Goal: Information Seeking & Learning: Learn about a topic

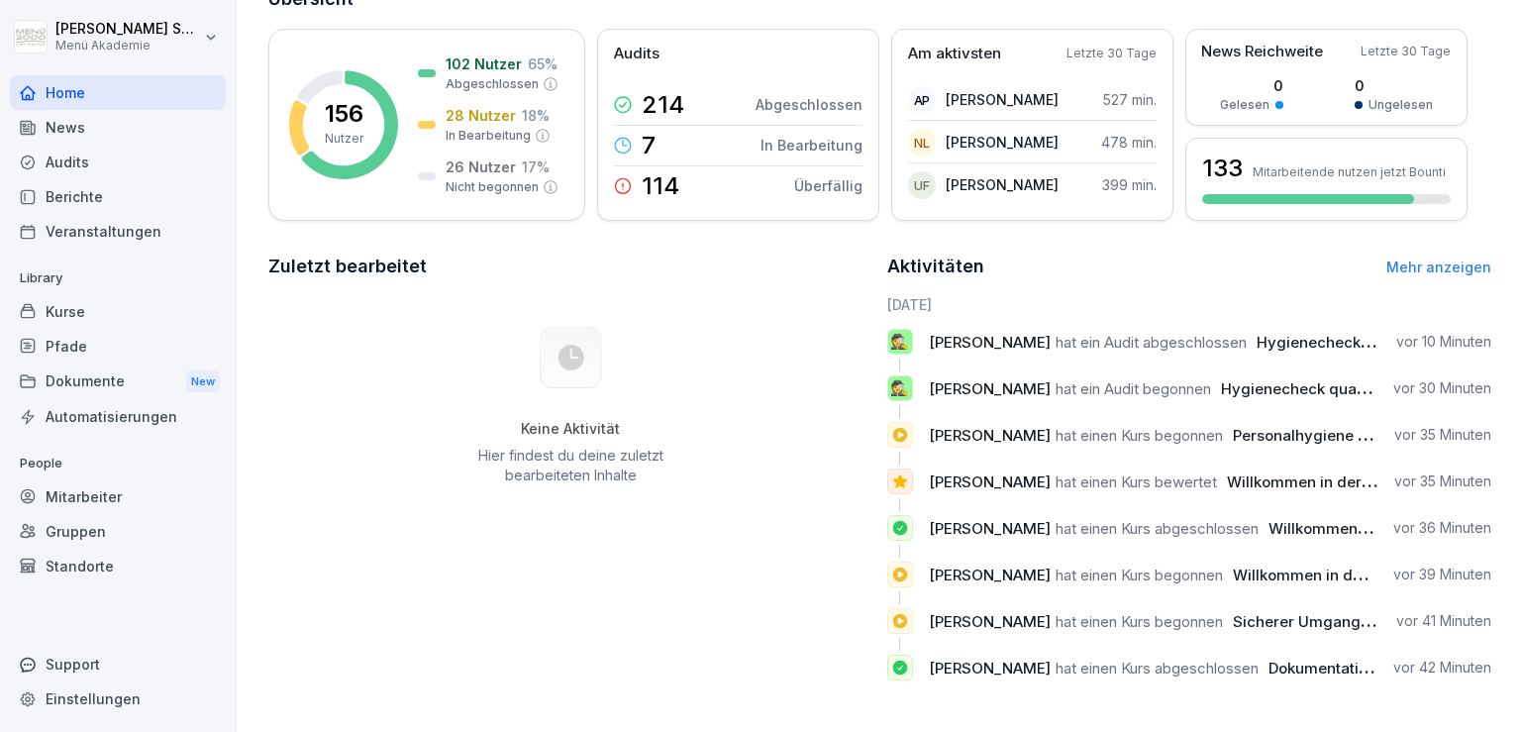
scroll to position [162, 0]
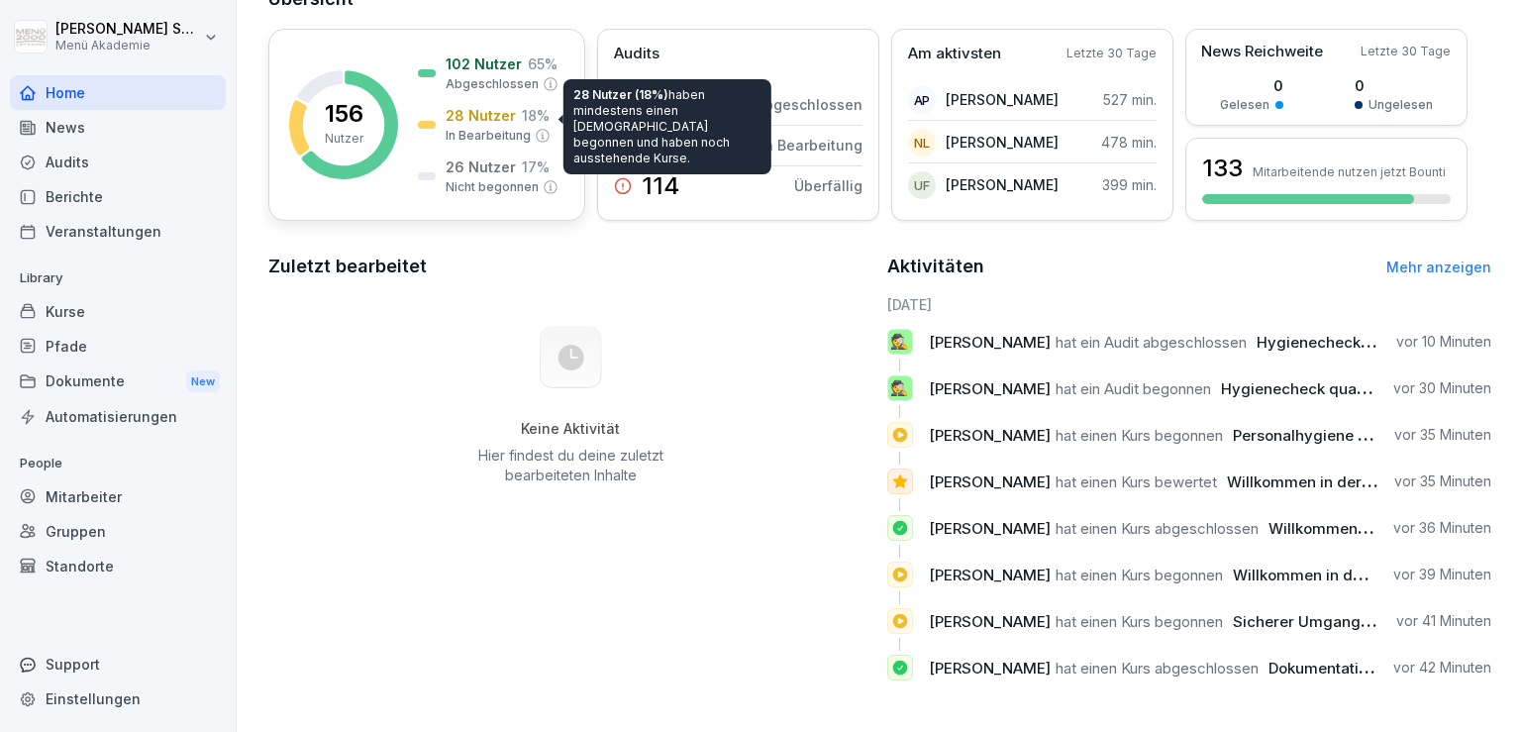
click at [384, 93] on icon at bounding box center [350, 124] width 96 height 109
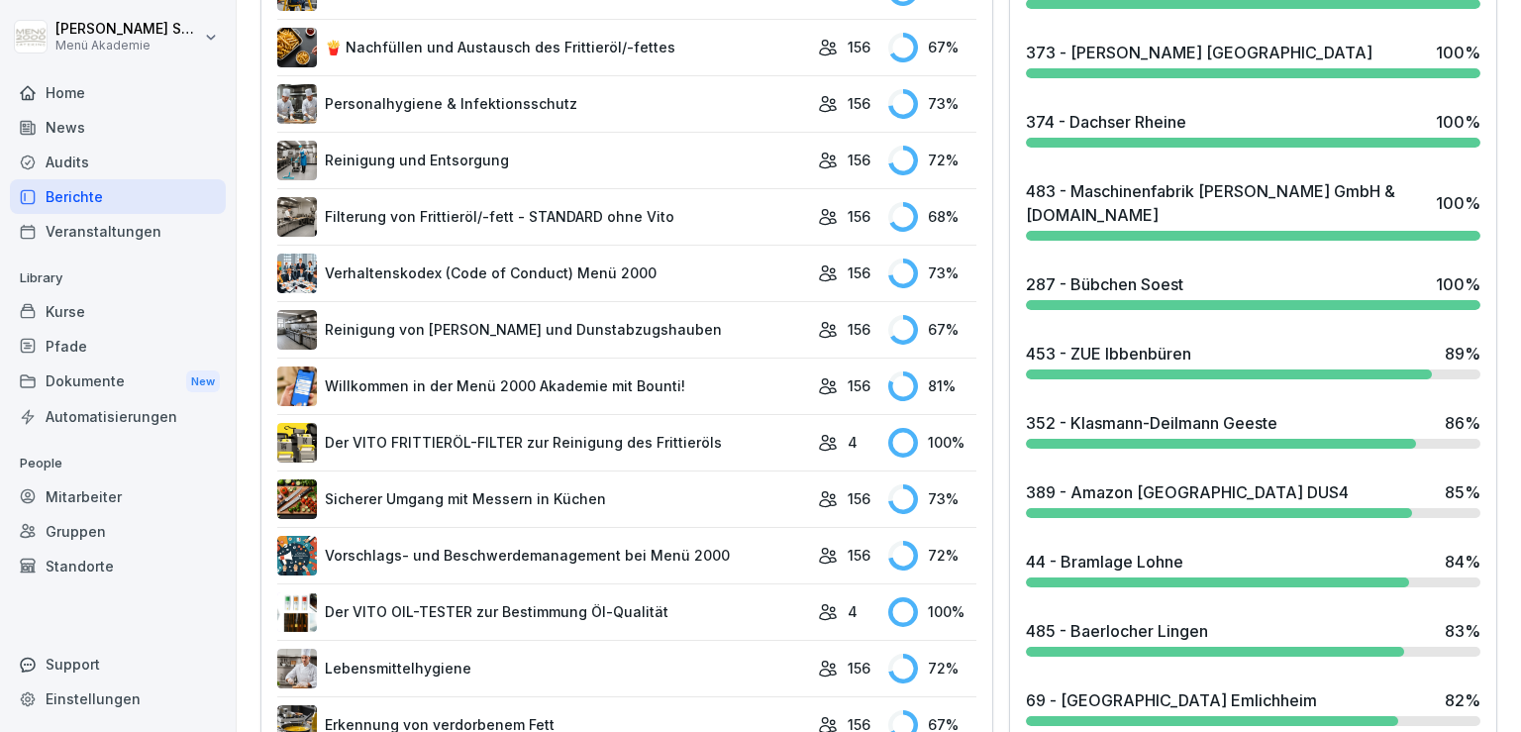
scroll to position [756, 0]
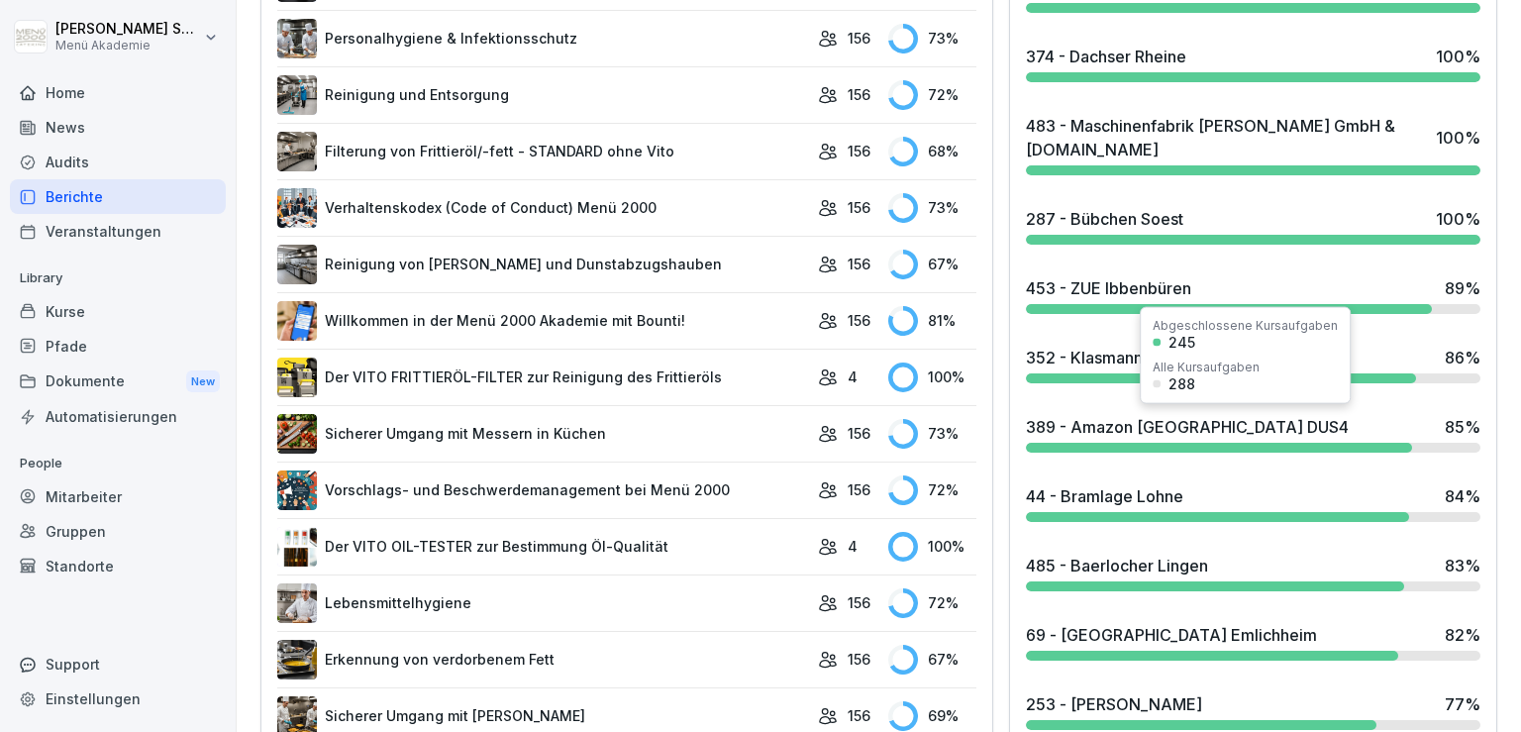
click at [1255, 430] on div "389 - Amazon [GEOGRAPHIC_DATA] DUS4" at bounding box center [1187, 427] width 323 height 24
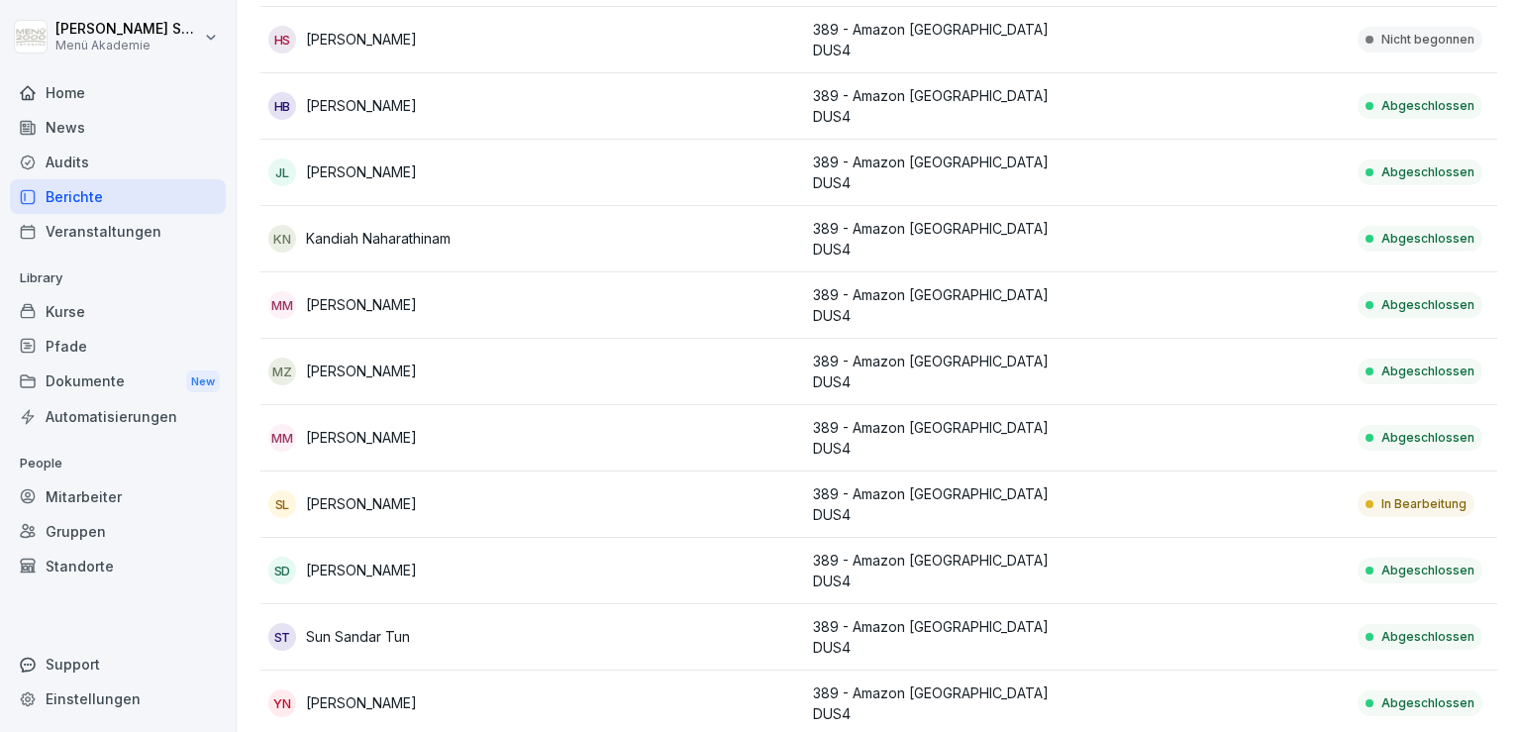
scroll to position [660, 0]
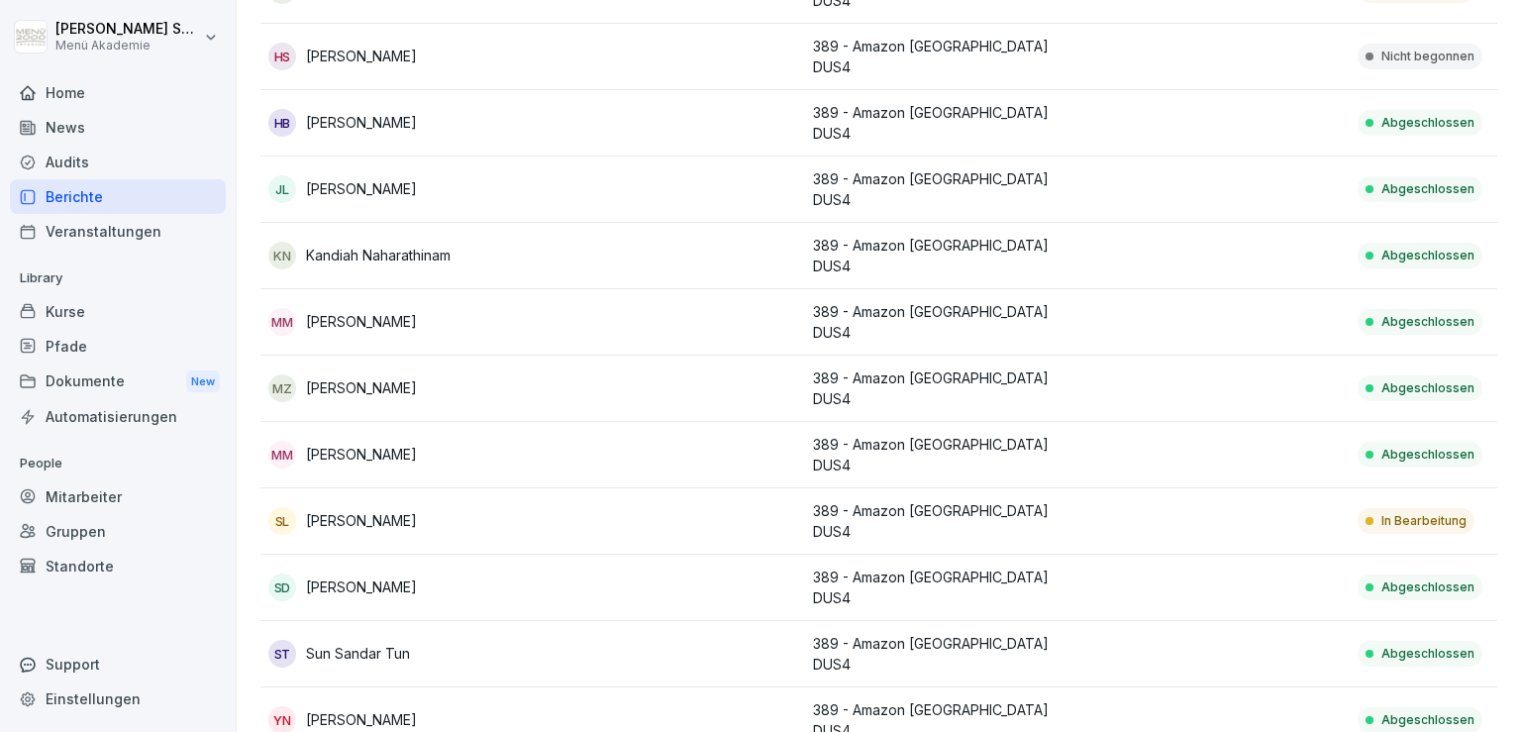
click at [1395, 523] on p "In Bearbeitung" at bounding box center [1423, 521] width 85 height 18
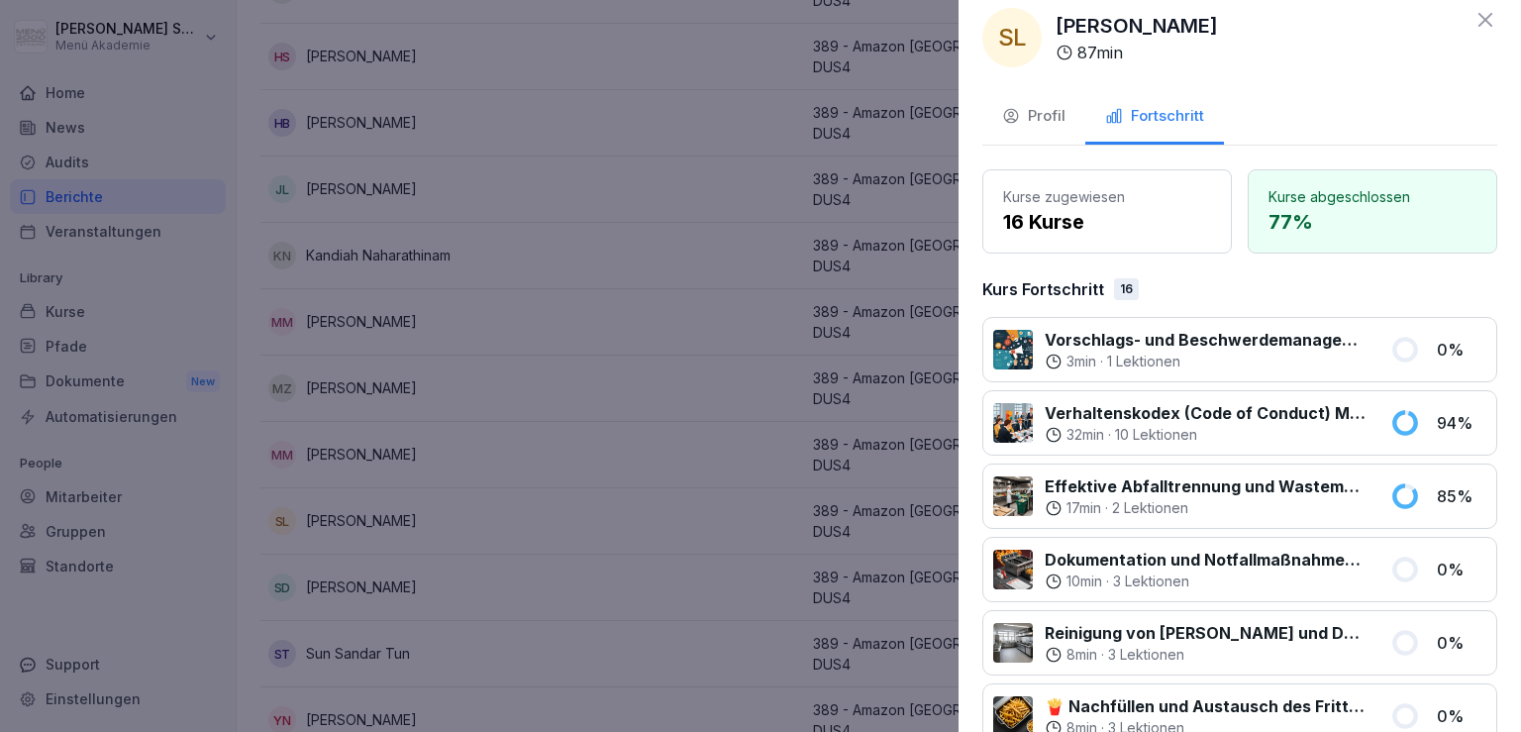
scroll to position [24, 0]
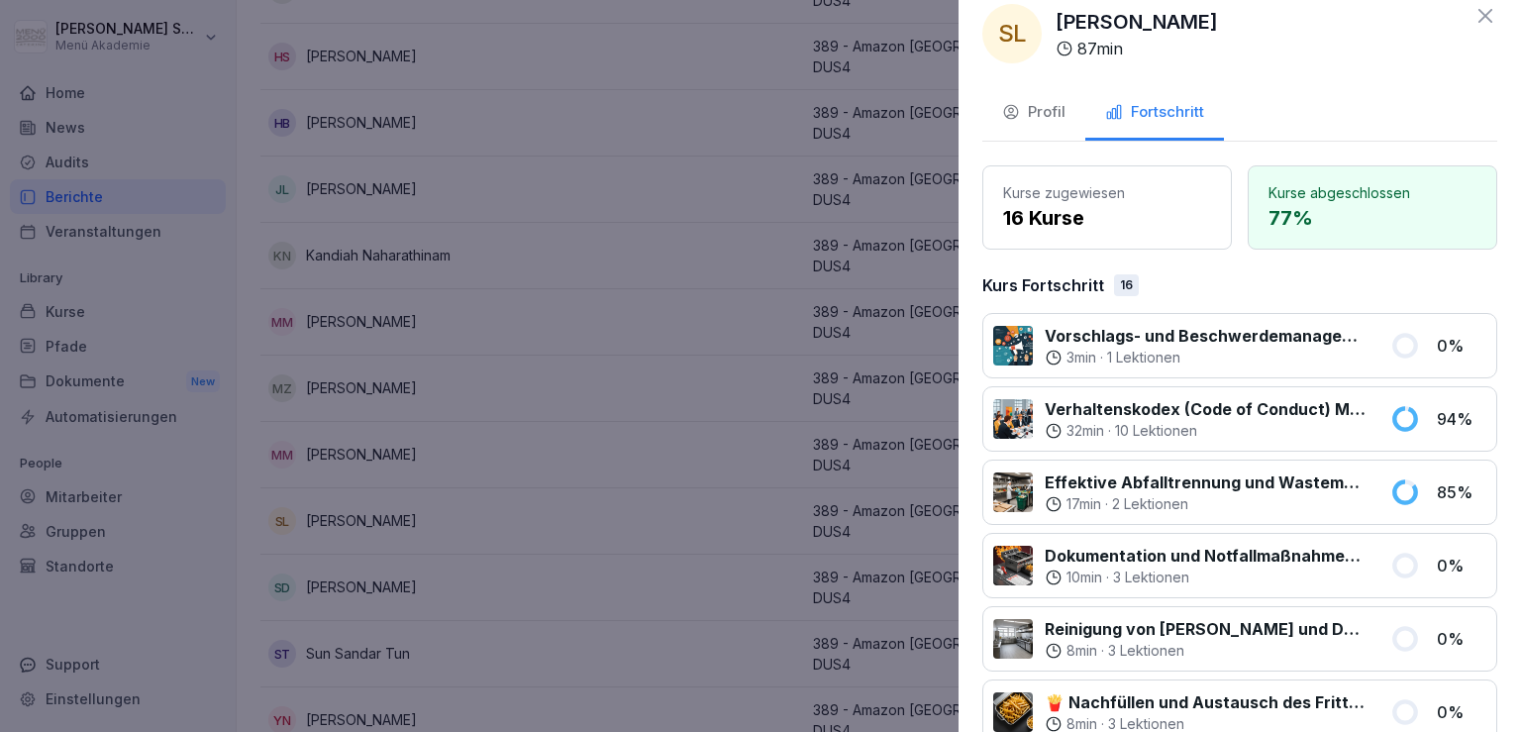
click at [682, 262] on div at bounding box center [760, 366] width 1521 height 732
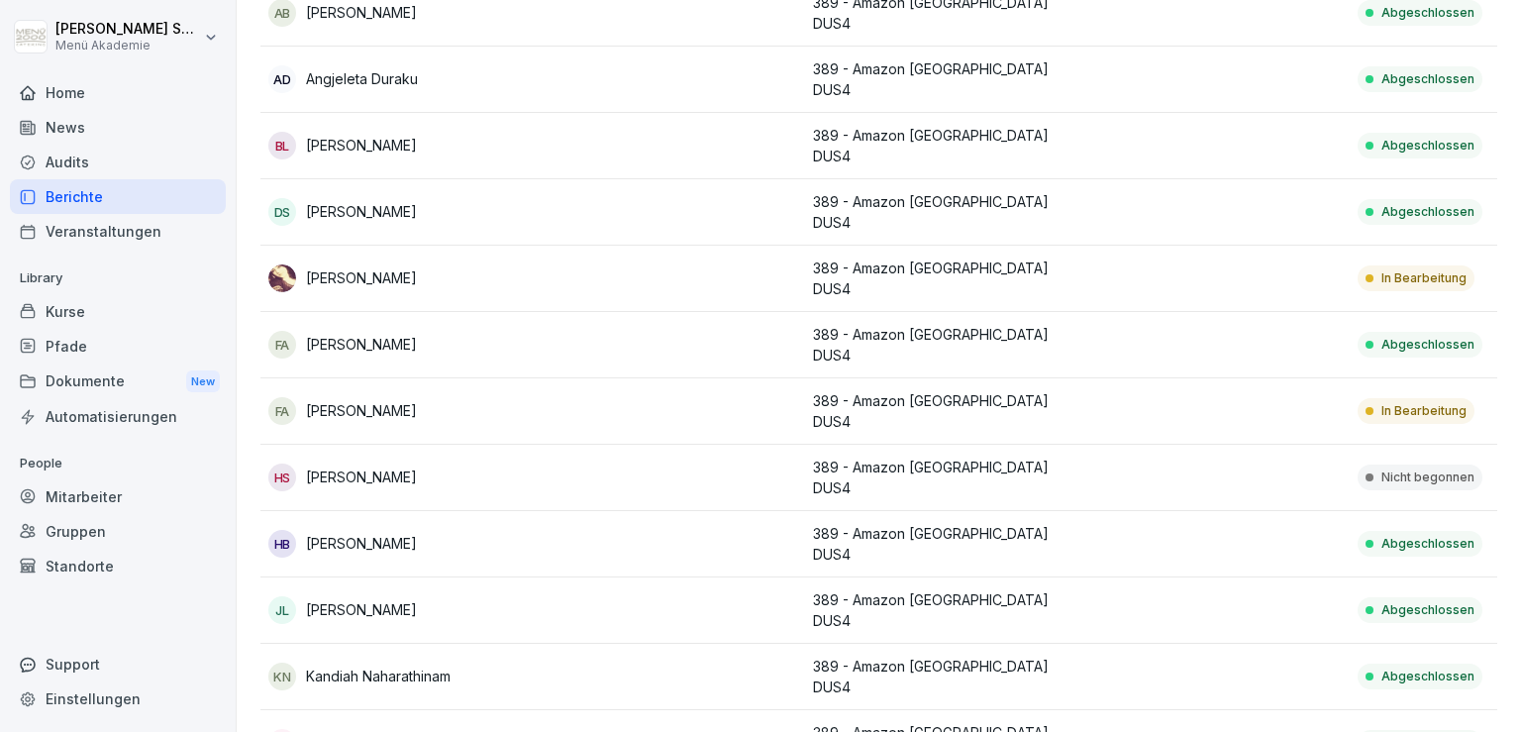
scroll to position [243, 0]
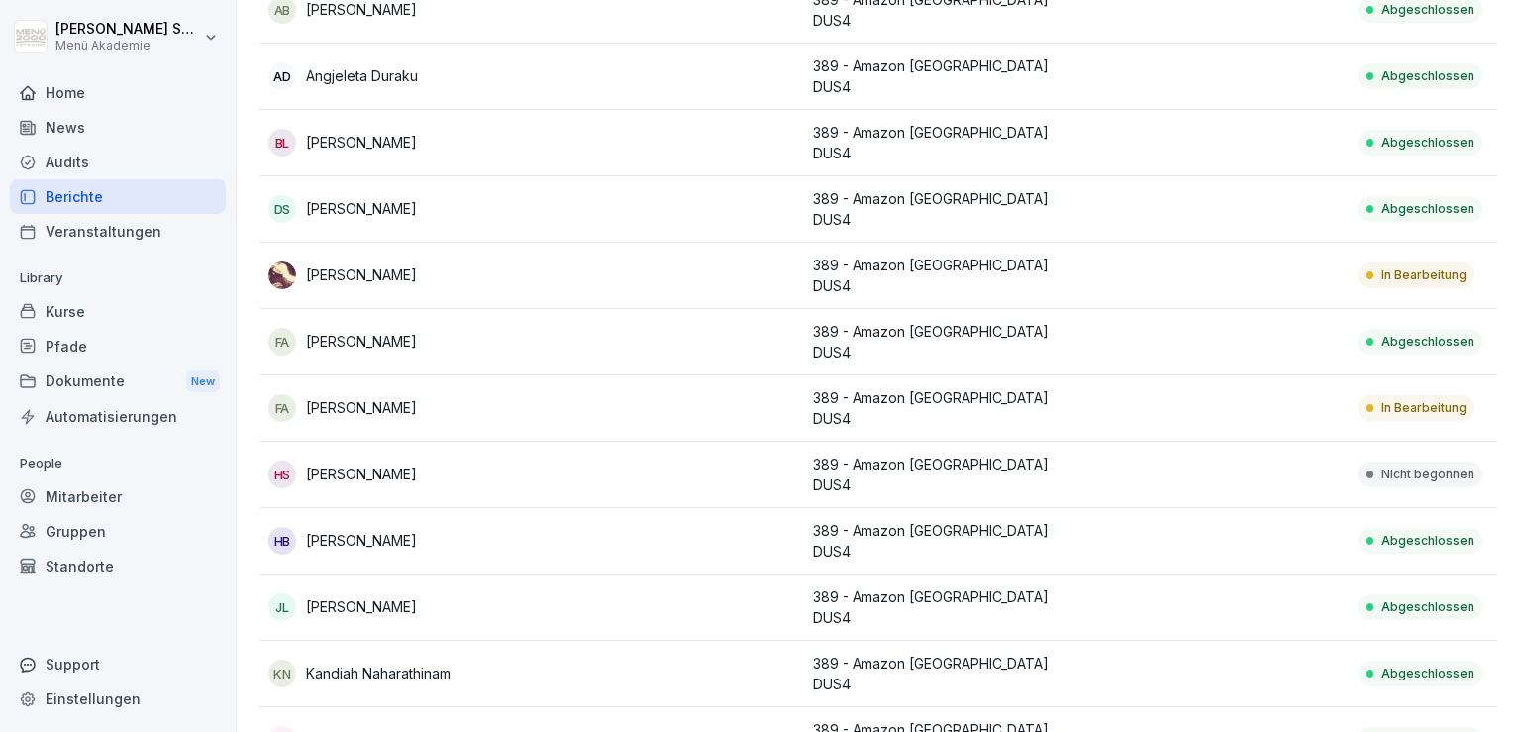
click at [1408, 271] on p "In Bearbeitung" at bounding box center [1423, 275] width 85 height 18
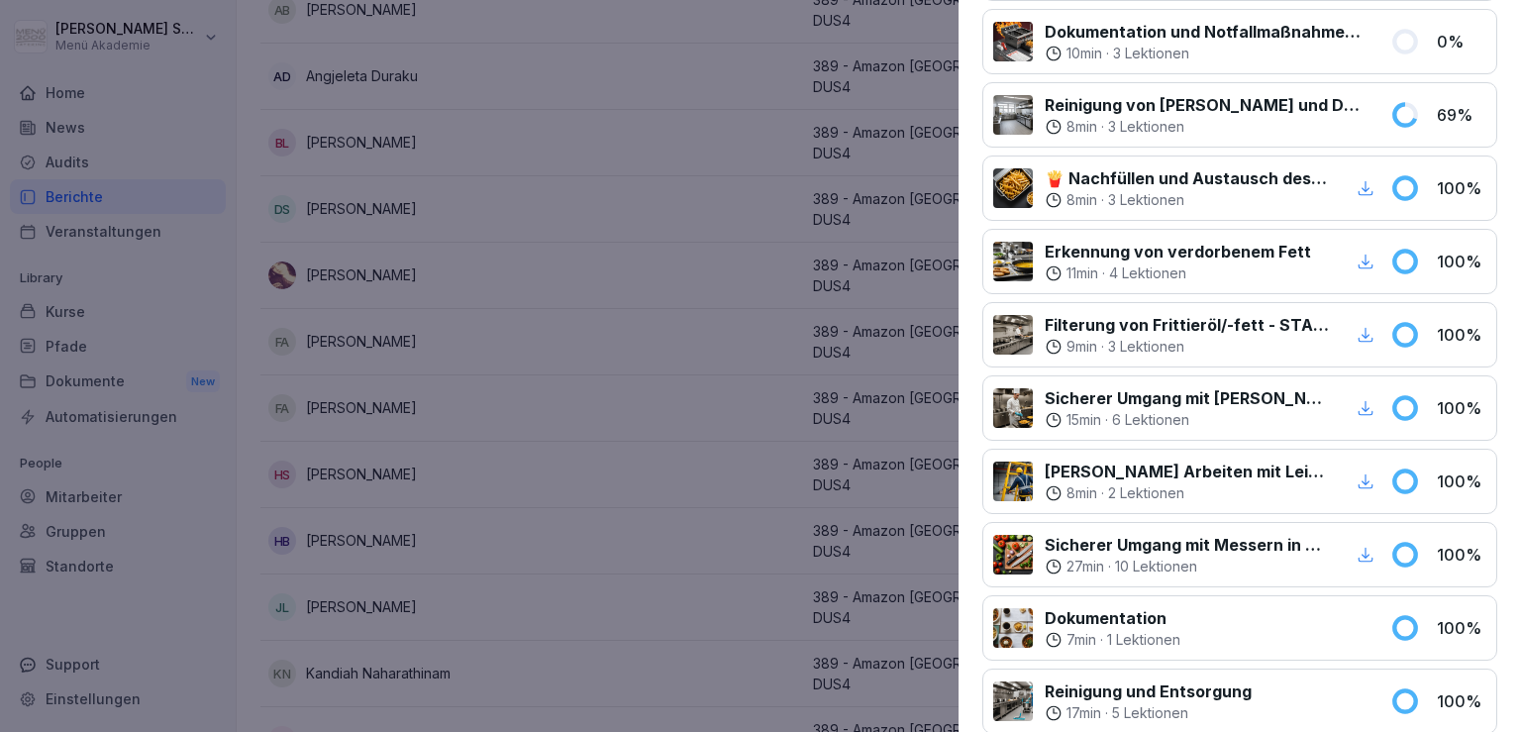
scroll to position [514, 0]
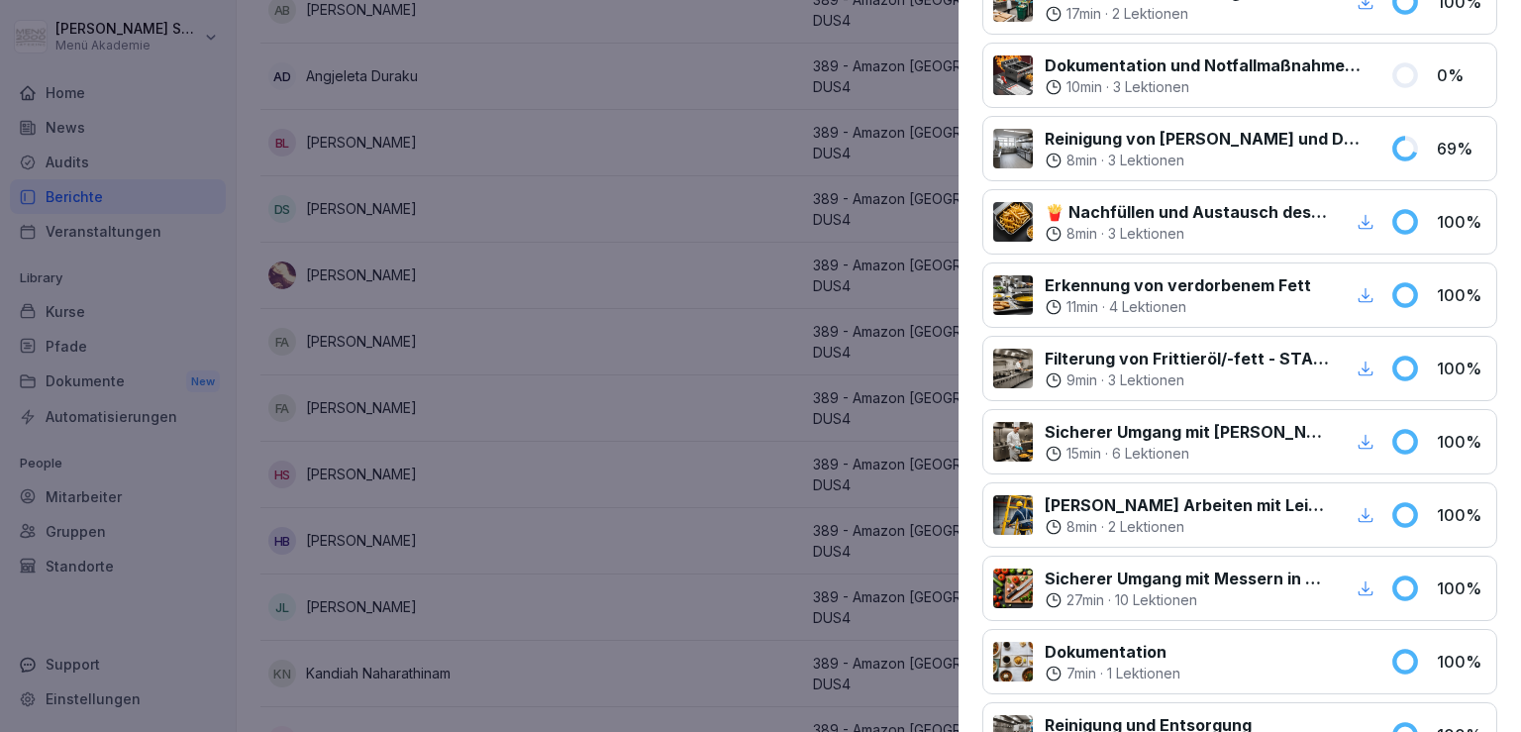
click at [705, 286] on div at bounding box center [760, 366] width 1521 height 732
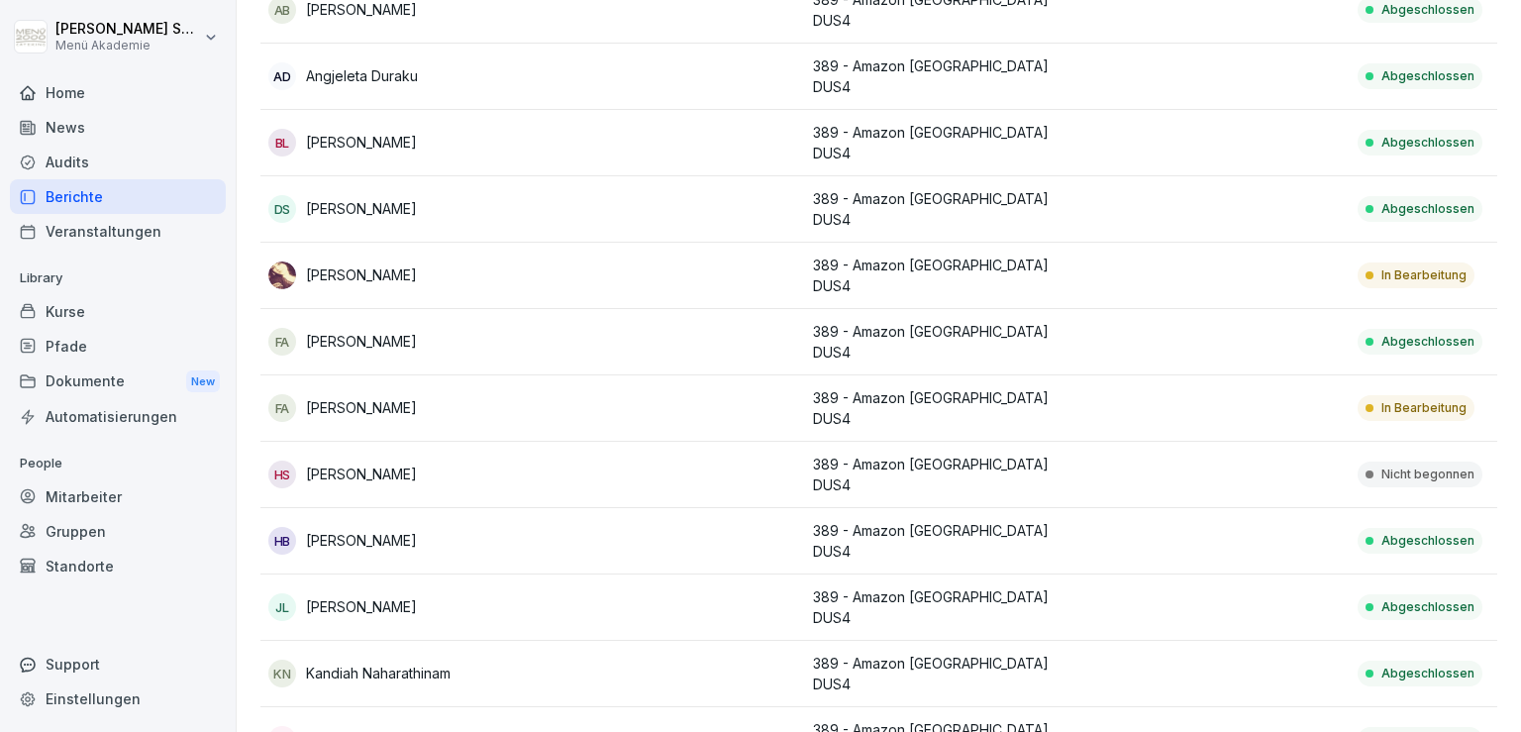
scroll to position [0, 0]
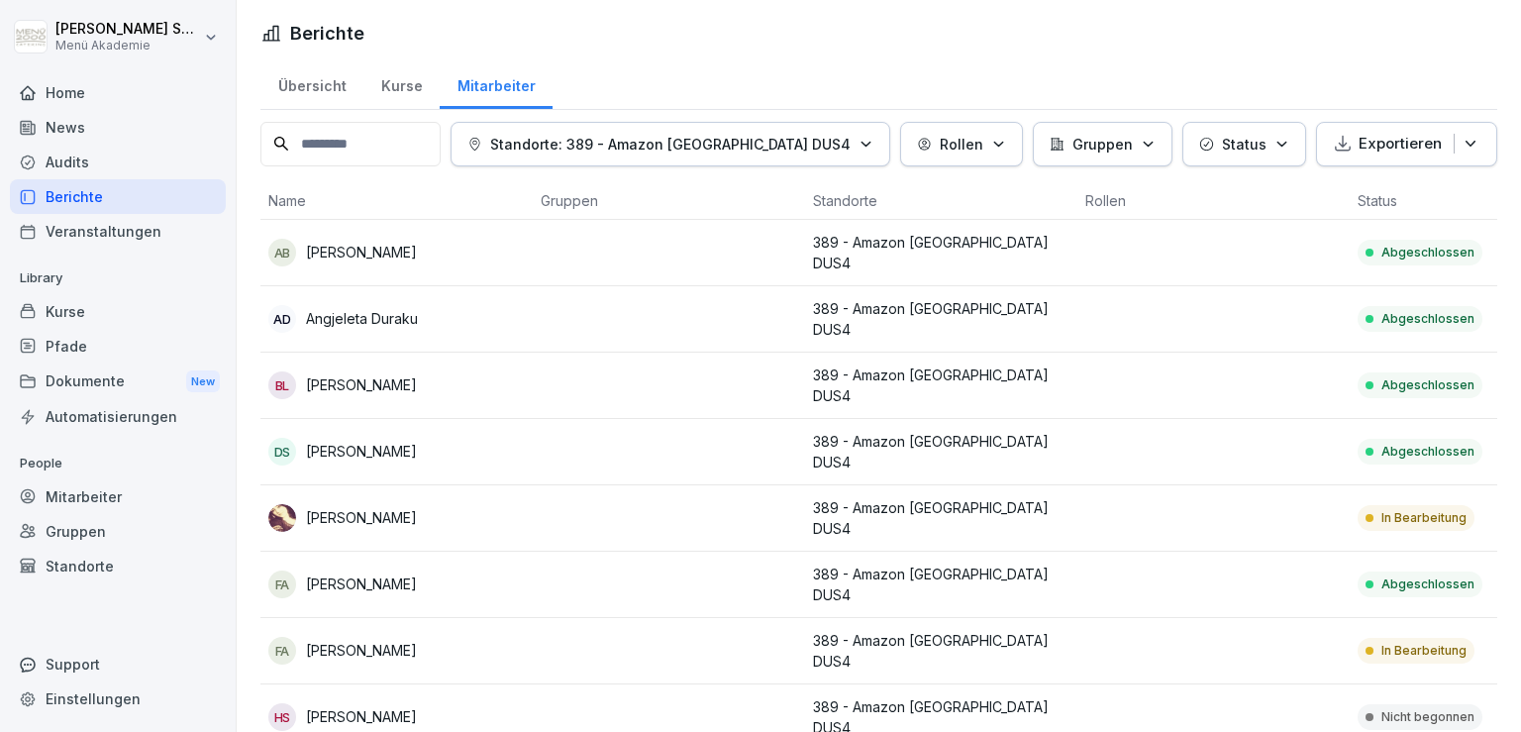
click at [462, 86] on div "Mitarbeiter" at bounding box center [496, 83] width 113 height 51
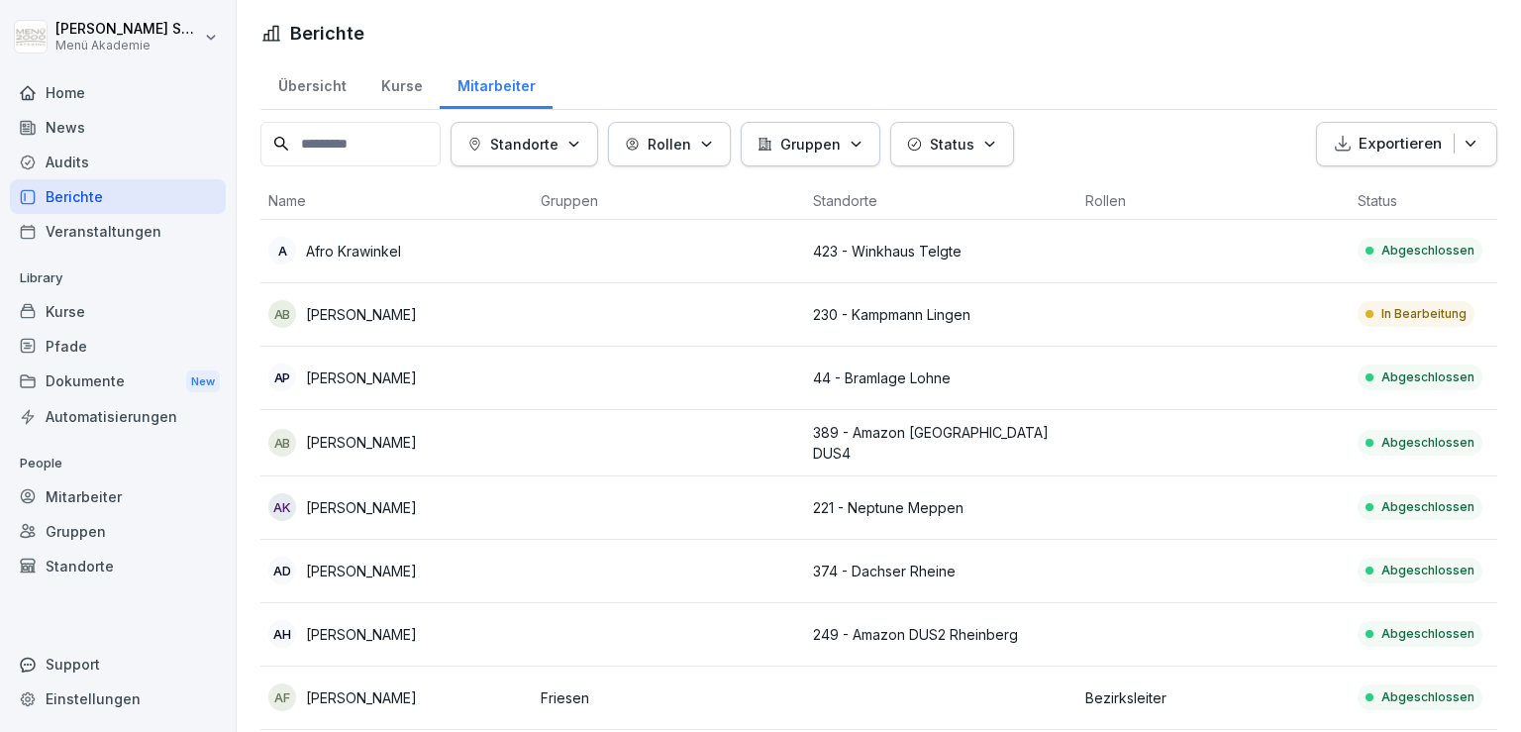
click at [968, 125] on button "Status" at bounding box center [952, 144] width 124 height 45
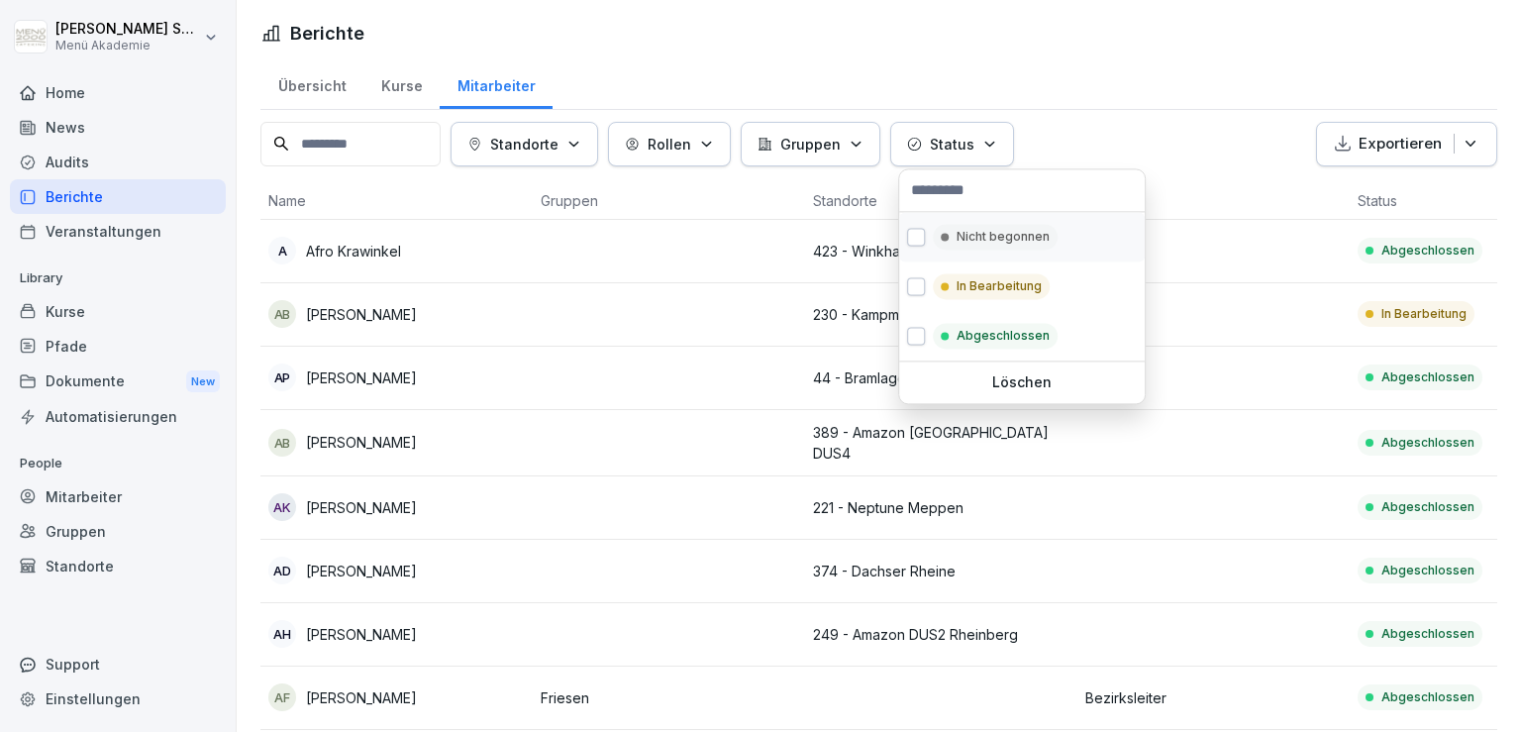
click at [963, 240] on p "Nicht begonnen" at bounding box center [1003, 237] width 93 height 18
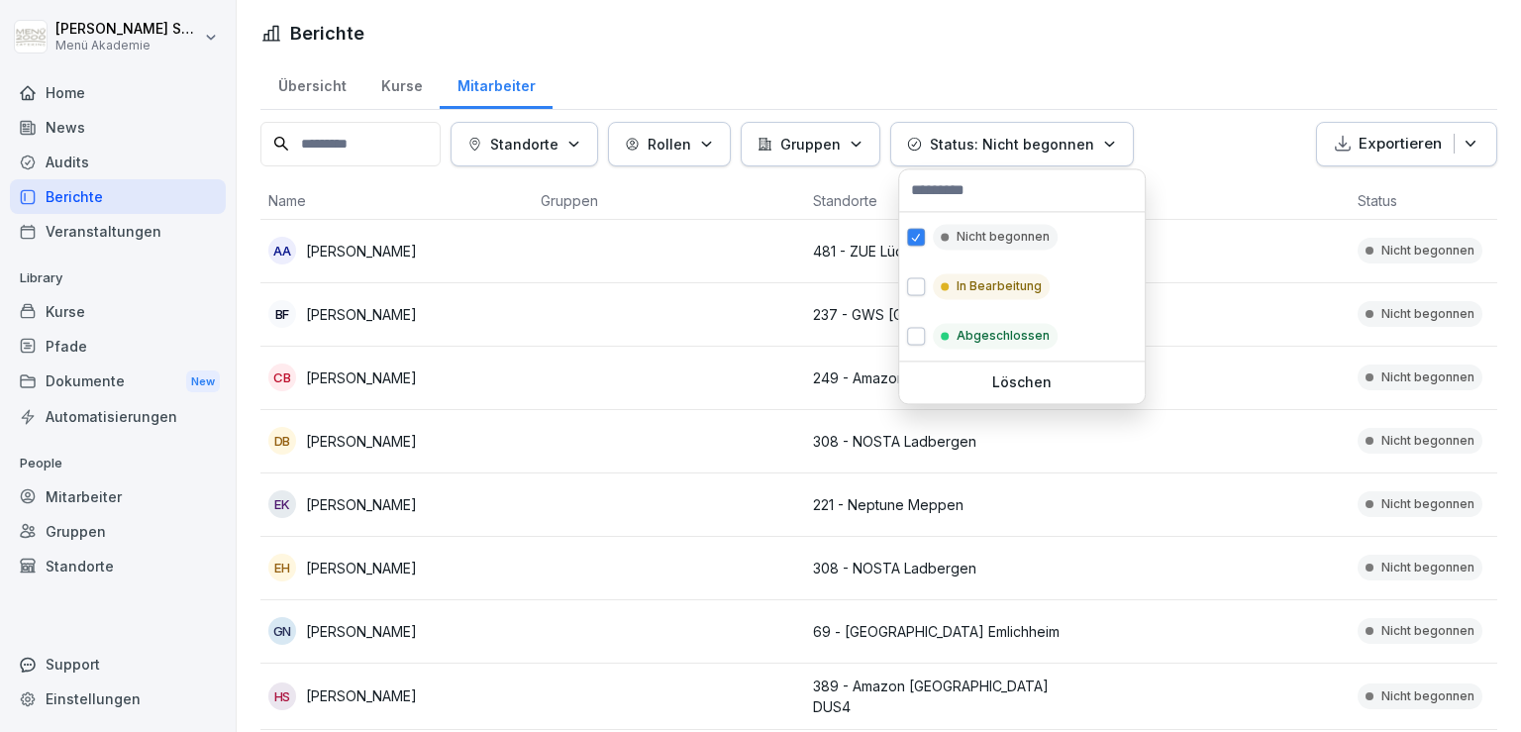
click at [1233, 56] on html "Stephan Schepers Menü Akademie Home News Audits Berichte Veranstaltungen Librar…" at bounding box center [760, 366] width 1521 height 732
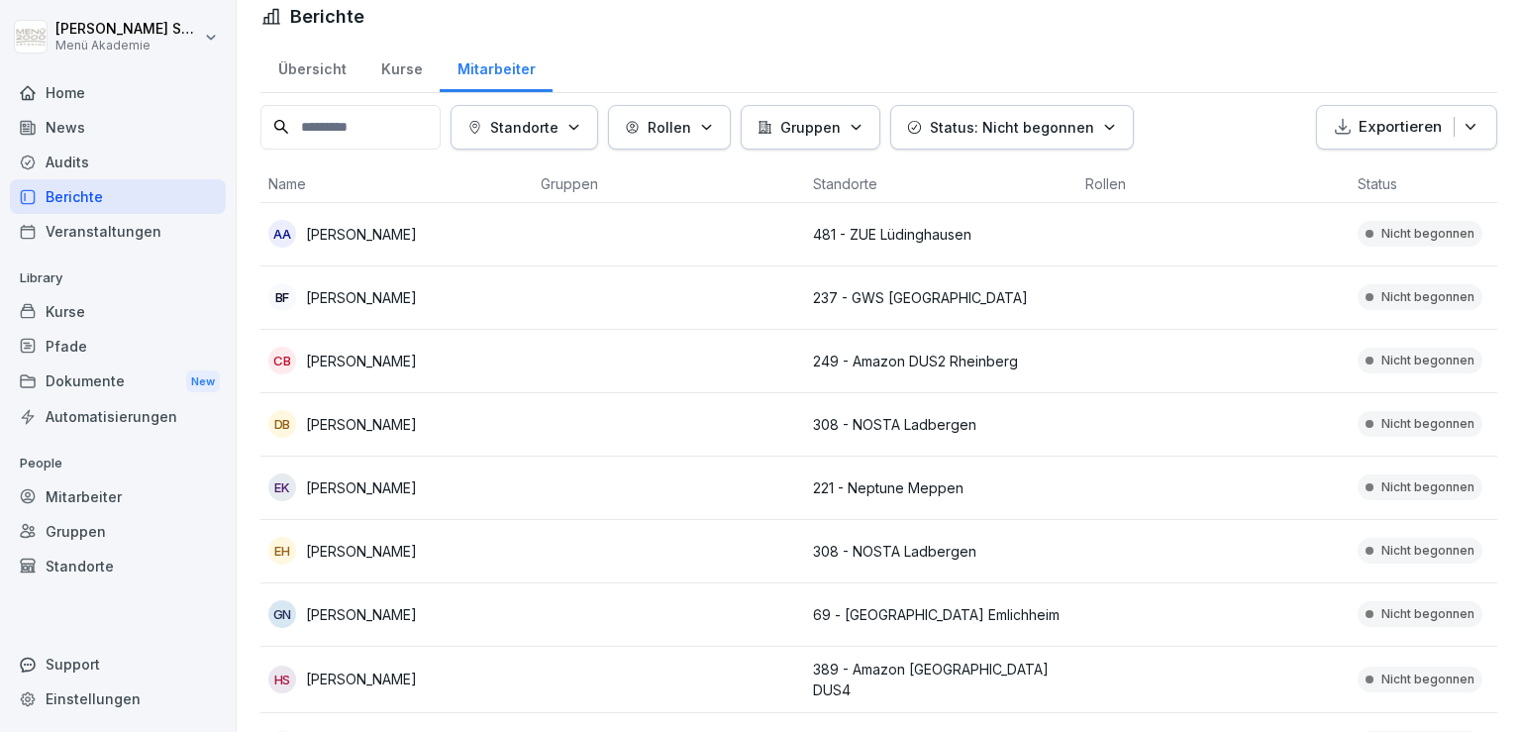
scroll to position [25, 0]
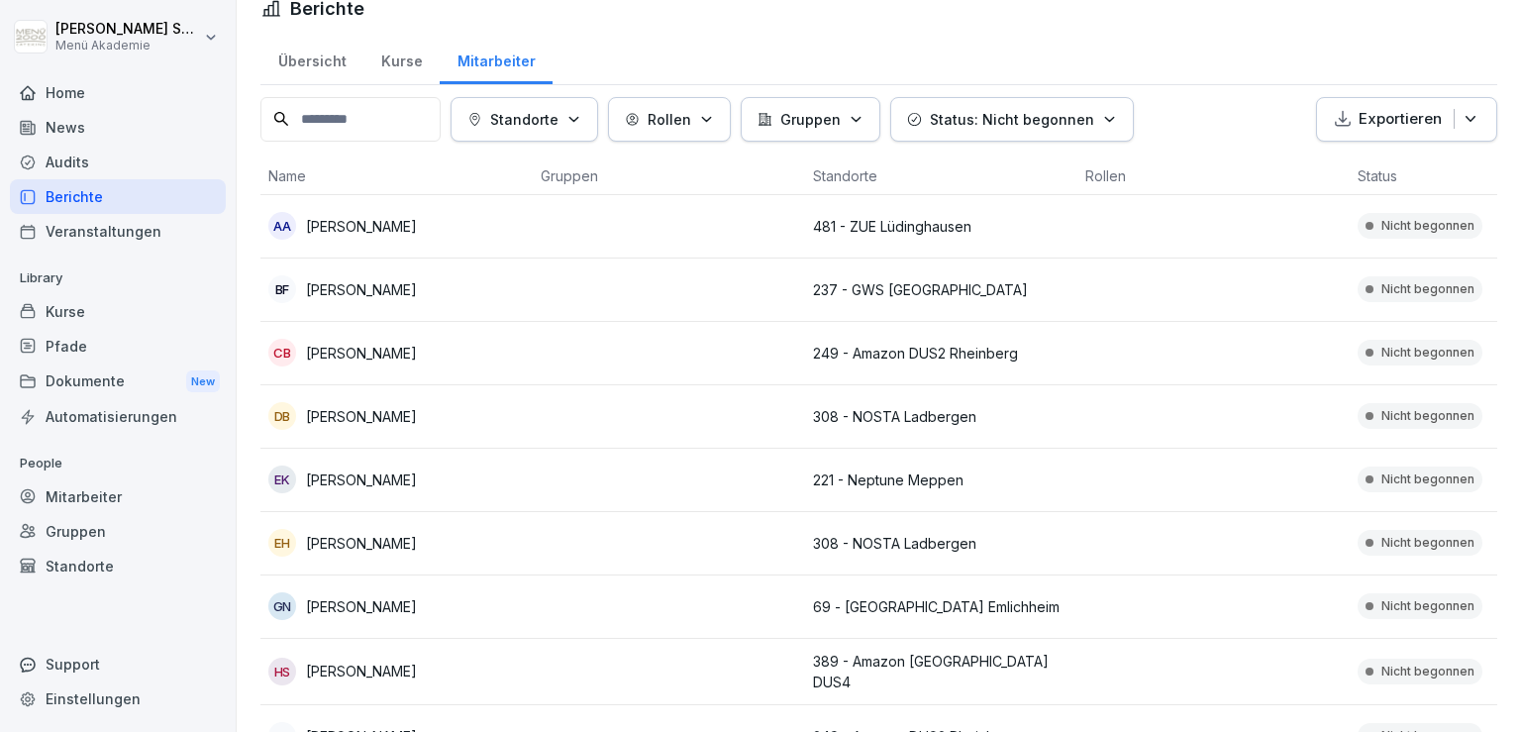
click at [1392, 109] on p "Exportieren" at bounding box center [1400, 119] width 83 height 23
click at [1372, 162] on p "Als Excel Datei exportieren" at bounding box center [1381, 163] width 177 height 18
click at [1400, 122] on p "Exportieren" at bounding box center [1400, 119] width 83 height 23
click at [1370, 172] on div "Als Excel Datei exportieren" at bounding box center [1381, 164] width 201 height 34
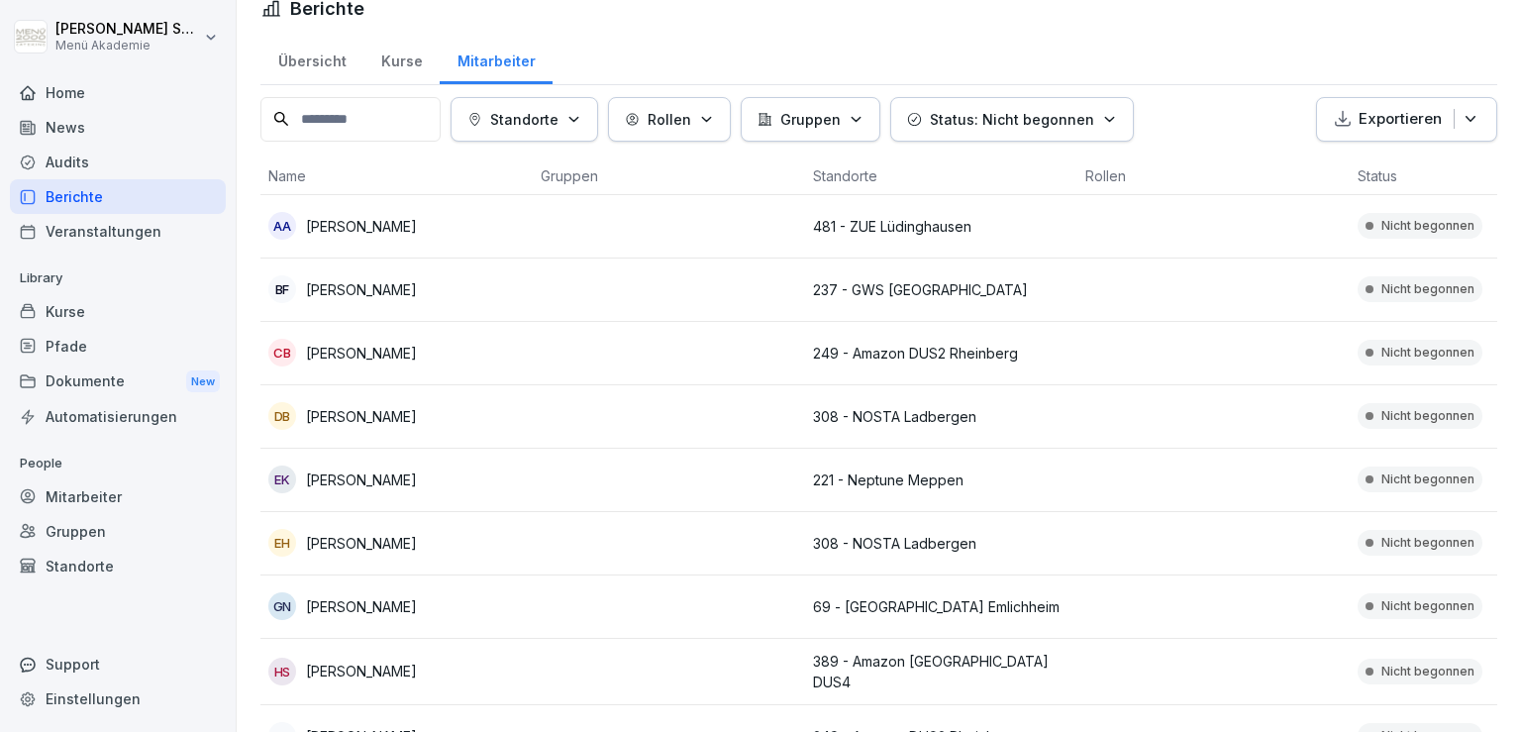
click at [314, 56] on div "Übersicht" at bounding box center [311, 59] width 103 height 51
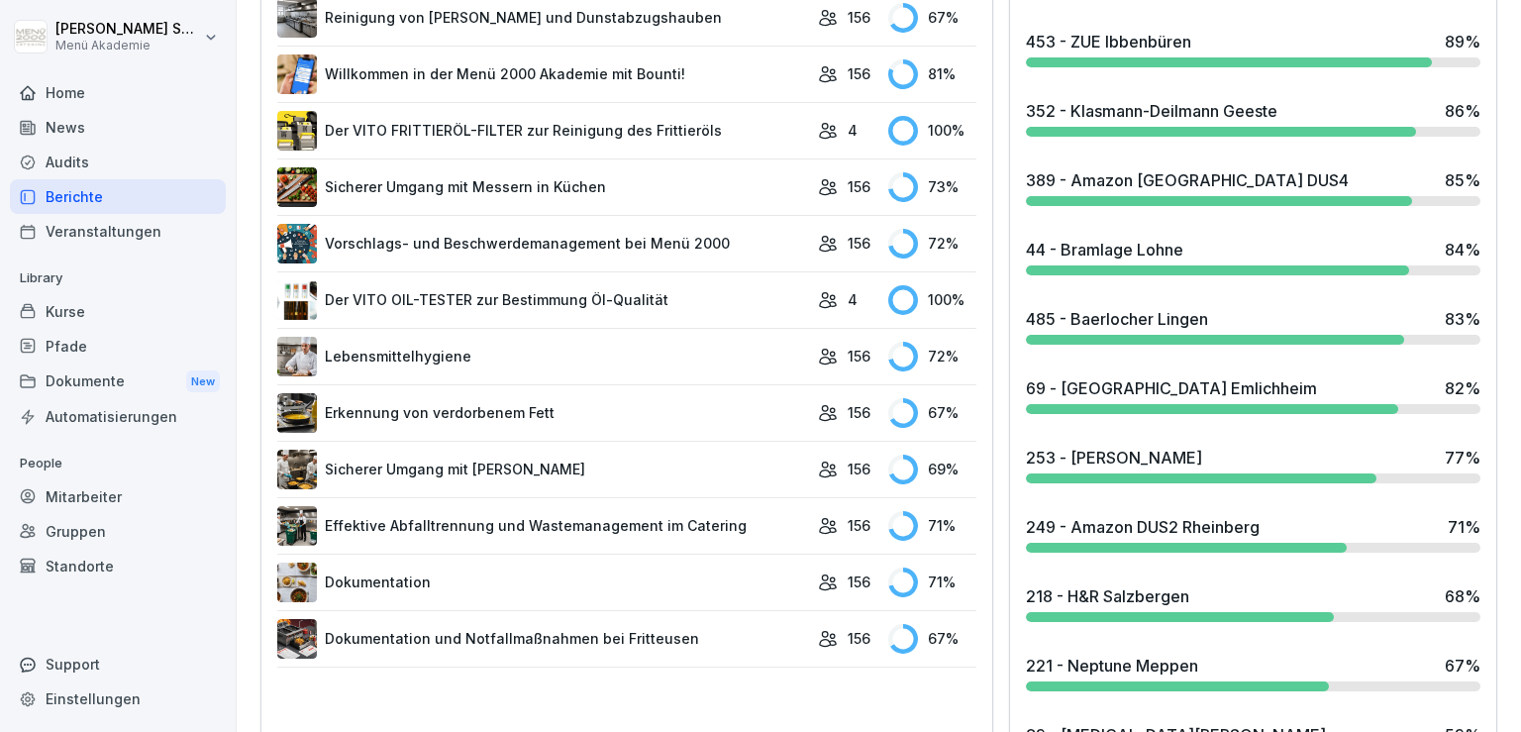
scroll to position [1056, 0]
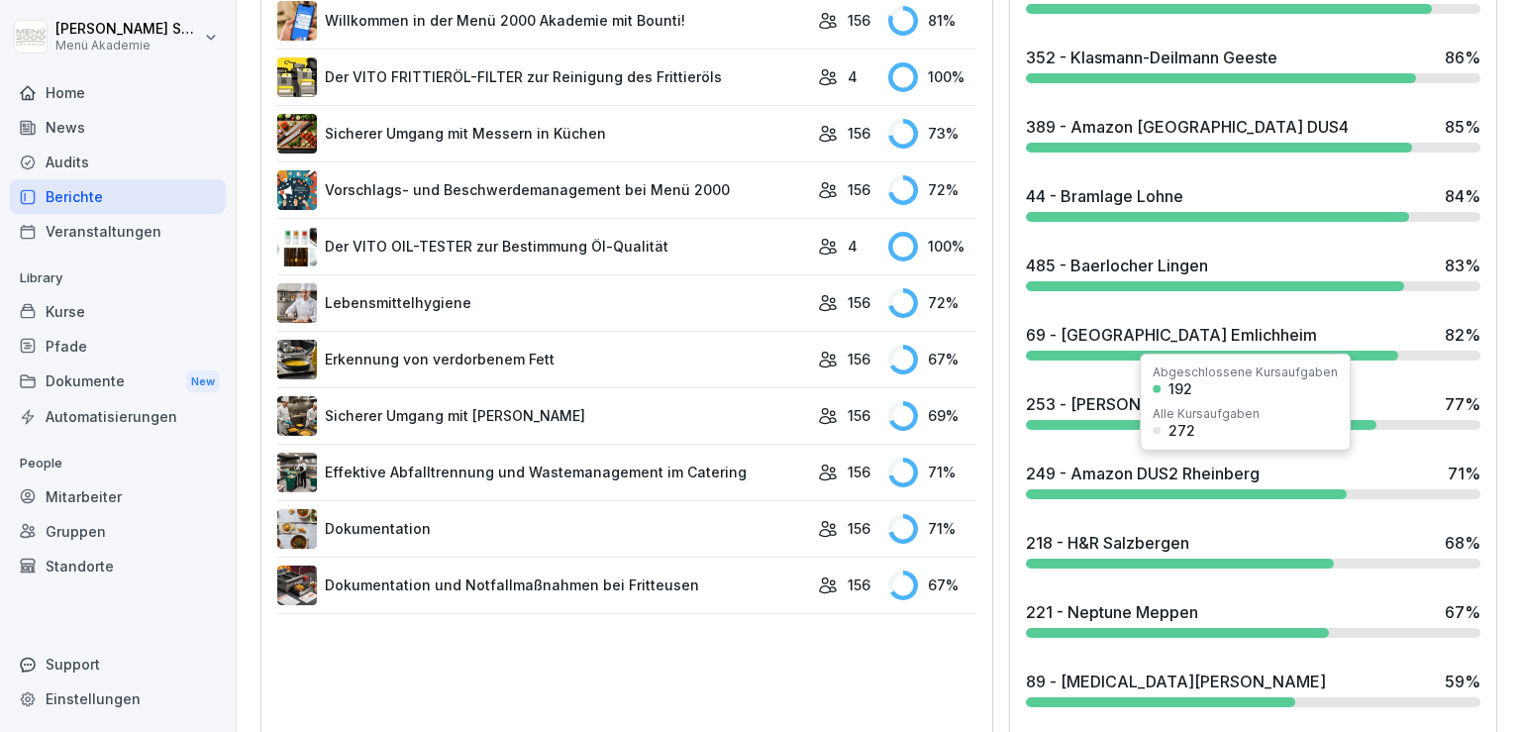
click at [1160, 466] on div "249 - Amazon DUS2 Rheinberg" at bounding box center [1143, 473] width 234 height 24
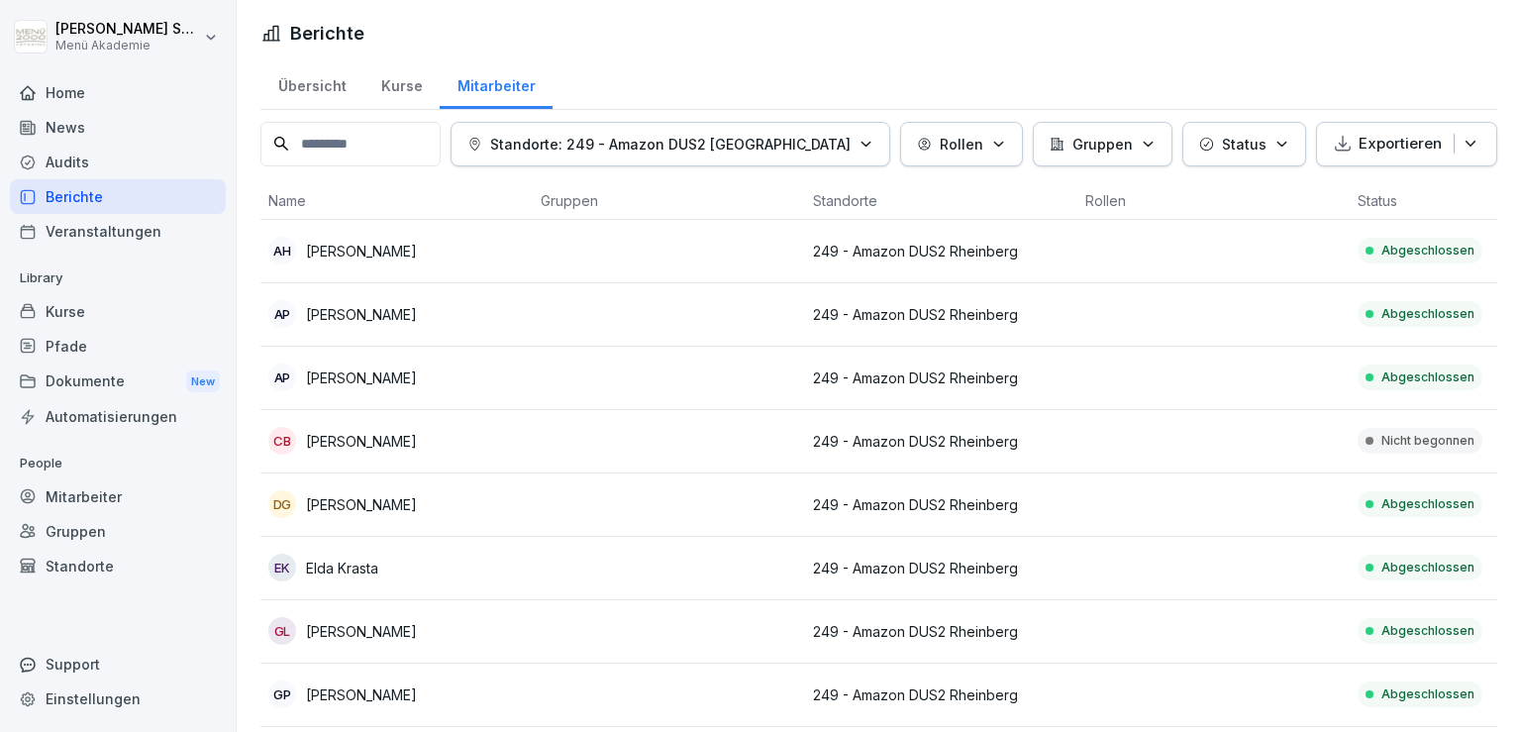
click at [307, 85] on div "Übersicht" at bounding box center [311, 83] width 103 height 51
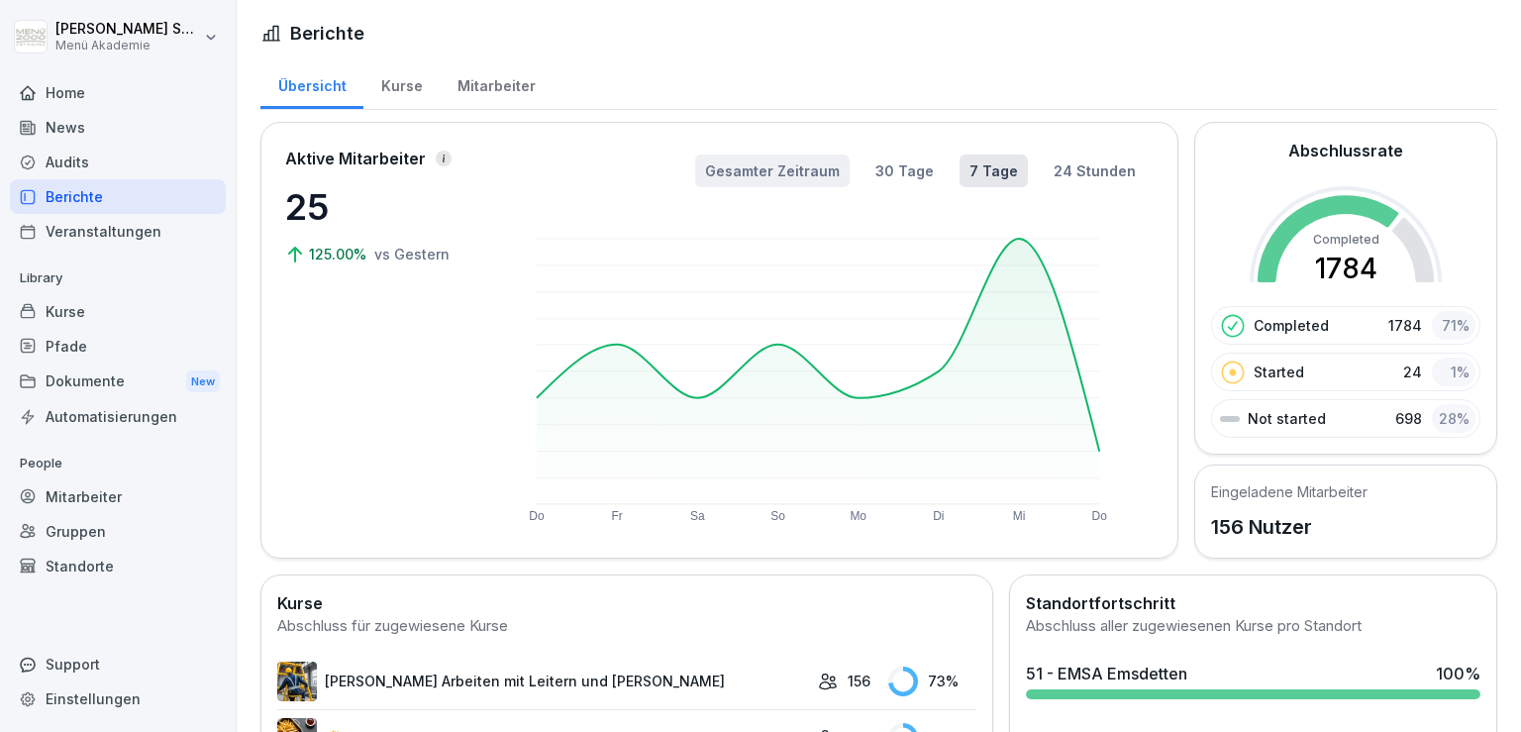
click at [810, 174] on button "Gesamter Zeitraum" at bounding box center [772, 170] width 154 height 33
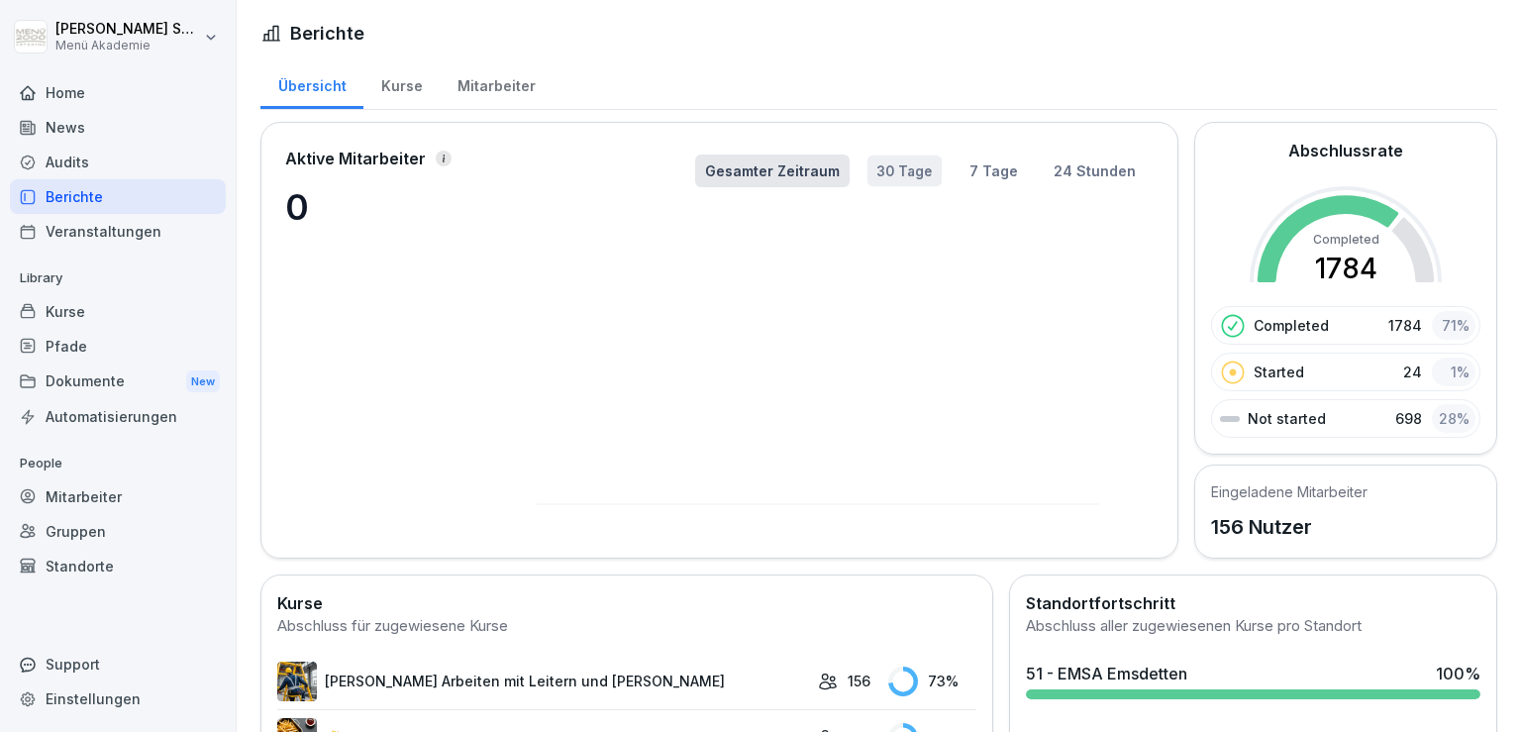
click at [901, 158] on button "30 Tage" at bounding box center [904, 170] width 74 height 31
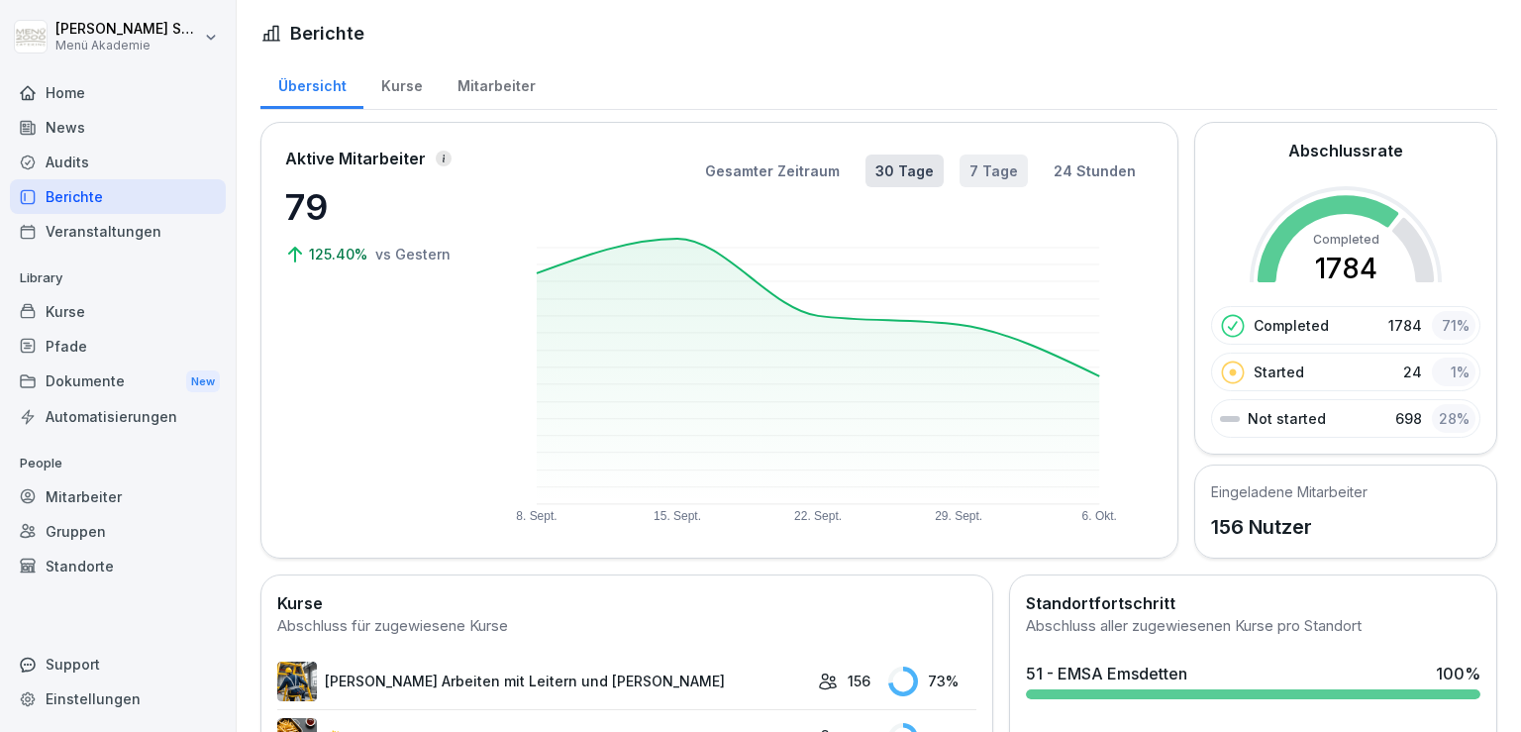
click at [1000, 175] on button "7 Tage" at bounding box center [994, 170] width 68 height 33
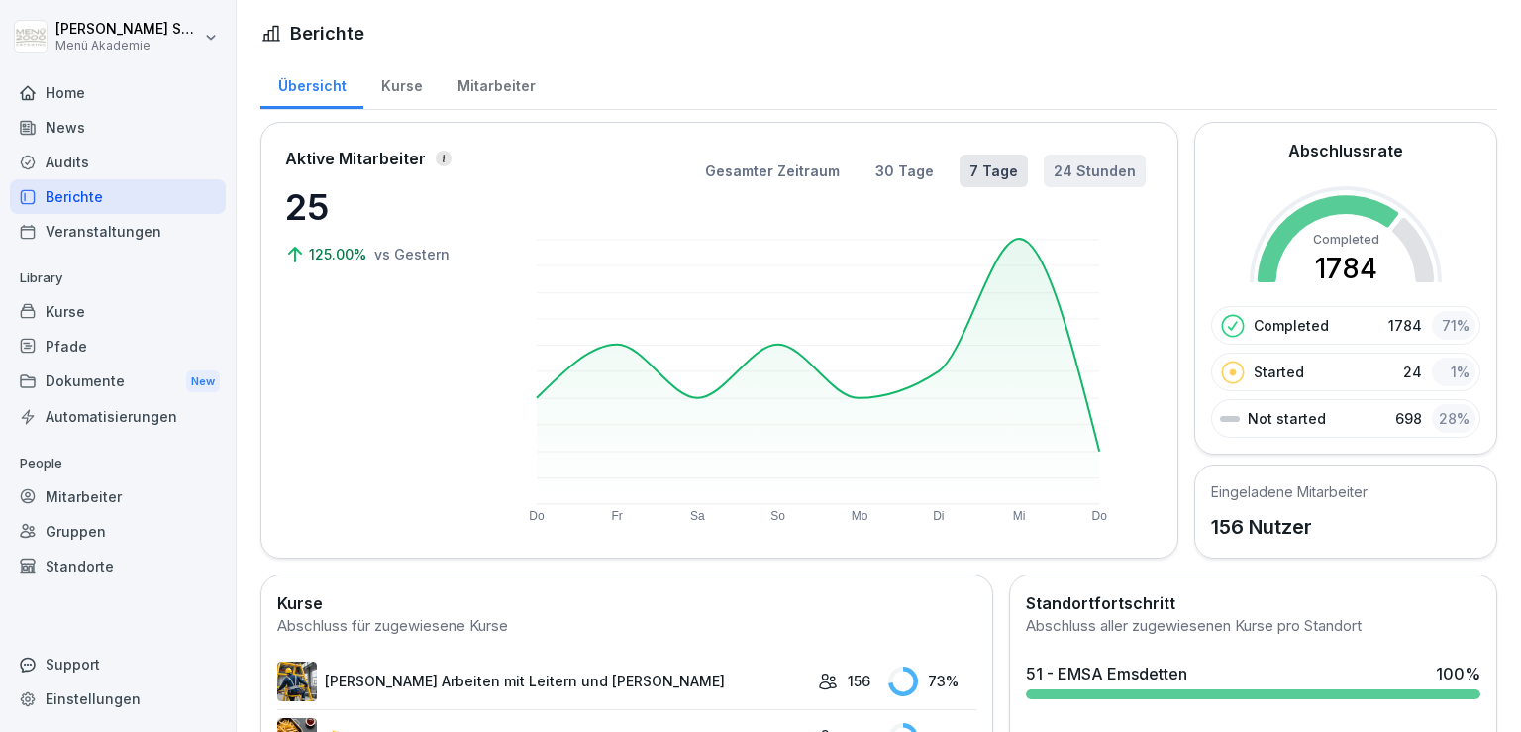
click at [1064, 165] on button "24 Stunden" at bounding box center [1095, 170] width 102 height 33
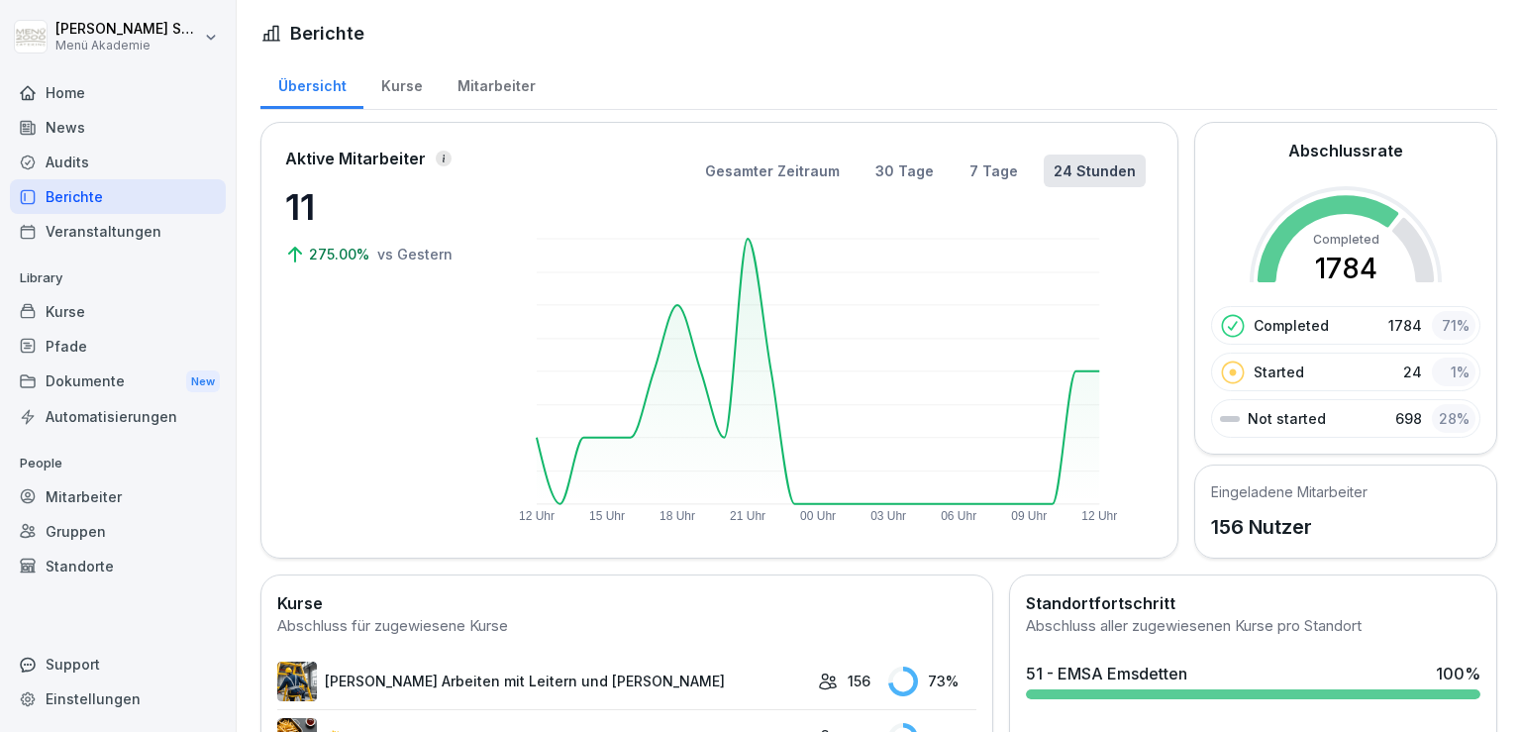
click at [1073, 370] on rect at bounding box center [818, 371] width 563 height 265
click at [1075, 372] on rect at bounding box center [818, 371] width 563 height 265
click at [1082, 372] on g "12 Uhr 15 Uhr 18 Uhr 21 Uhr 00 Uhr 03 Uhr 06 Uhr 09 Uhr 12 Uhr" at bounding box center [818, 381] width 599 height 284
drag, startPoint x: 1082, startPoint y: 372, endPoint x: 1119, endPoint y: 369, distance: 36.8
click at [1119, 369] on icon "12 Uhr 15 Uhr 18 Uhr 21 Uhr 00 Uhr 03 Uhr 06 Uhr 09 Uhr 12 Uhr" at bounding box center [818, 371] width 623 height 305
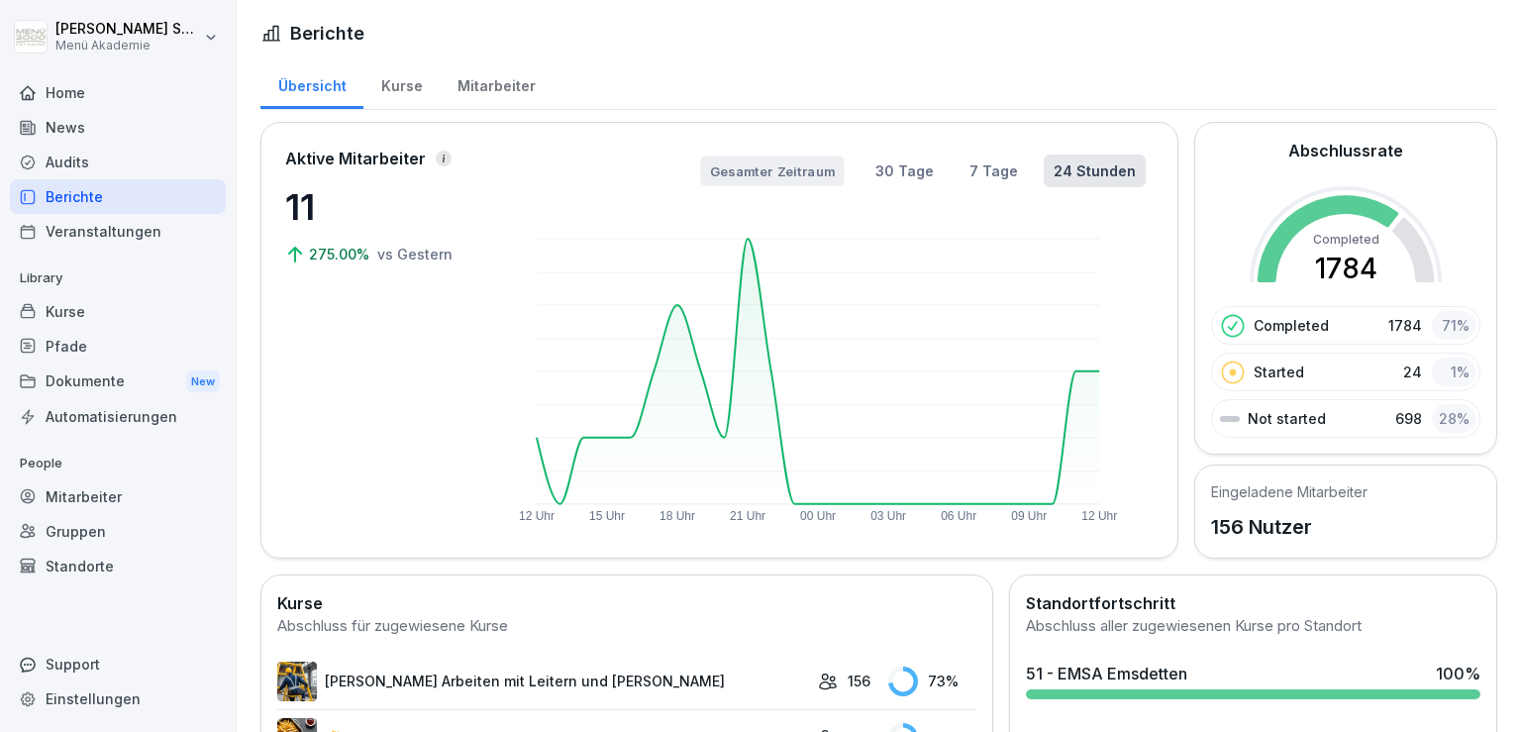
click at [797, 163] on button "Gesamter Zeitraum" at bounding box center [772, 170] width 144 height 31
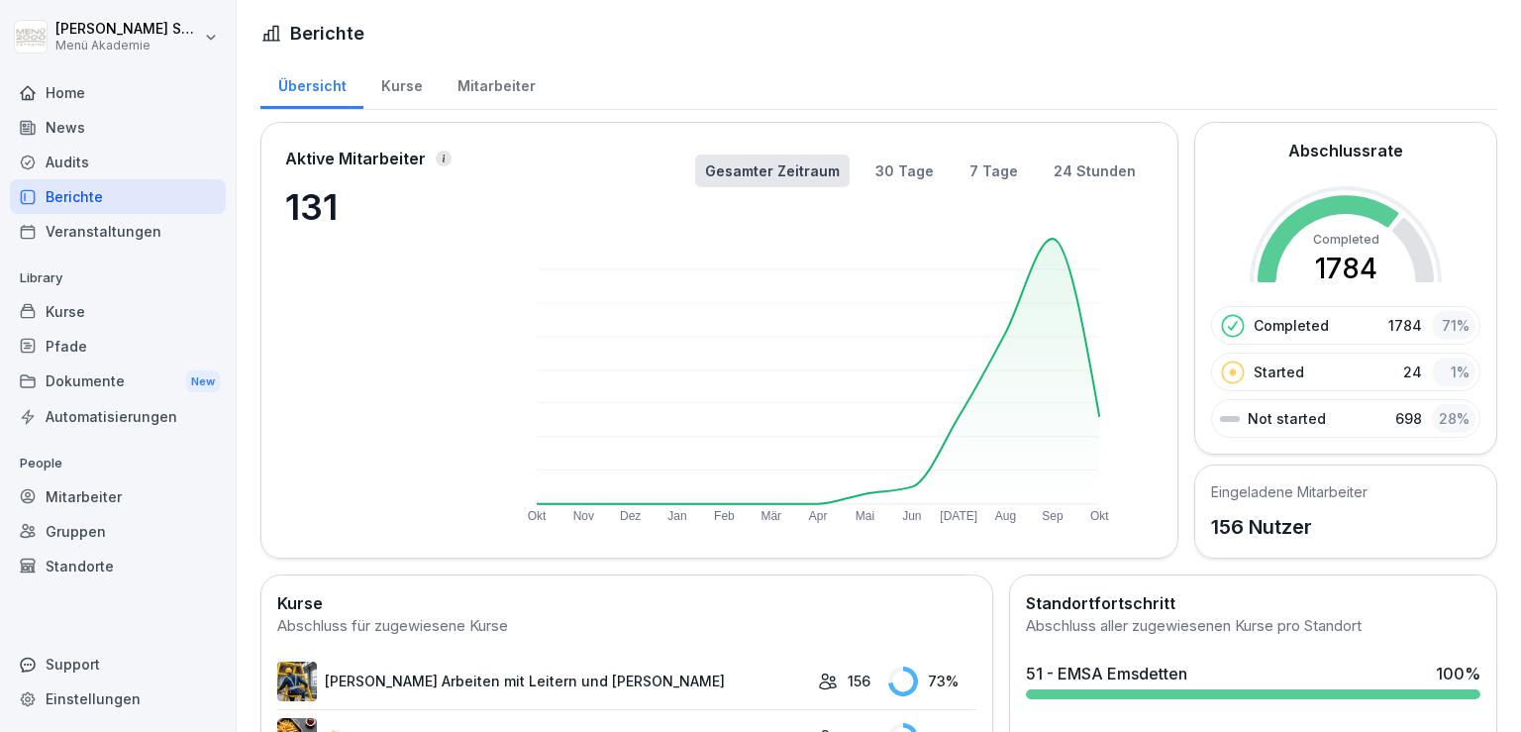
click at [1254, 367] on p "Started" at bounding box center [1279, 371] width 51 height 21
click at [400, 79] on div "Kurse" at bounding box center [401, 83] width 76 height 51
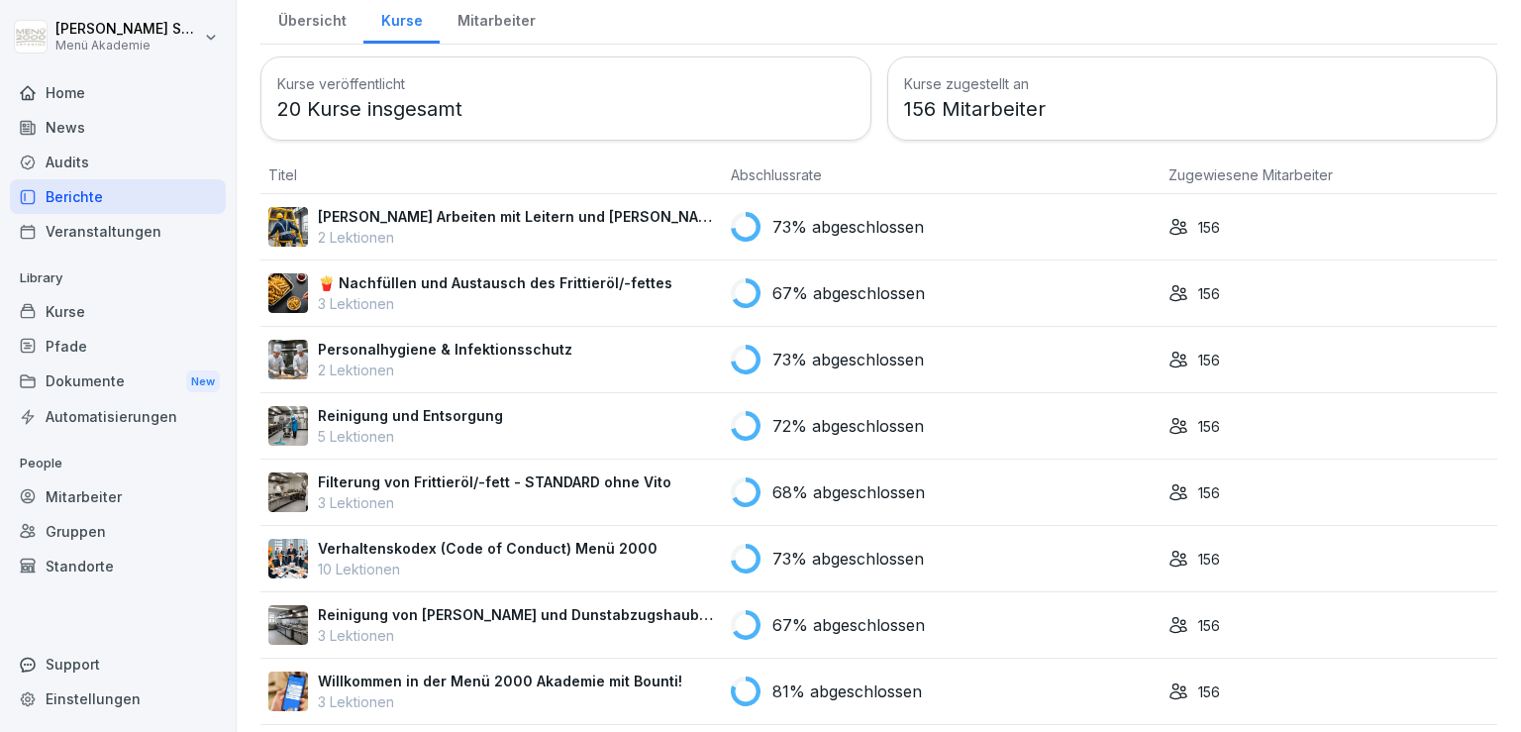
scroll to position [67, 0]
click at [1198, 222] on p "156" at bounding box center [1209, 225] width 22 height 21
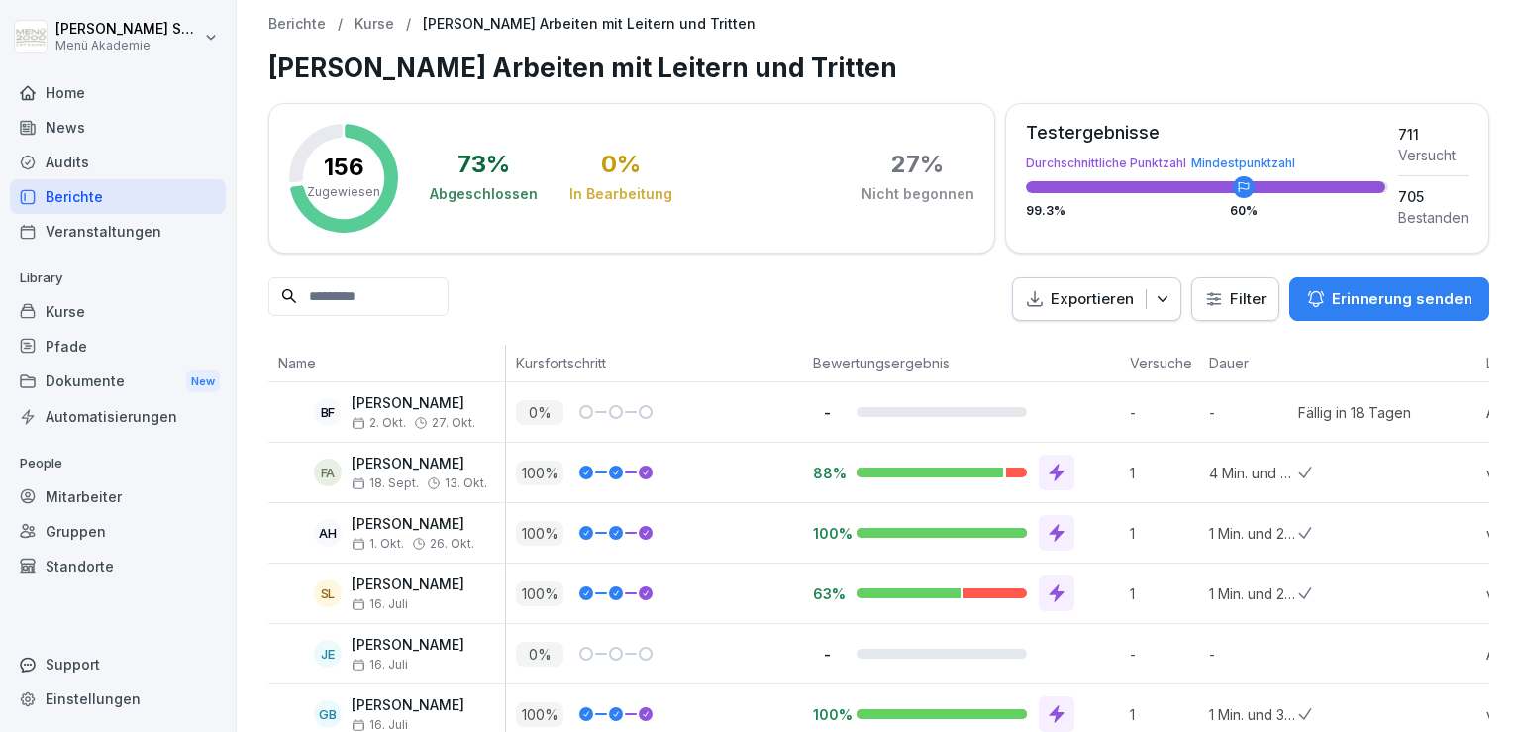
click at [371, 307] on input at bounding box center [358, 296] width 180 height 39
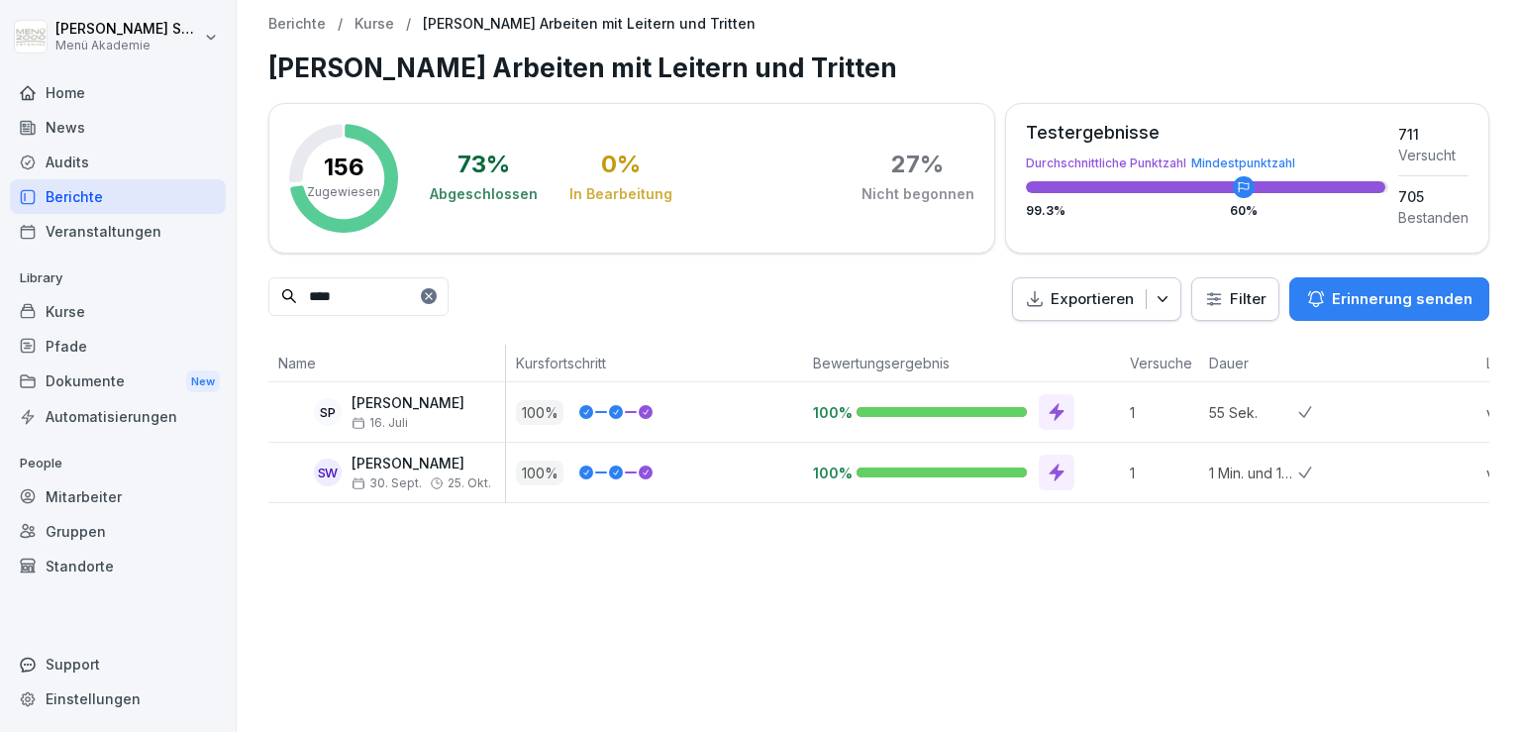
type input "****"
click at [381, 19] on p "Kurse" at bounding box center [375, 24] width 40 height 17
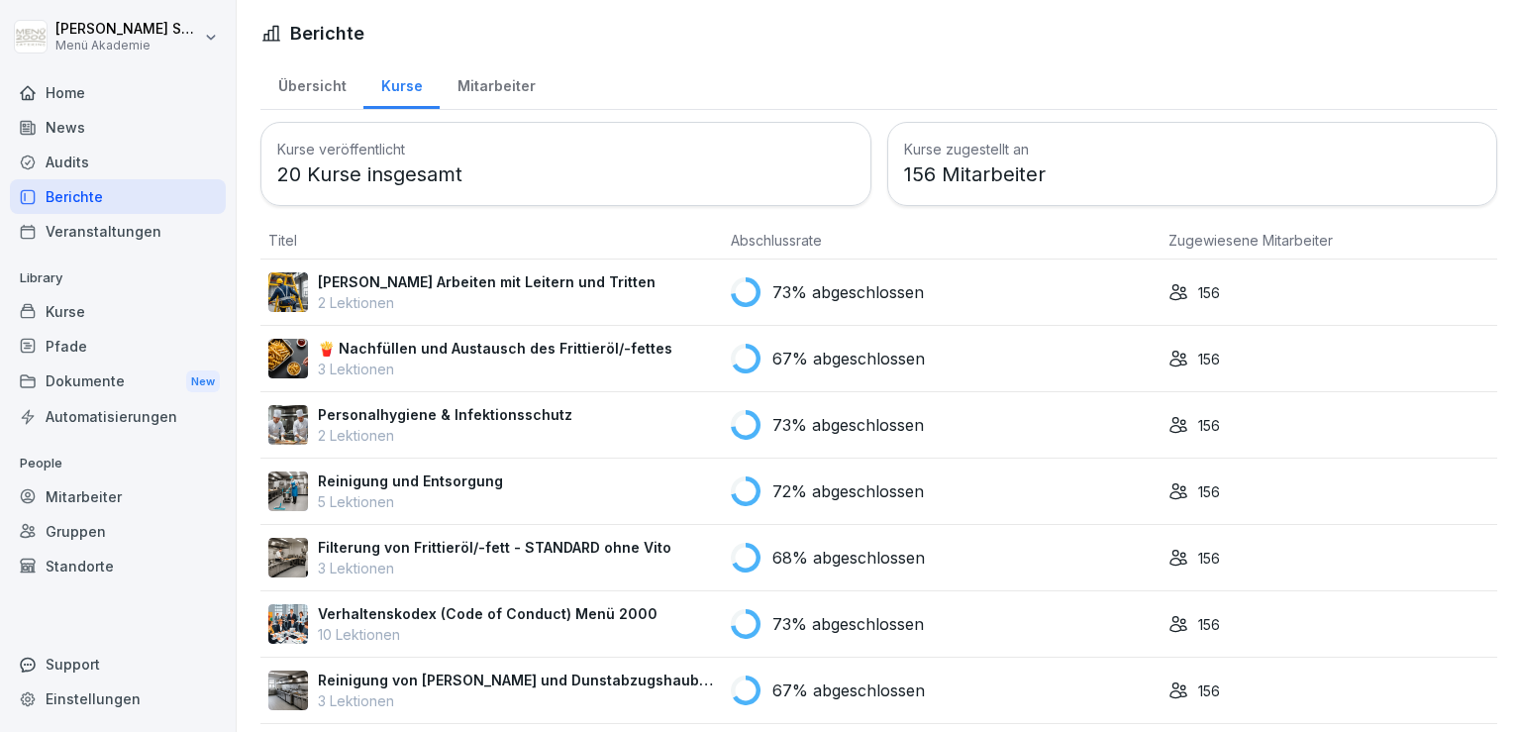
click at [500, 81] on div "Mitarbeiter" at bounding box center [496, 83] width 113 height 51
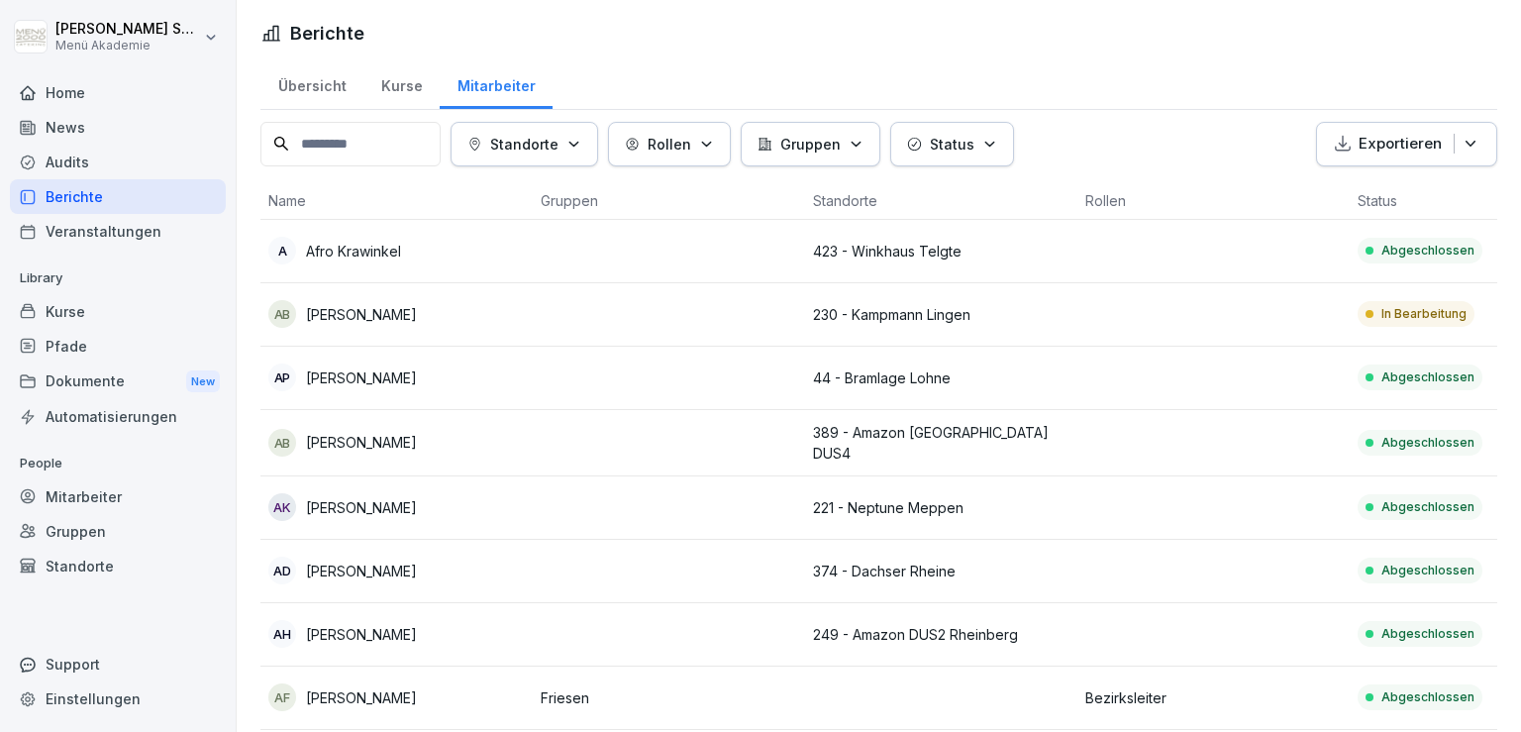
click at [366, 148] on input at bounding box center [350, 144] width 180 height 45
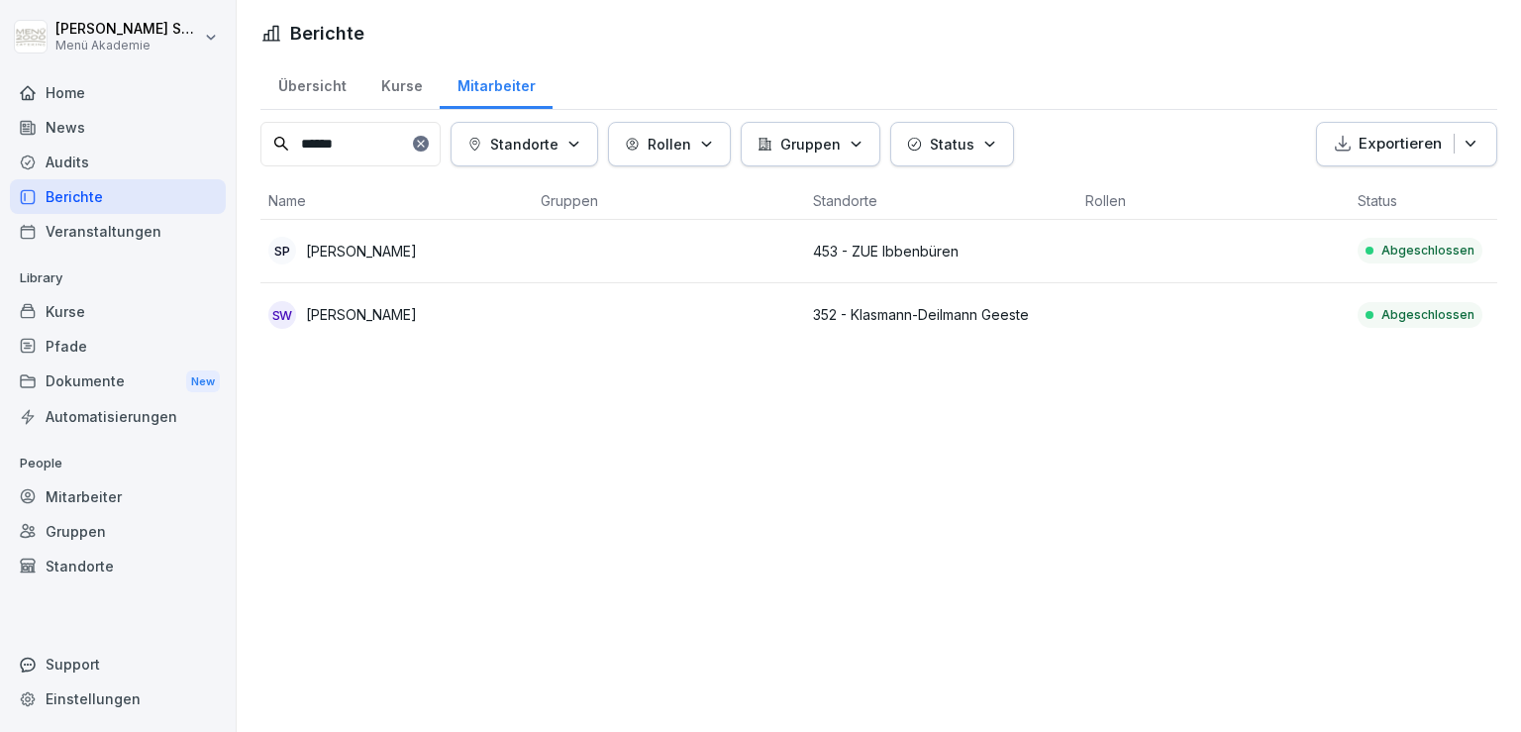
type input "******"
click at [402, 304] on p "[PERSON_NAME]" at bounding box center [361, 314] width 111 height 21
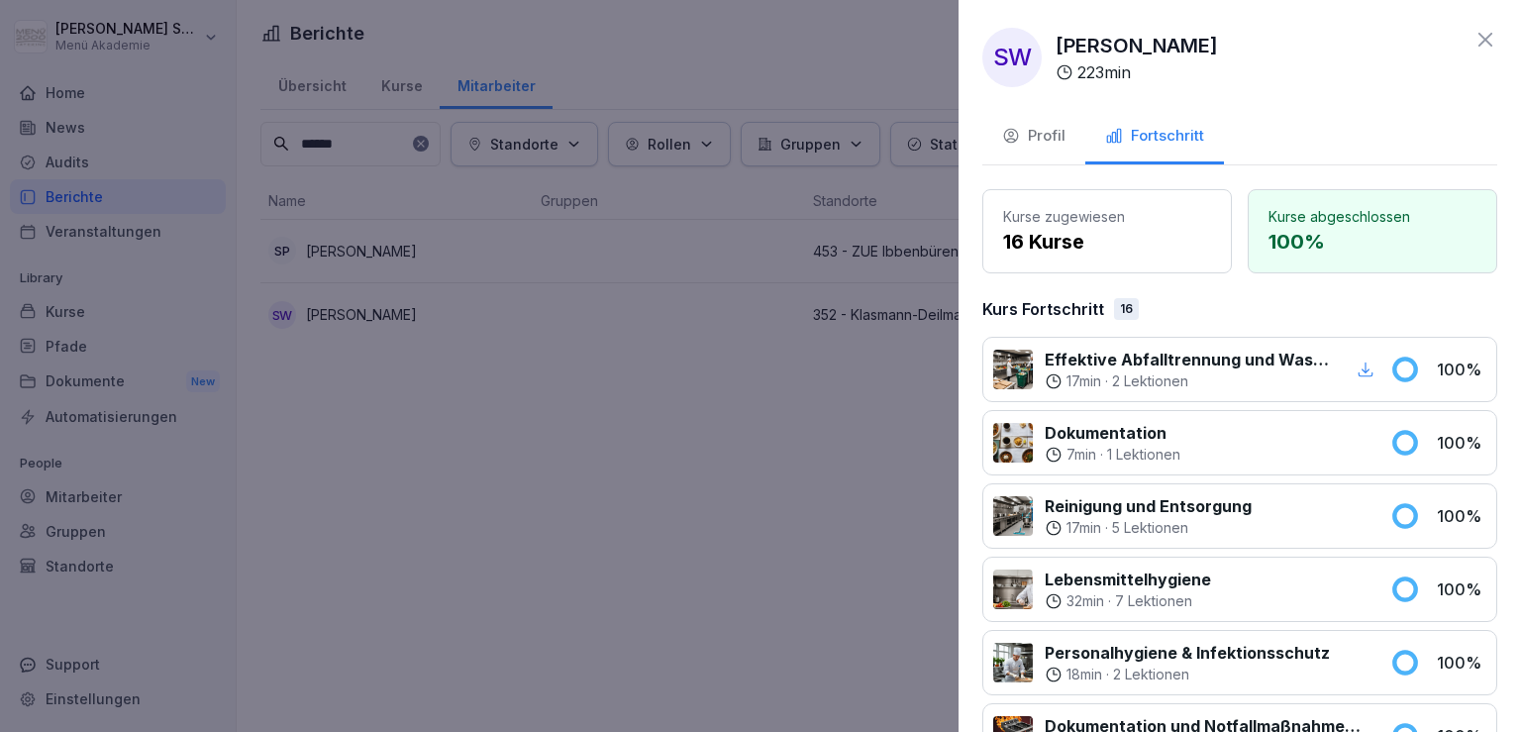
click at [1046, 136] on div "Profil" at bounding box center [1033, 136] width 63 height 23
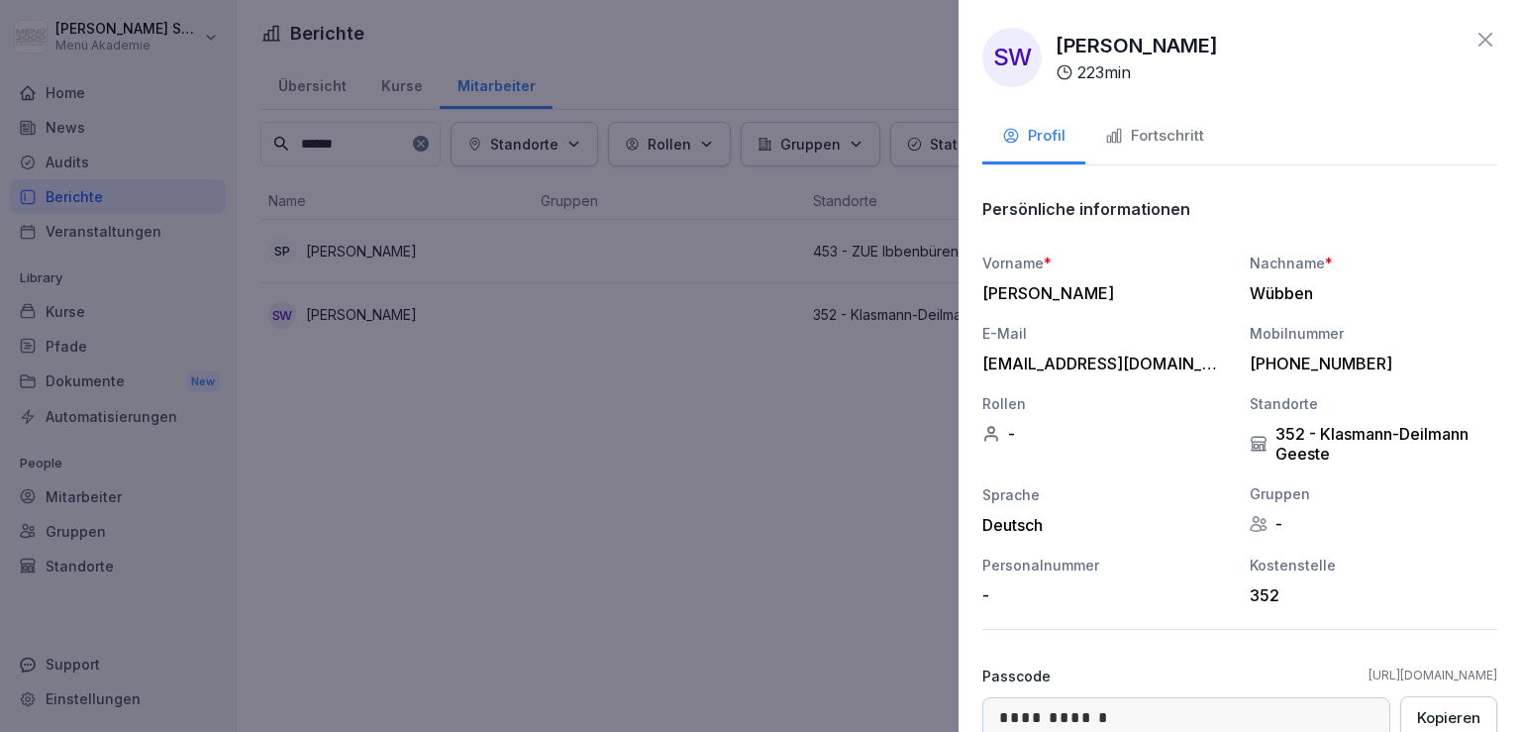
click at [1134, 137] on div "Fortschritt" at bounding box center [1154, 136] width 99 height 23
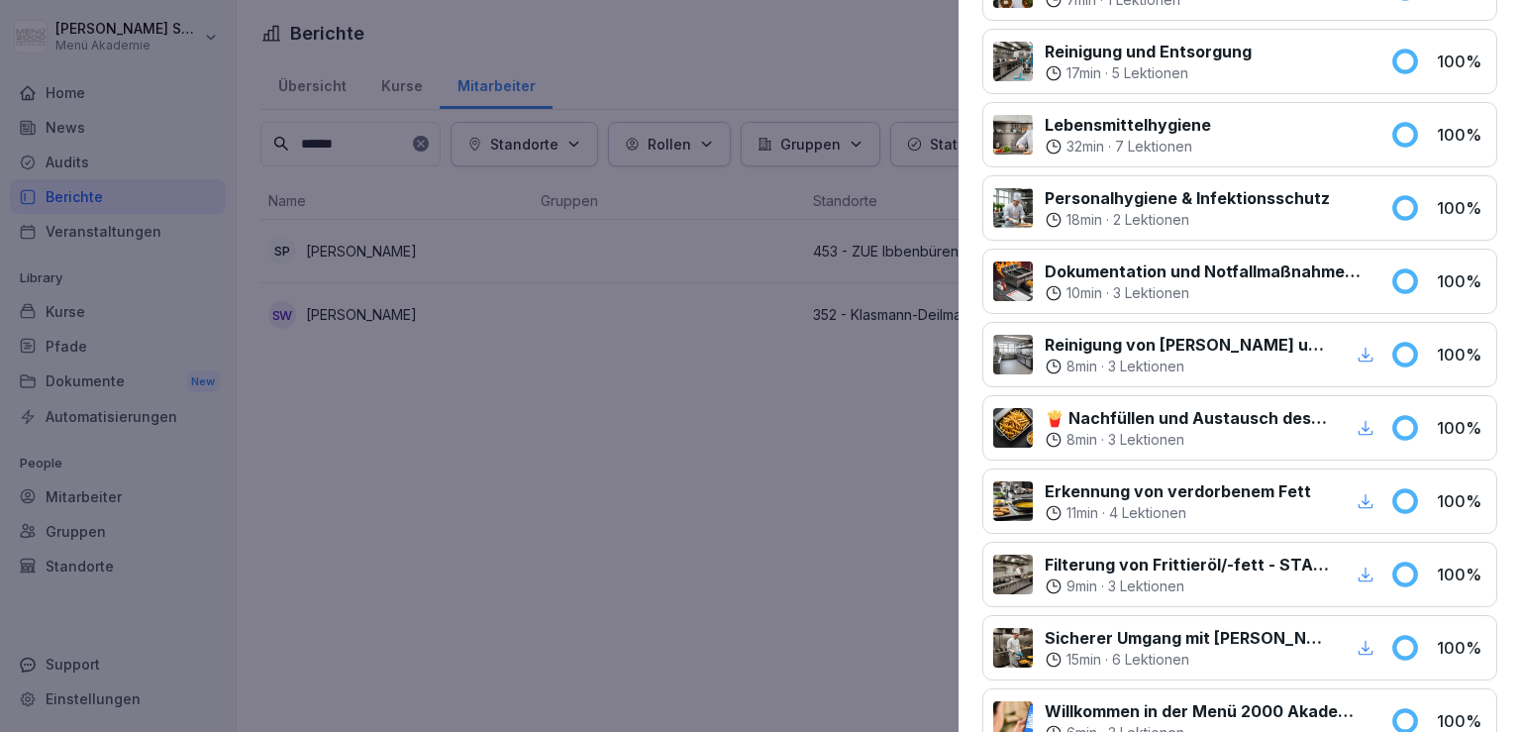
scroll to position [409, 0]
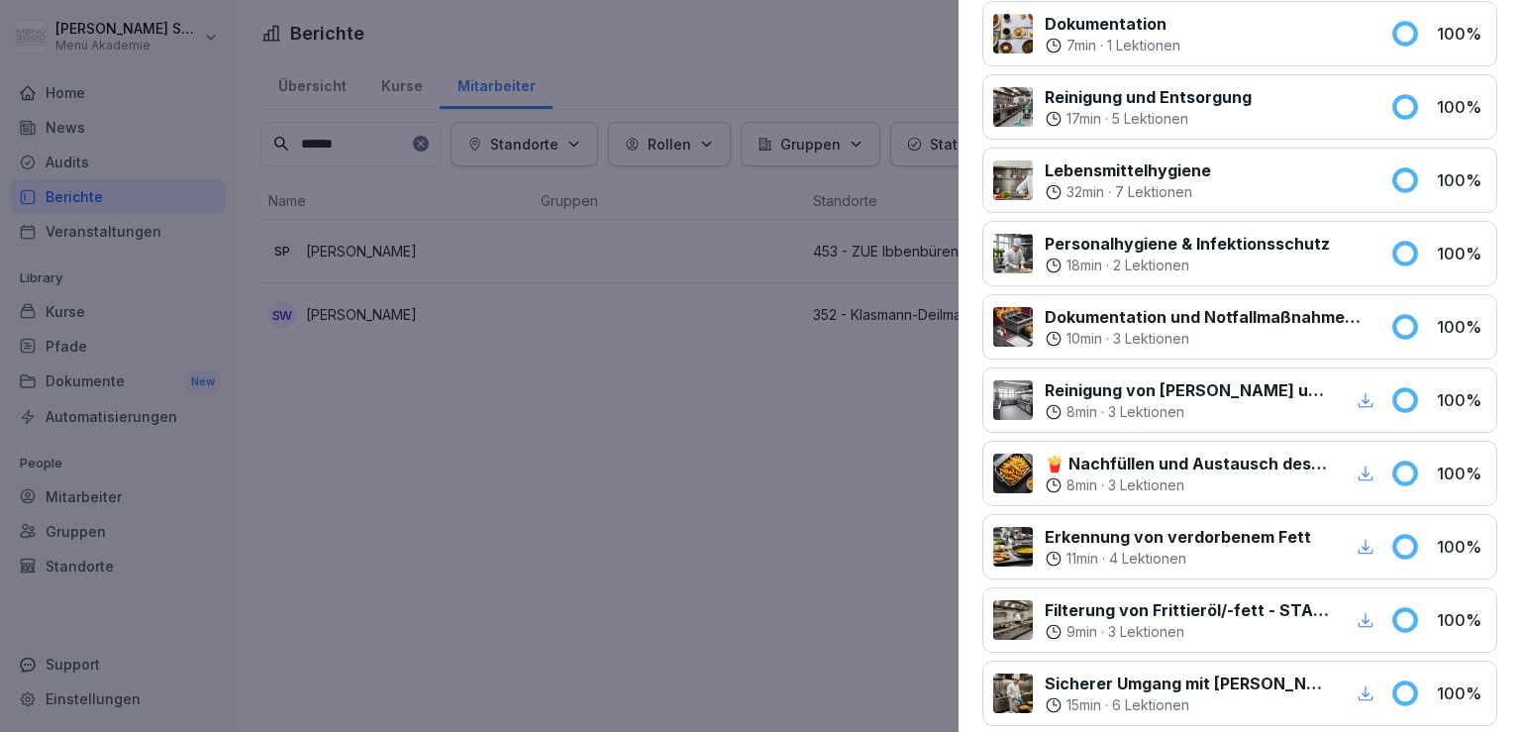
click at [1077, 255] on p "18 min" at bounding box center [1085, 265] width 36 height 20
click at [1088, 251] on p "Personalhygiene & Infektionsschutz" at bounding box center [1187, 244] width 285 height 24
click at [1084, 265] on p "18 min" at bounding box center [1085, 265] width 36 height 20
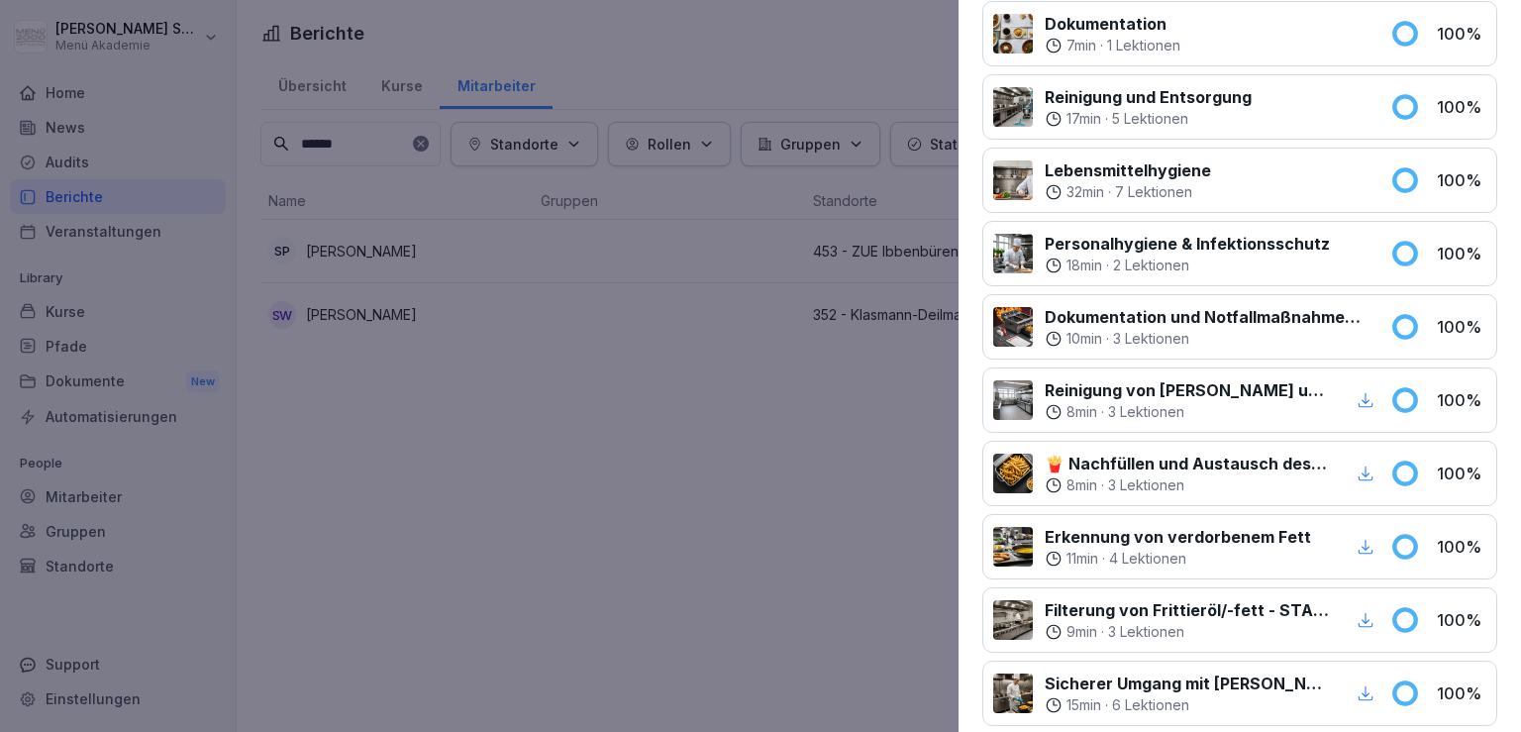
click at [1446, 236] on div "Personalhygiene & Infektionsschutz 18 min · 2 Lektionen 100 %" at bounding box center [1239, 253] width 515 height 65
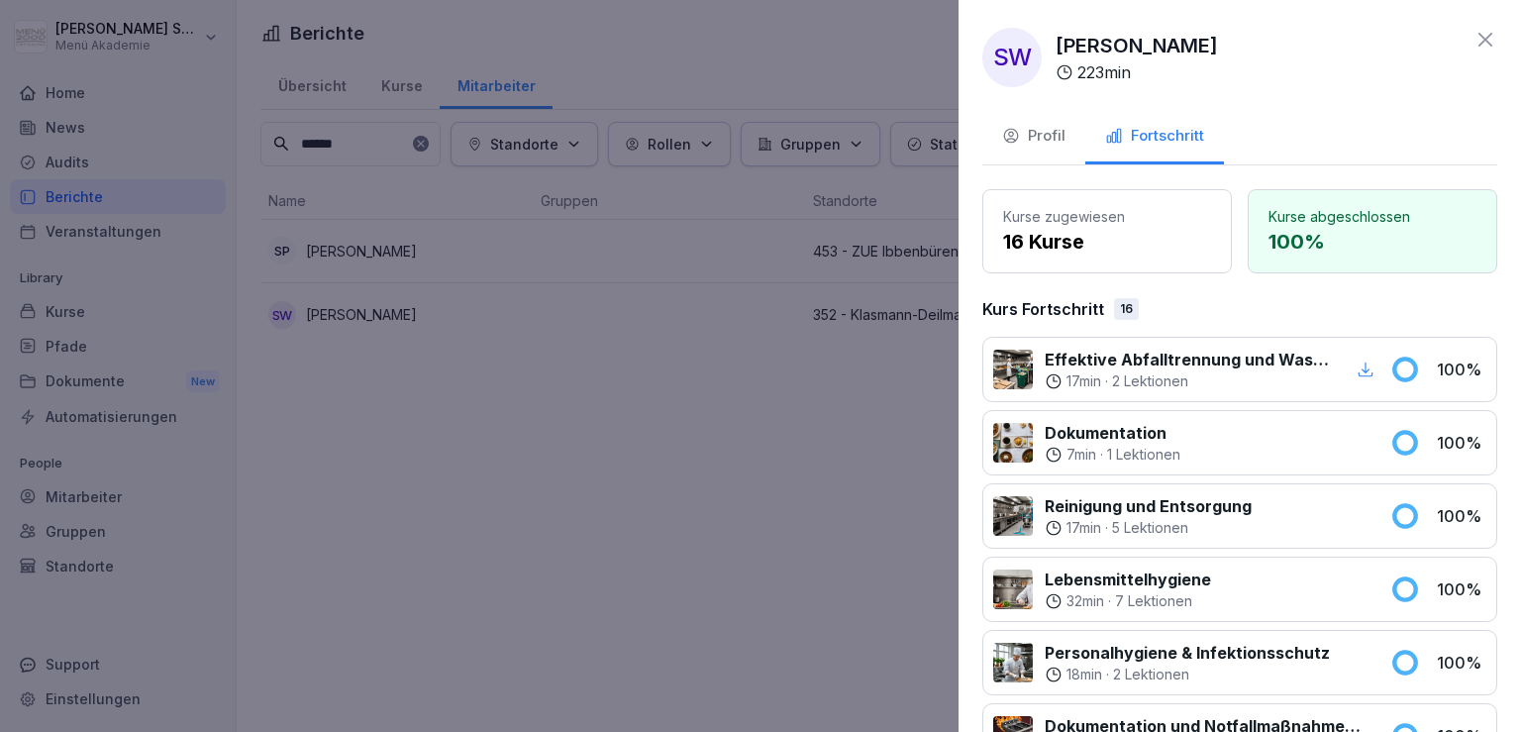
click at [614, 358] on div at bounding box center [760, 366] width 1521 height 732
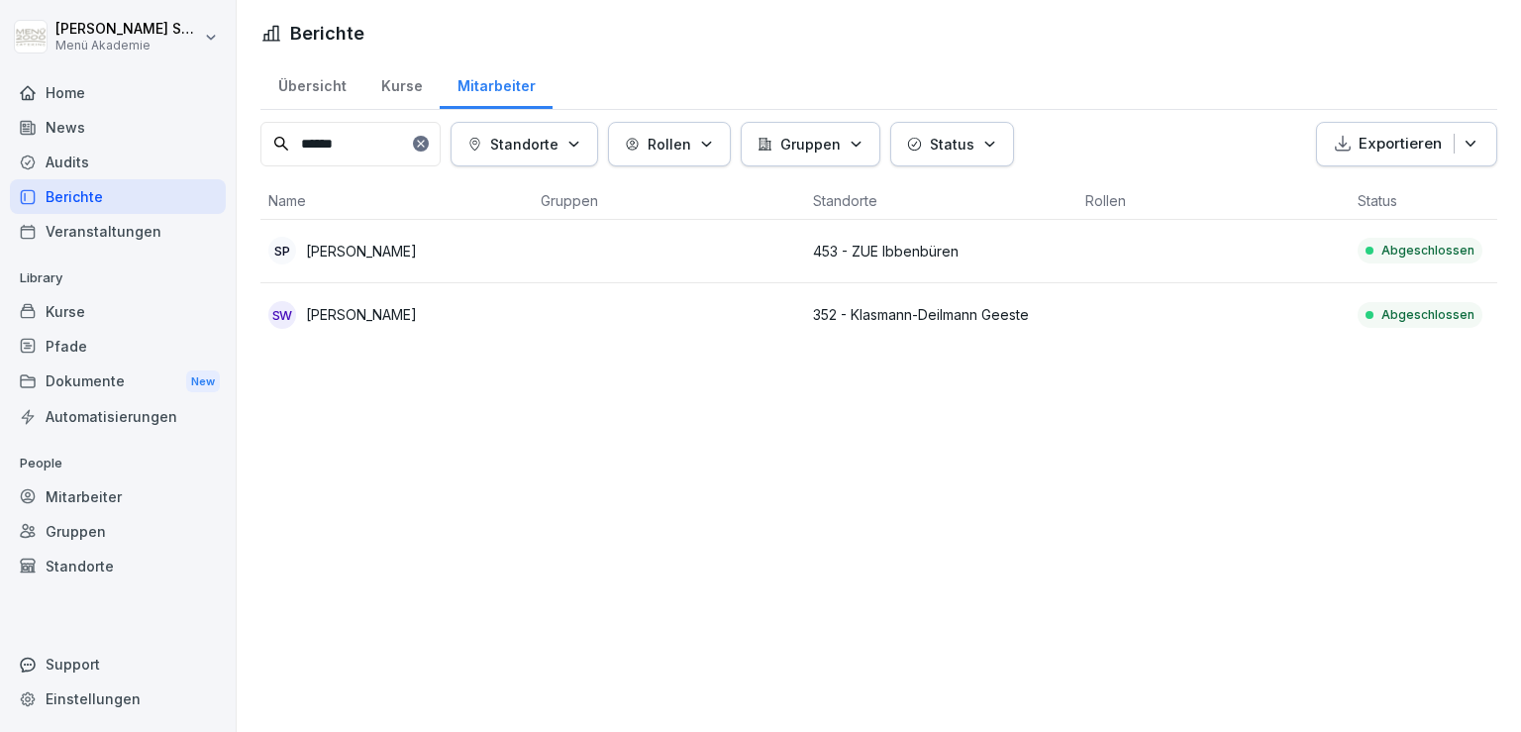
click at [317, 81] on div "Übersicht" at bounding box center [311, 83] width 103 height 51
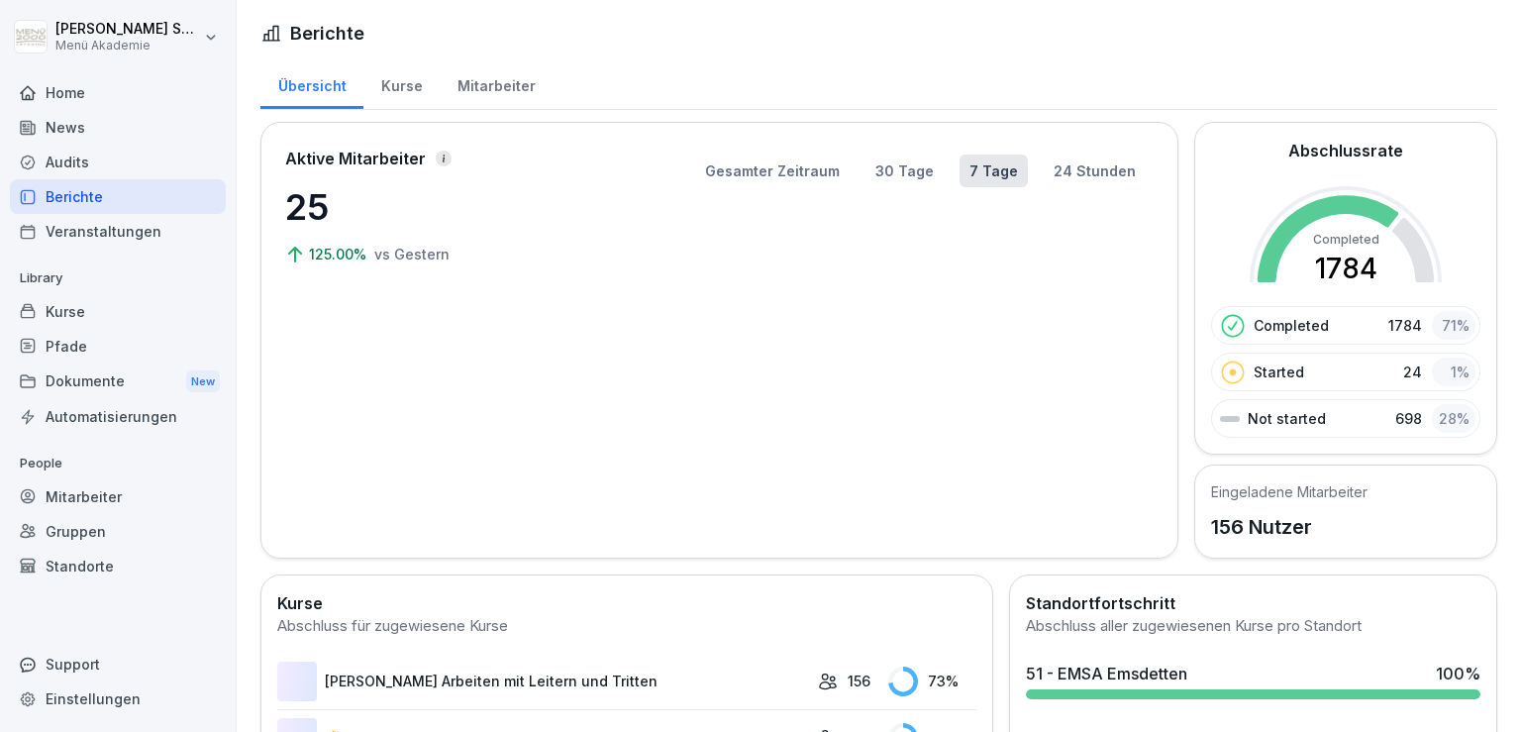
click at [317, 81] on div "Übersicht" at bounding box center [311, 83] width 103 height 51
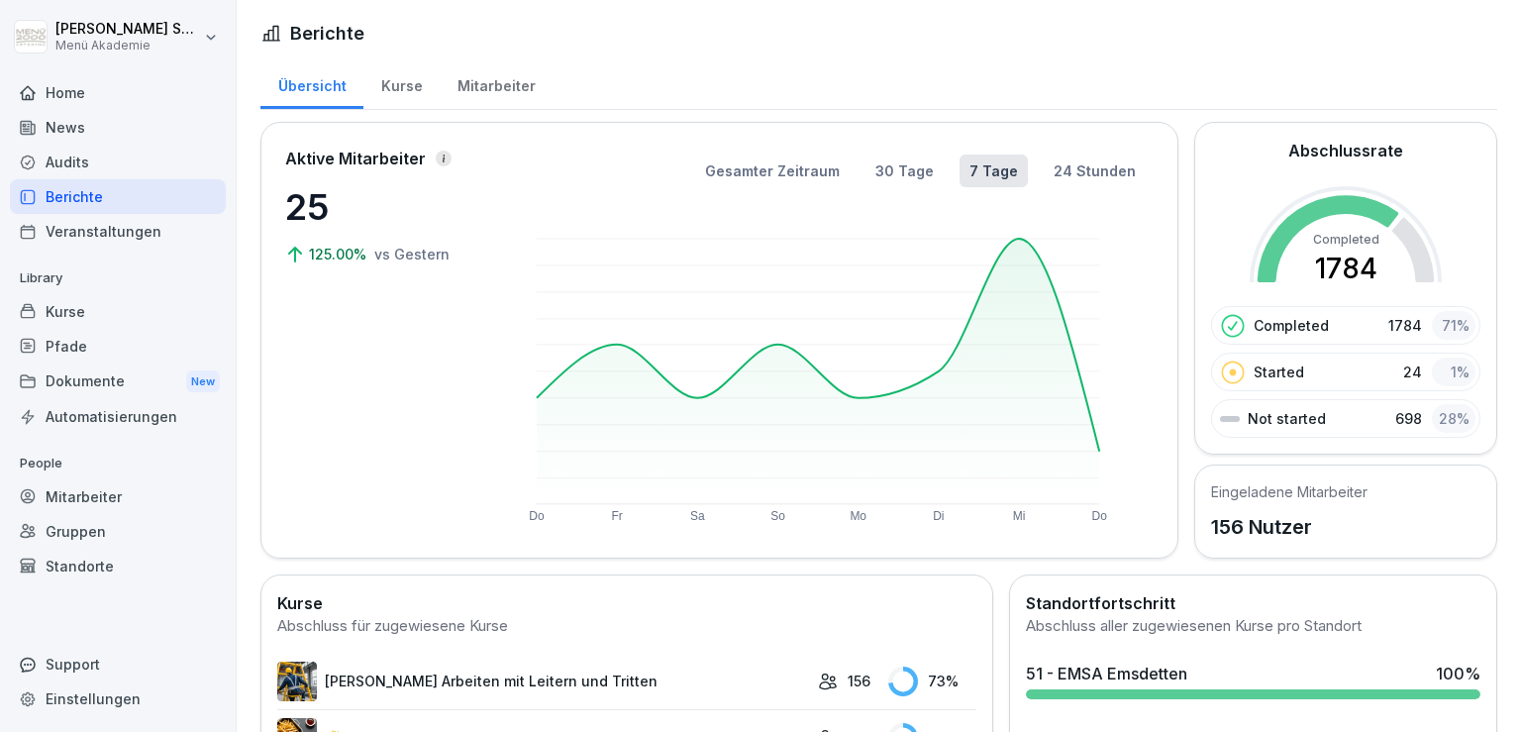
click at [485, 72] on div "Mitarbeiter" at bounding box center [496, 83] width 113 height 51
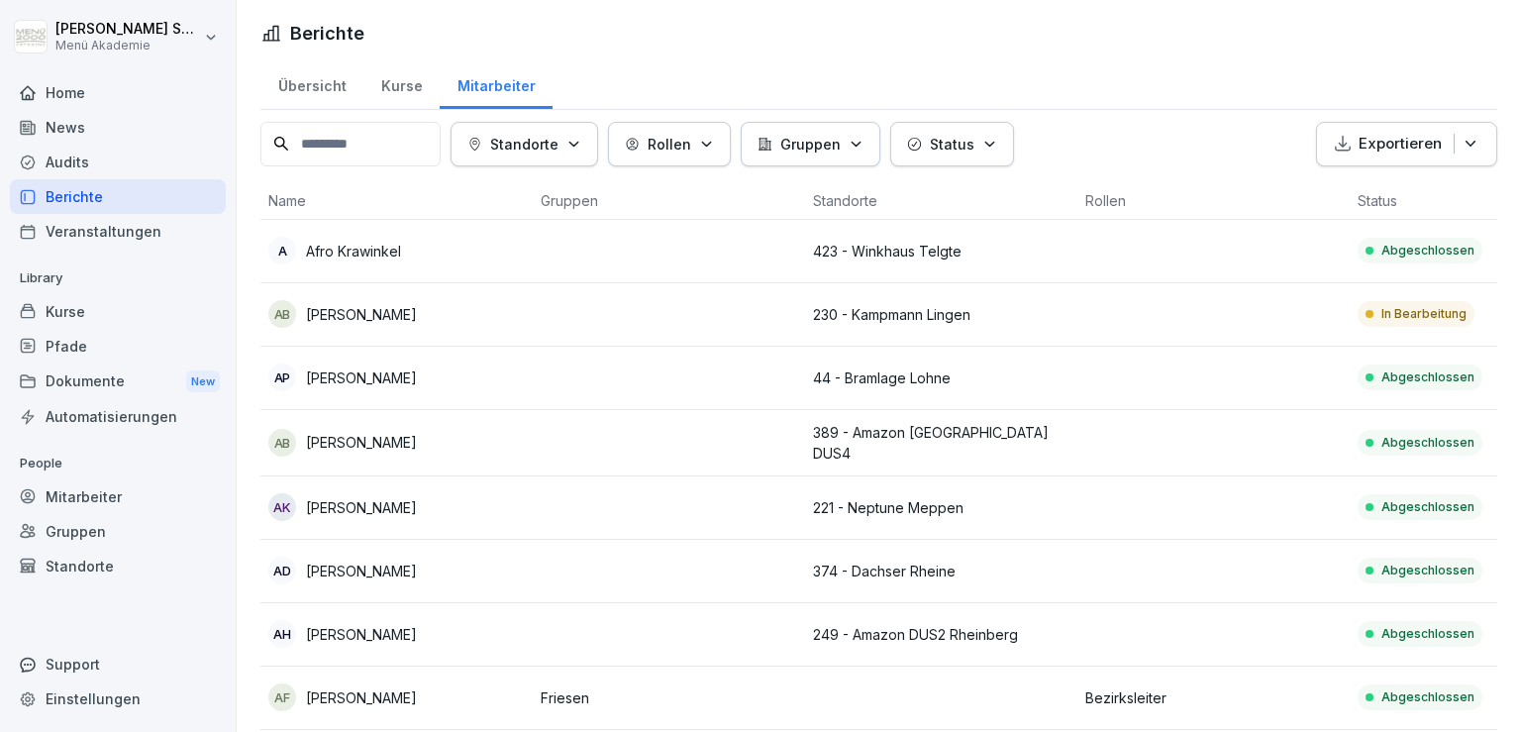
click at [97, 505] on div "Mitarbeiter" at bounding box center [118, 496] width 216 height 35
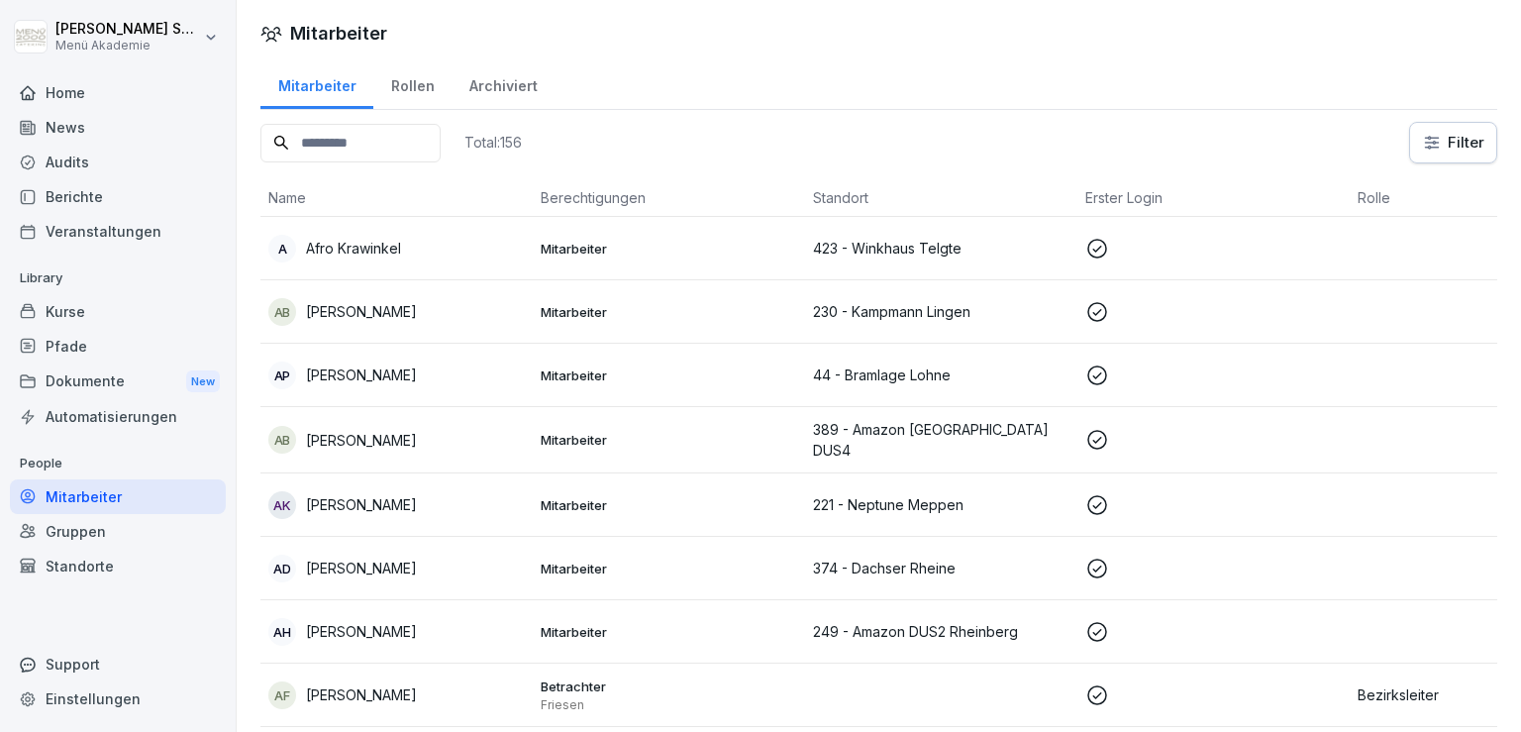
click at [143, 82] on div "Home" at bounding box center [118, 92] width 216 height 35
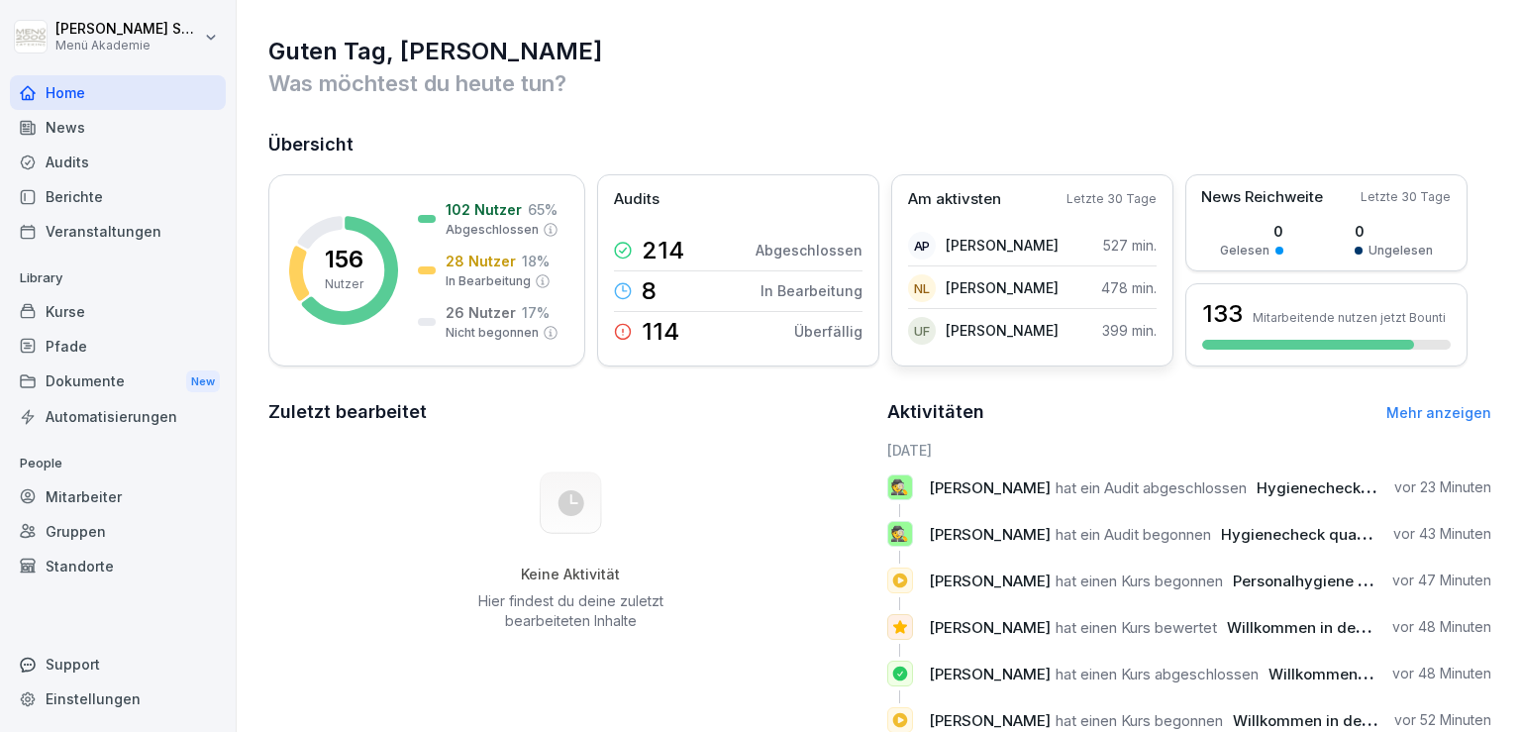
click at [1138, 205] on p "Letzte 30 Tage" at bounding box center [1112, 199] width 90 height 18
click at [969, 199] on p "Am aktivsten" at bounding box center [954, 199] width 93 height 23
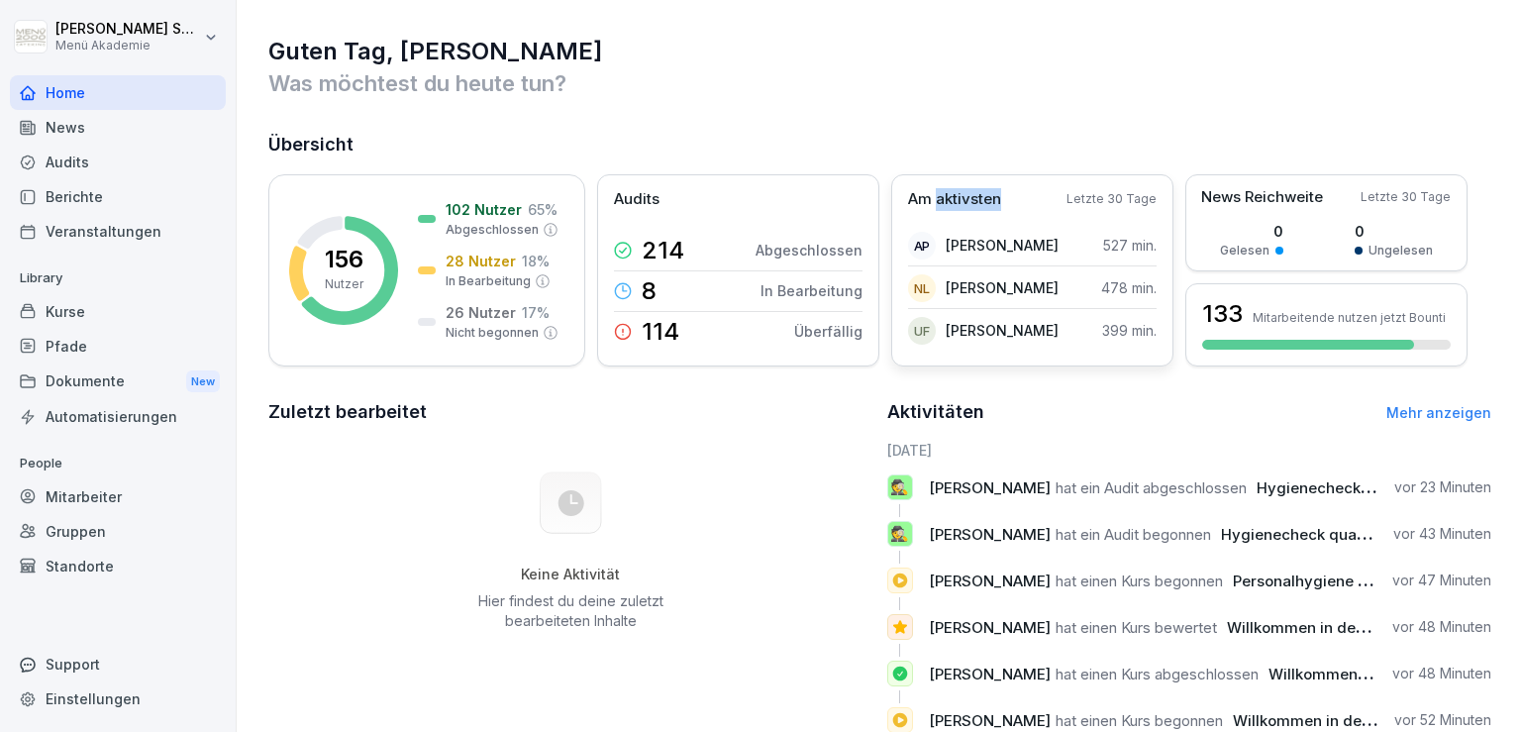
click at [969, 199] on p "Am aktivsten" at bounding box center [954, 199] width 93 height 23
click at [1432, 410] on link "Mehr anzeigen" at bounding box center [1438, 412] width 105 height 17
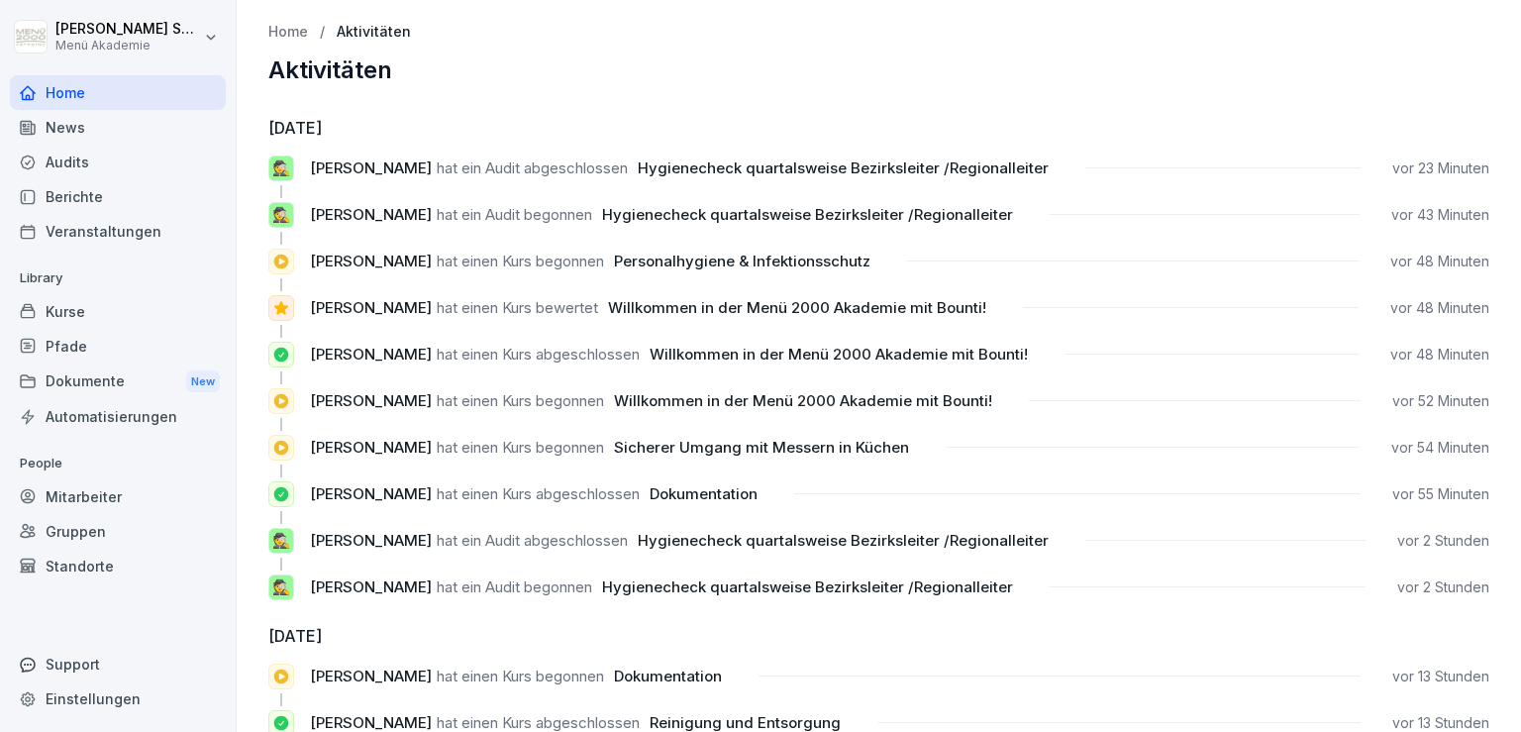
click at [106, 95] on div "Home" at bounding box center [118, 92] width 216 height 35
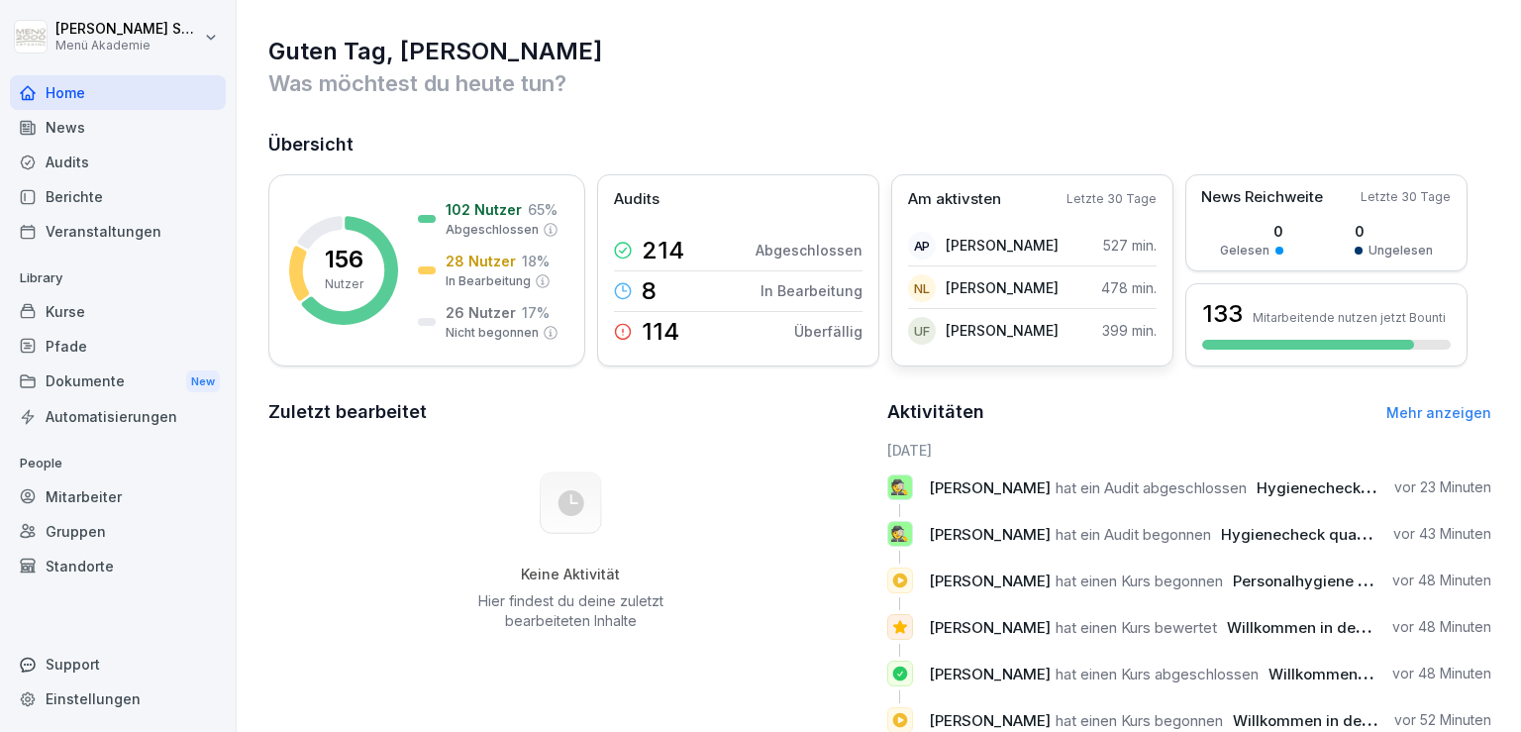
click at [965, 204] on p "Am aktivsten" at bounding box center [954, 199] width 93 height 23
click at [965, 226] on div "AP [PERSON_NAME]-Babacan 527 min." at bounding box center [1032, 246] width 249 height 41
click at [85, 157] on div "Audits" at bounding box center [118, 162] width 216 height 35
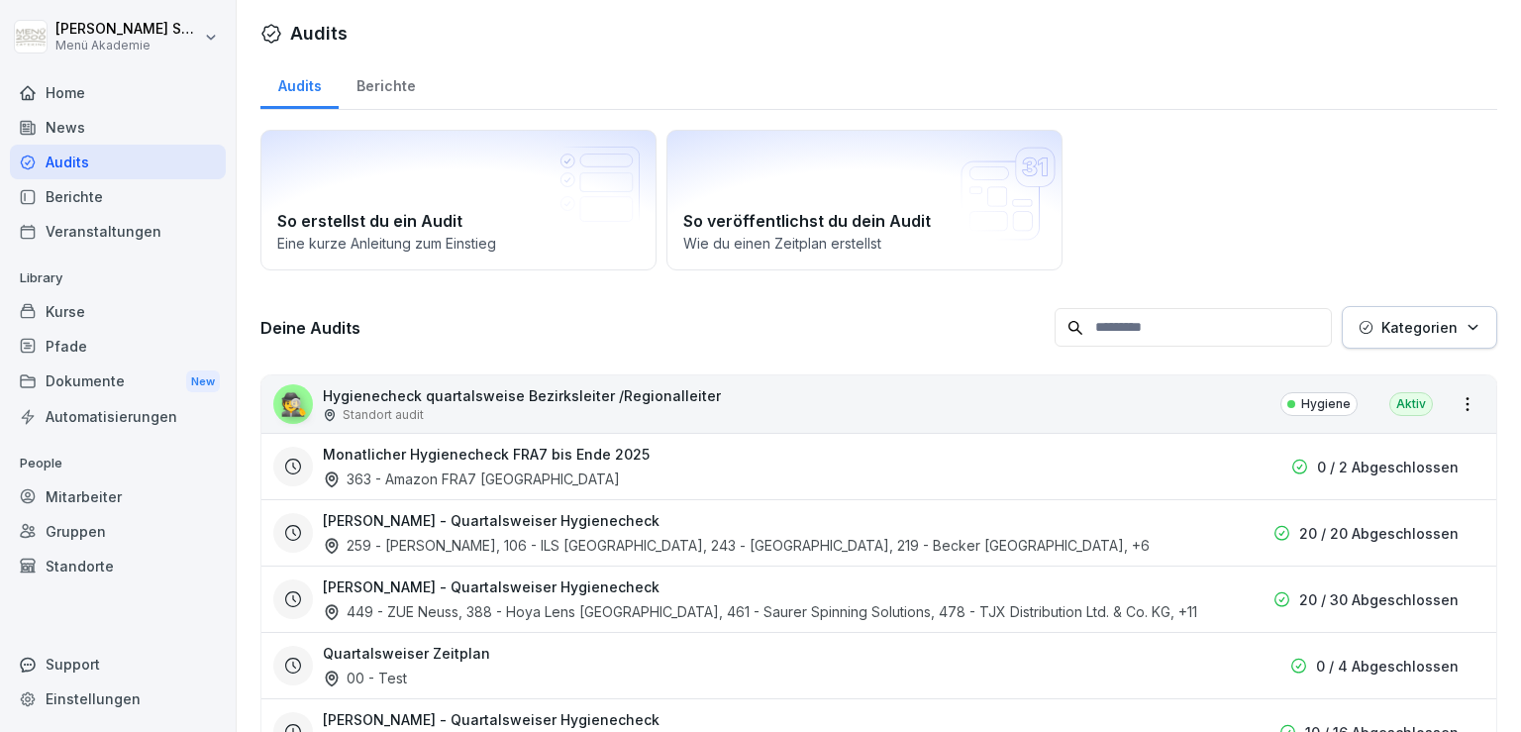
click at [76, 316] on div "Kurse" at bounding box center [118, 311] width 216 height 35
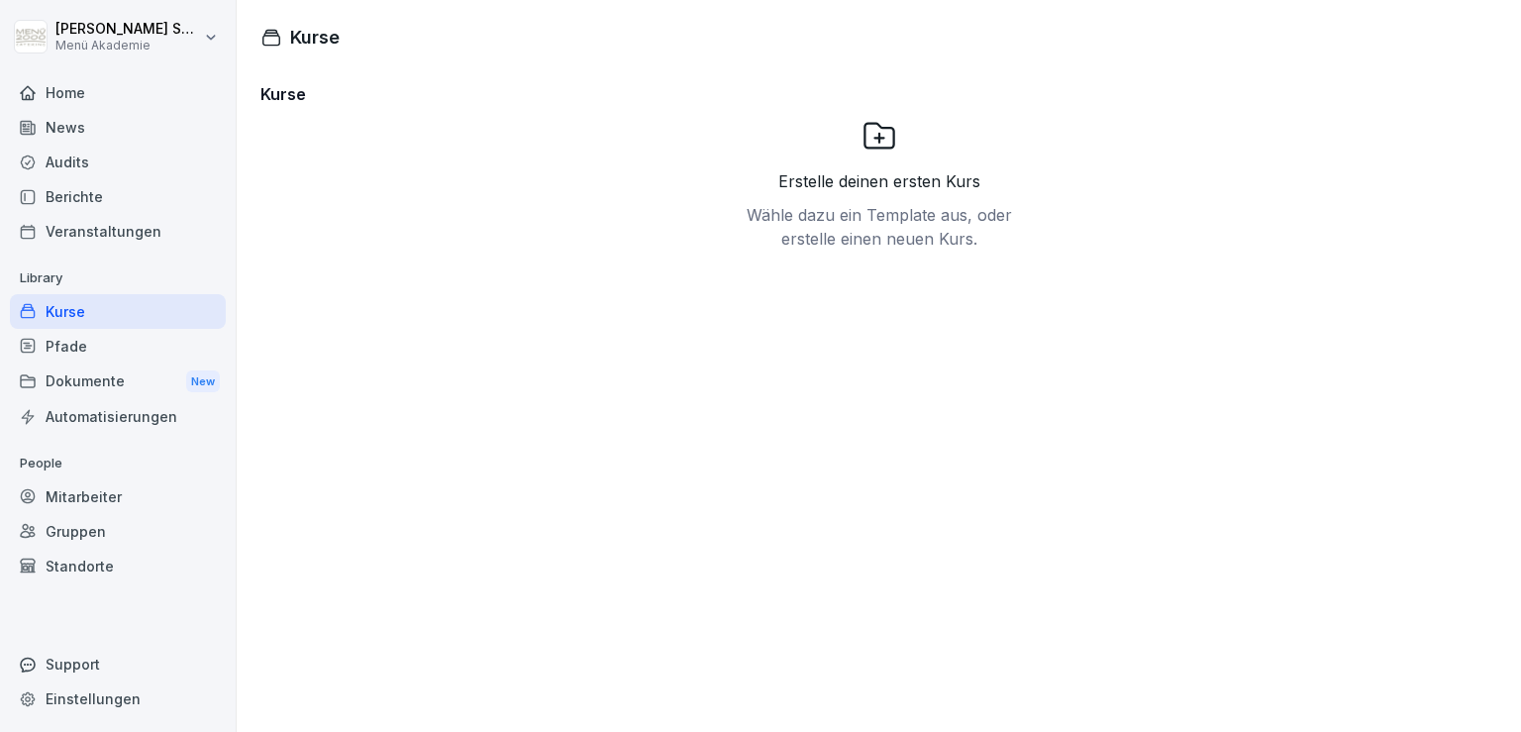
click at [84, 485] on div "Mitarbeiter" at bounding box center [118, 496] width 216 height 35
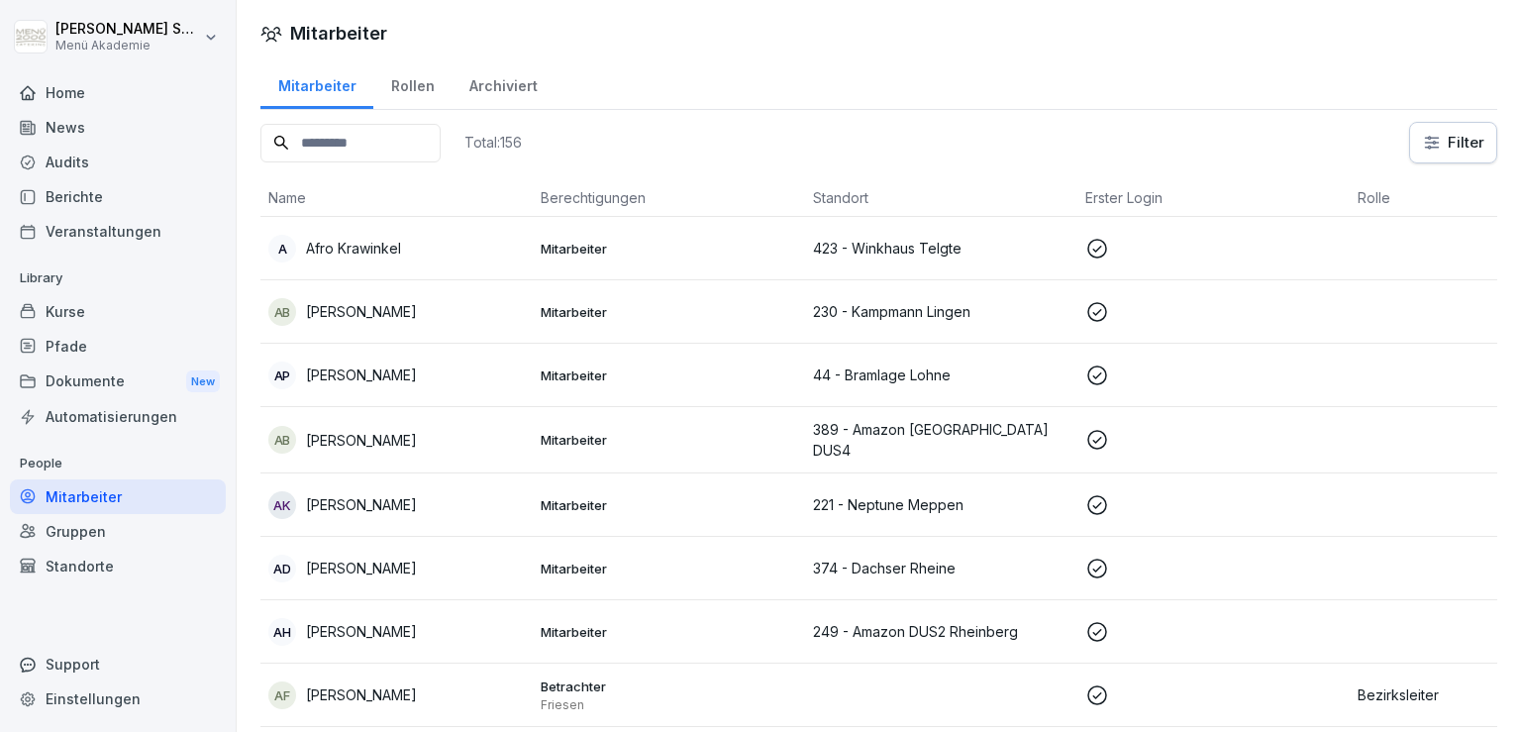
click at [390, 137] on input at bounding box center [350, 143] width 180 height 39
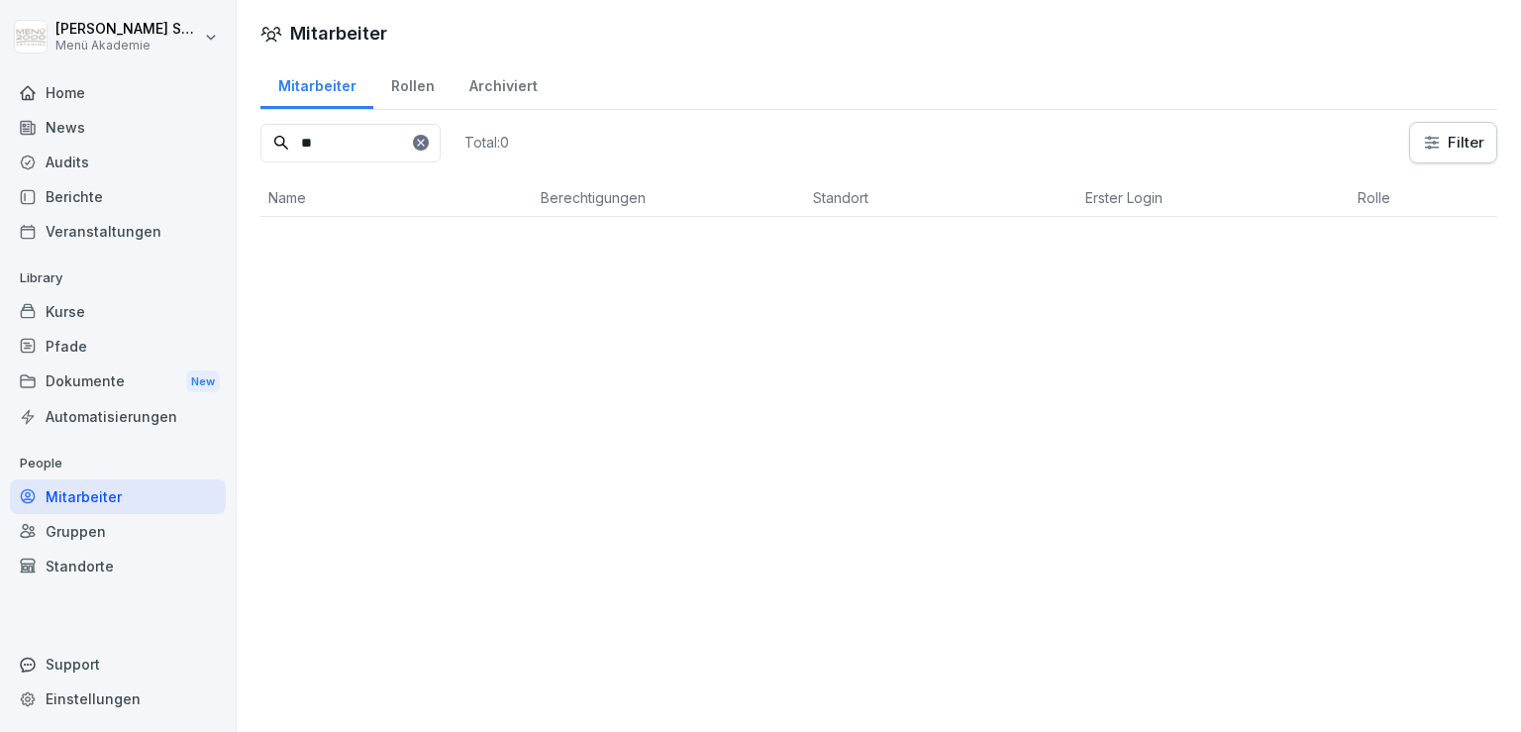
type input "*"
type input "****"
click at [653, 246] on p "Mitarbeiter" at bounding box center [669, 249] width 256 height 18
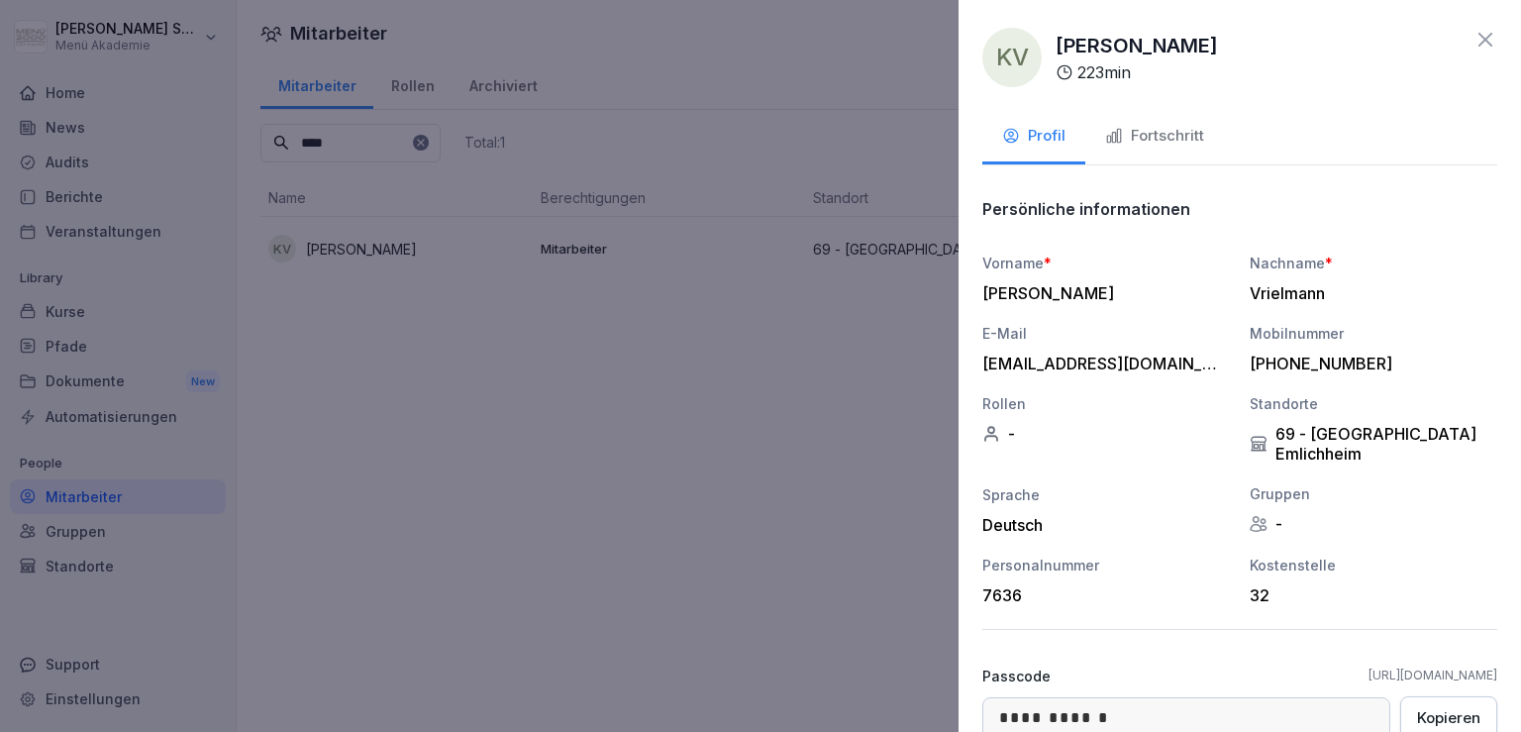
click at [1148, 142] on div "Fortschritt" at bounding box center [1154, 136] width 99 height 23
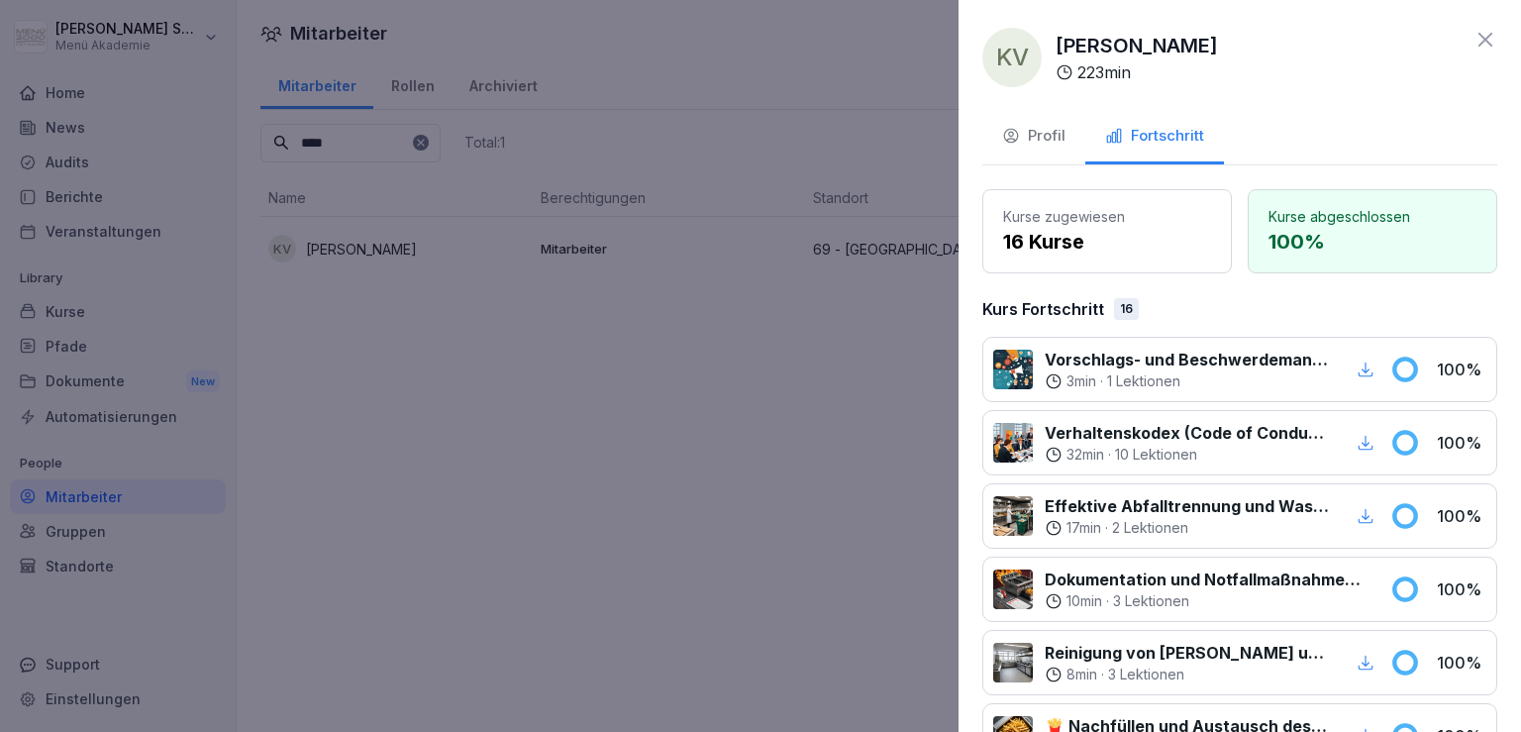
click at [544, 349] on div at bounding box center [760, 366] width 1521 height 732
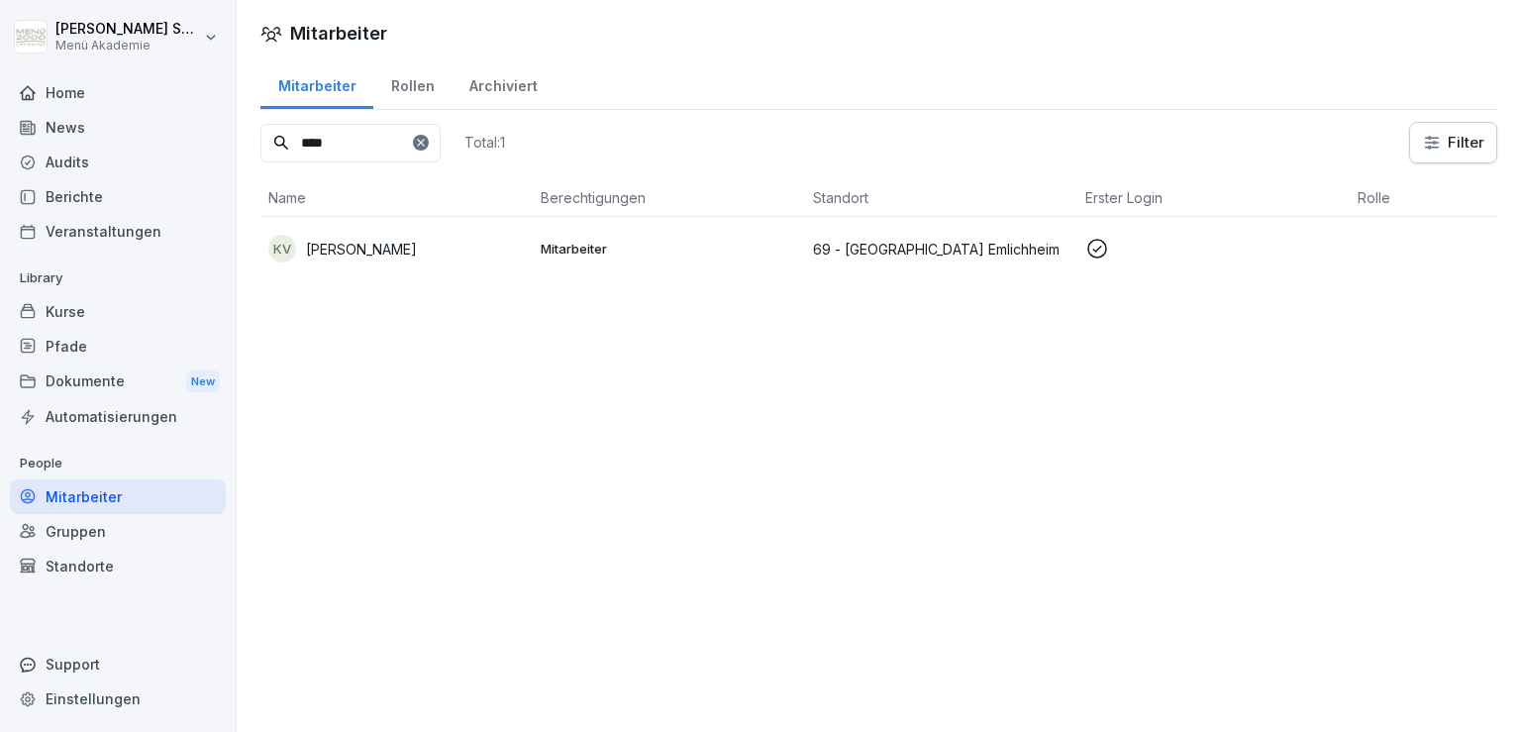
click at [85, 556] on div "Standorte" at bounding box center [118, 566] width 216 height 35
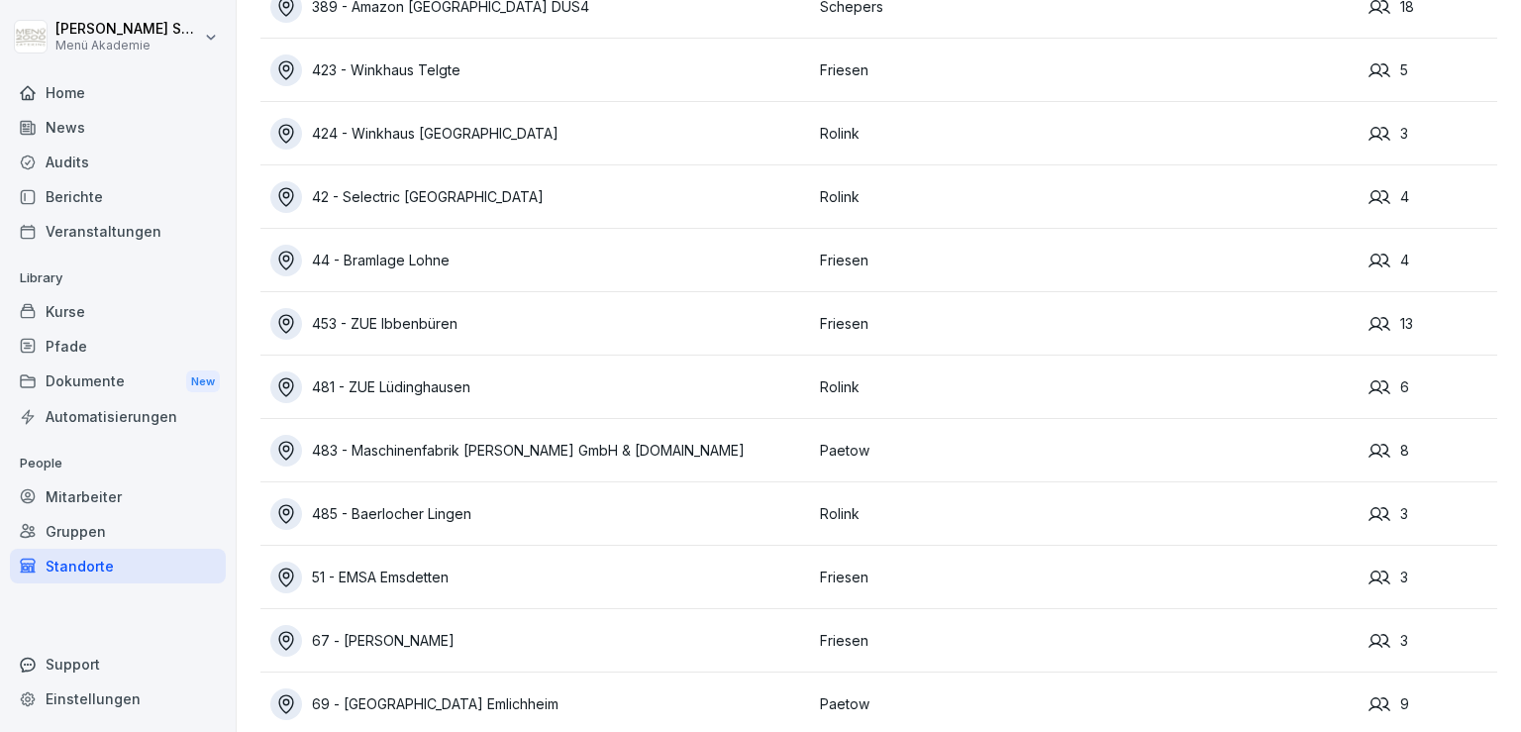
scroll to position [1044, 0]
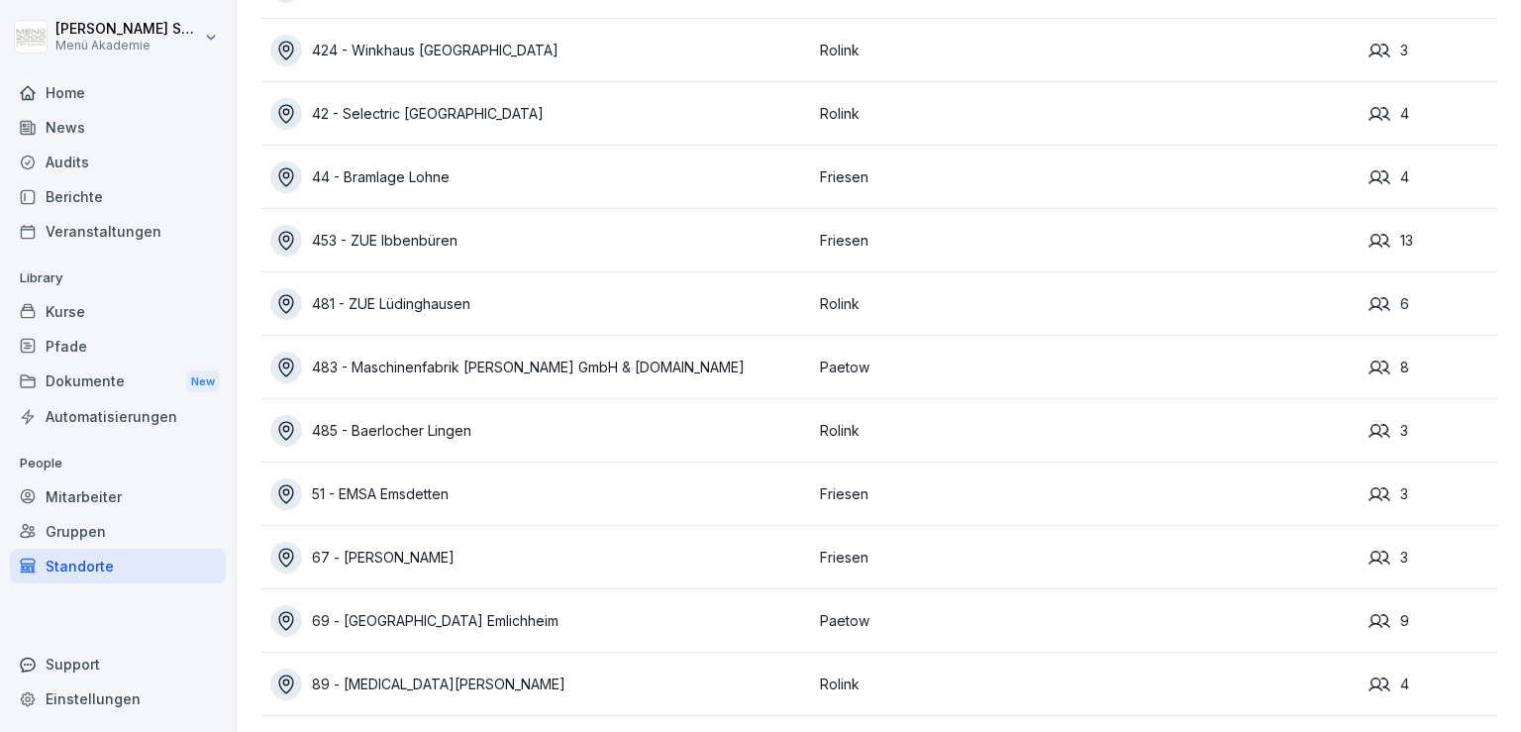
click at [522, 605] on div "69 - [GEOGRAPHIC_DATA] Emlichheim" at bounding box center [540, 621] width 540 height 32
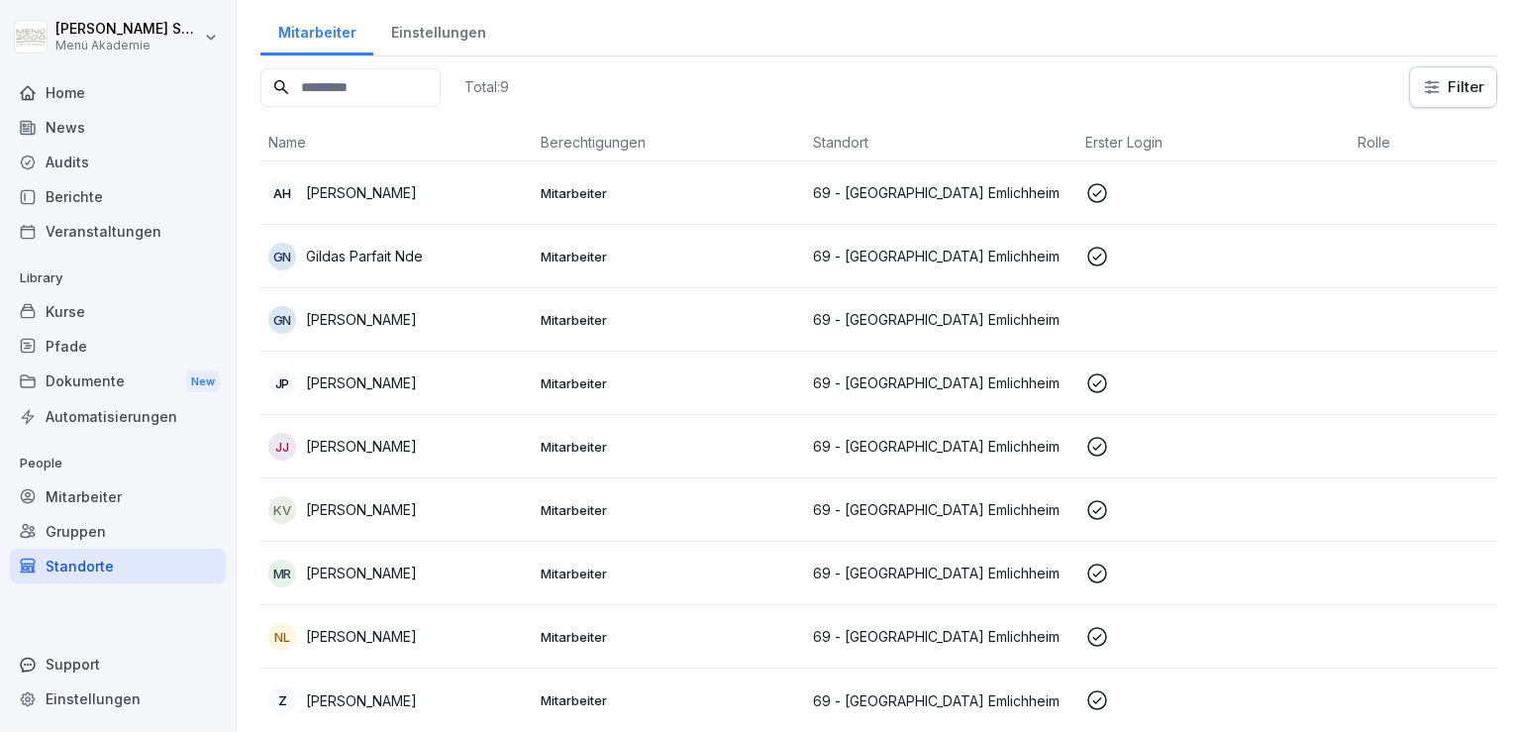
scroll to position [122, 0]
click at [374, 499] on p "[PERSON_NAME]" at bounding box center [361, 509] width 111 height 21
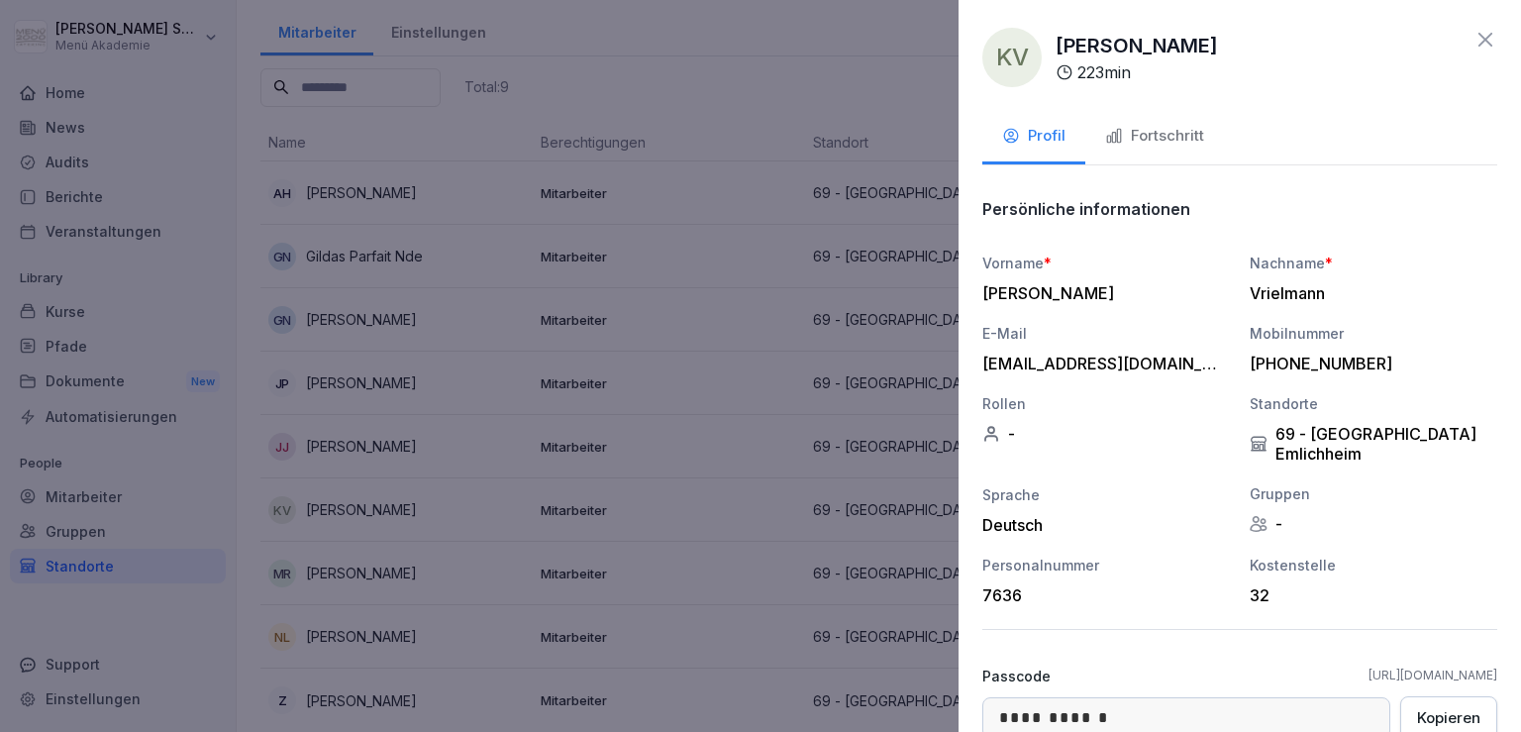
click at [336, 597] on div at bounding box center [760, 366] width 1521 height 732
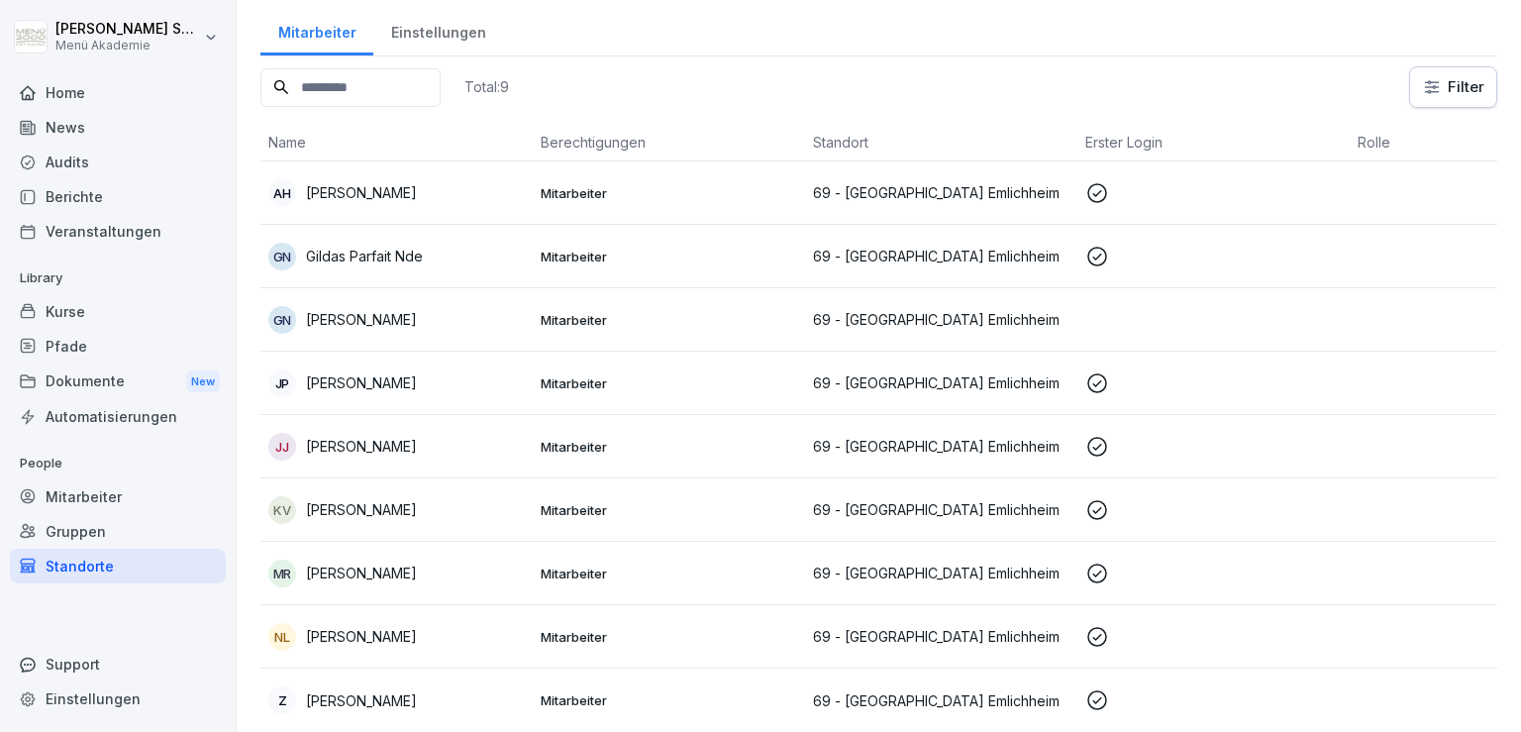
click at [336, 626] on p "[PERSON_NAME]" at bounding box center [361, 636] width 111 height 21
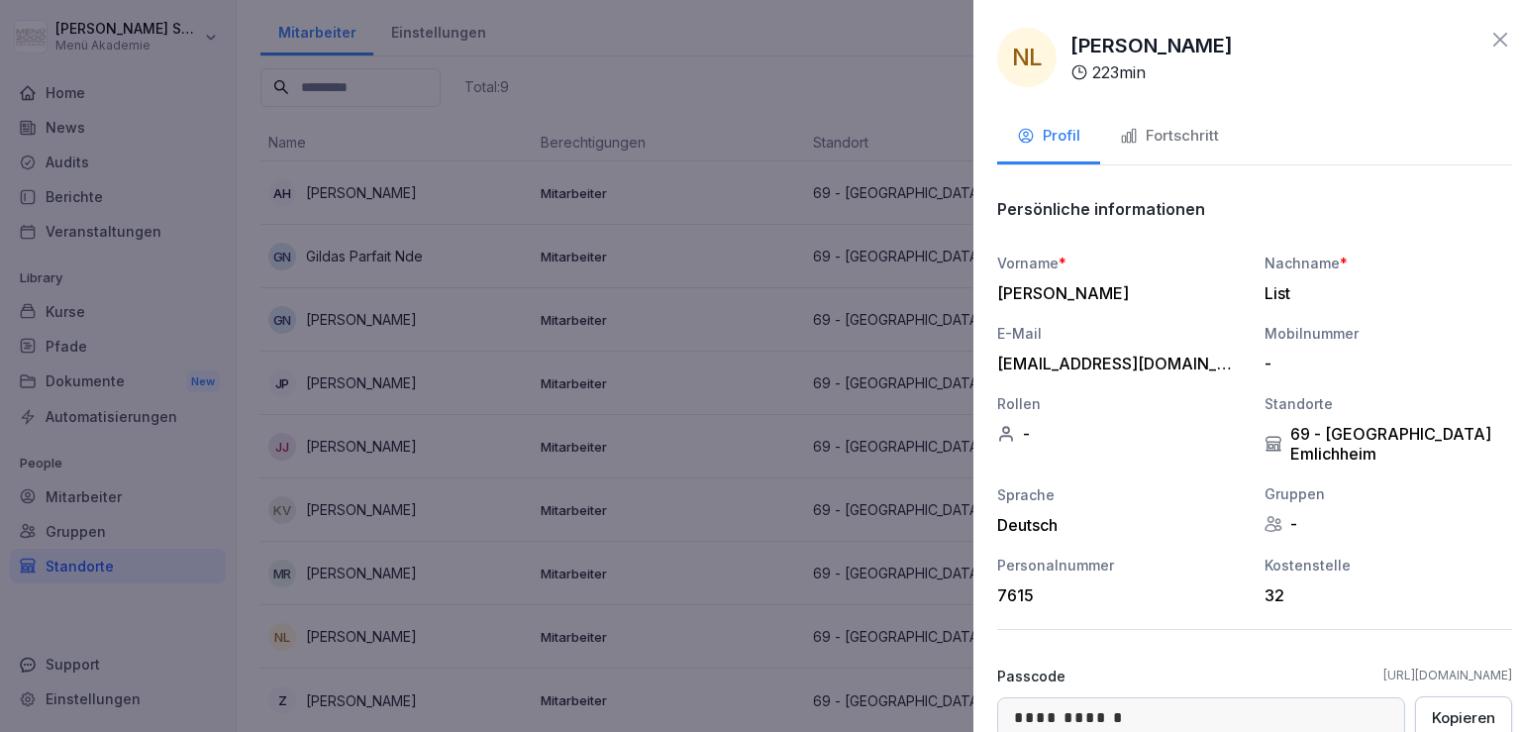
click at [336, 597] on div at bounding box center [760, 366] width 1521 height 732
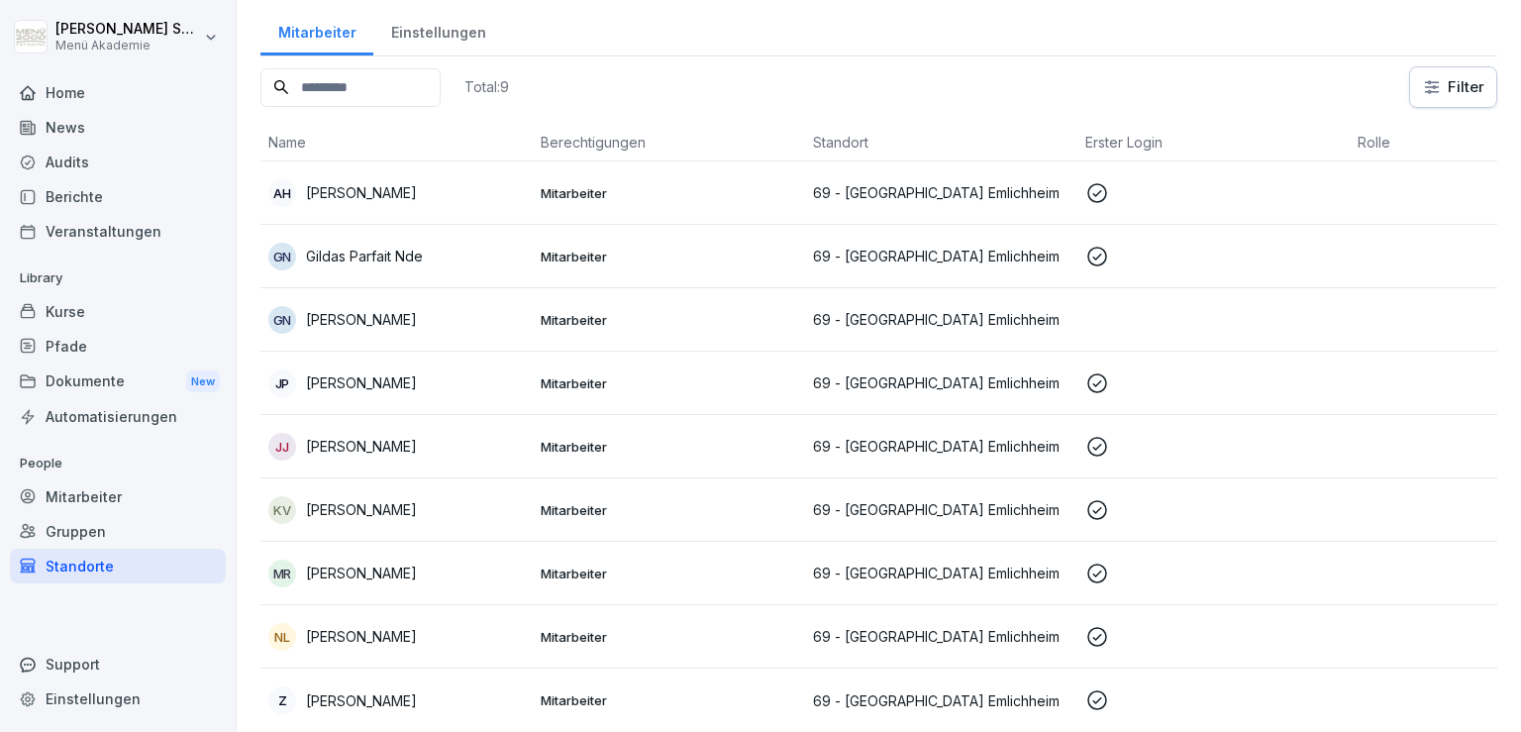
click at [88, 565] on div "Standorte" at bounding box center [118, 566] width 216 height 35
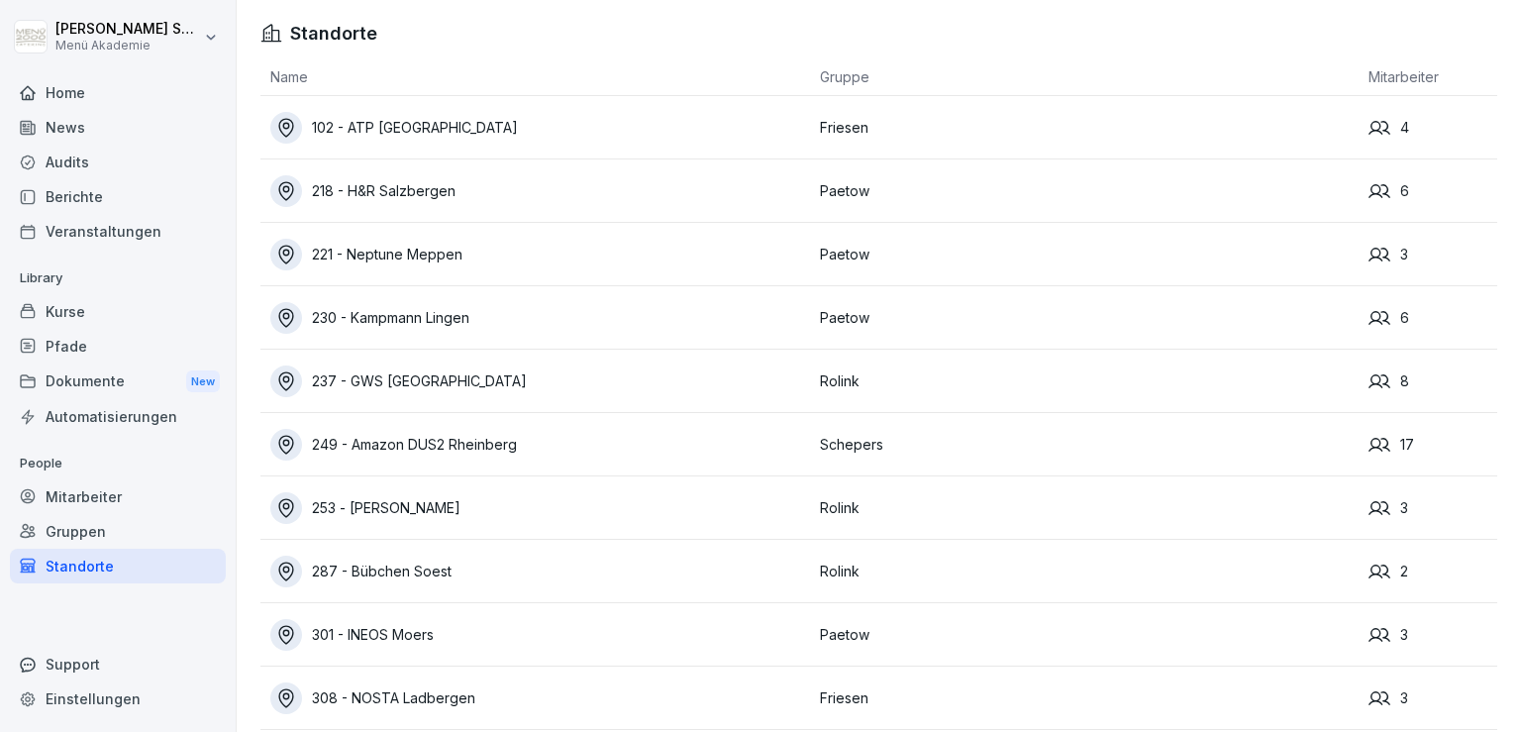
click at [434, 255] on div "221 - Neptune Meppen" at bounding box center [540, 255] width 540 height 32
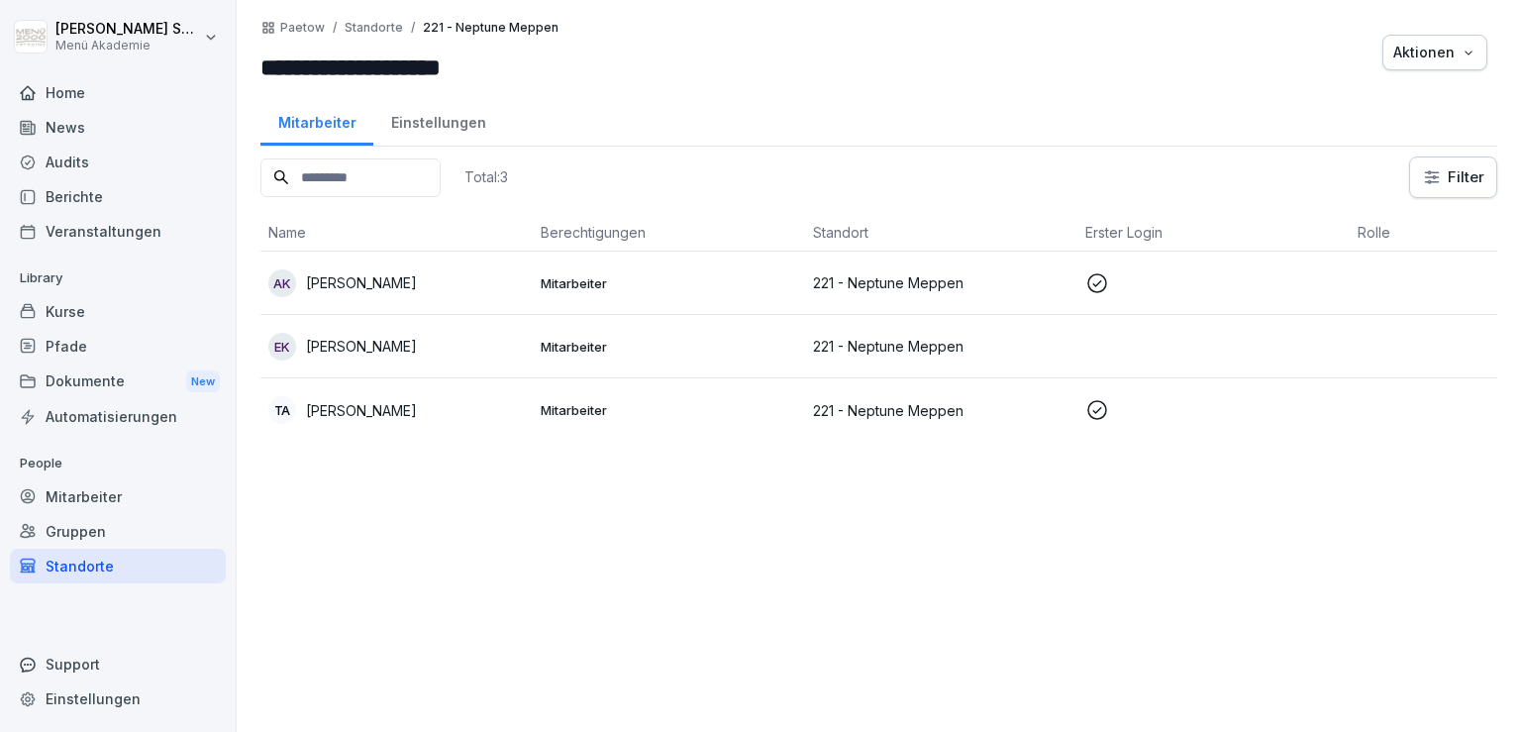
click at [378, 346] on p "[PERSON_NAME]" at bounding box center [361, 346] width 111 height 21
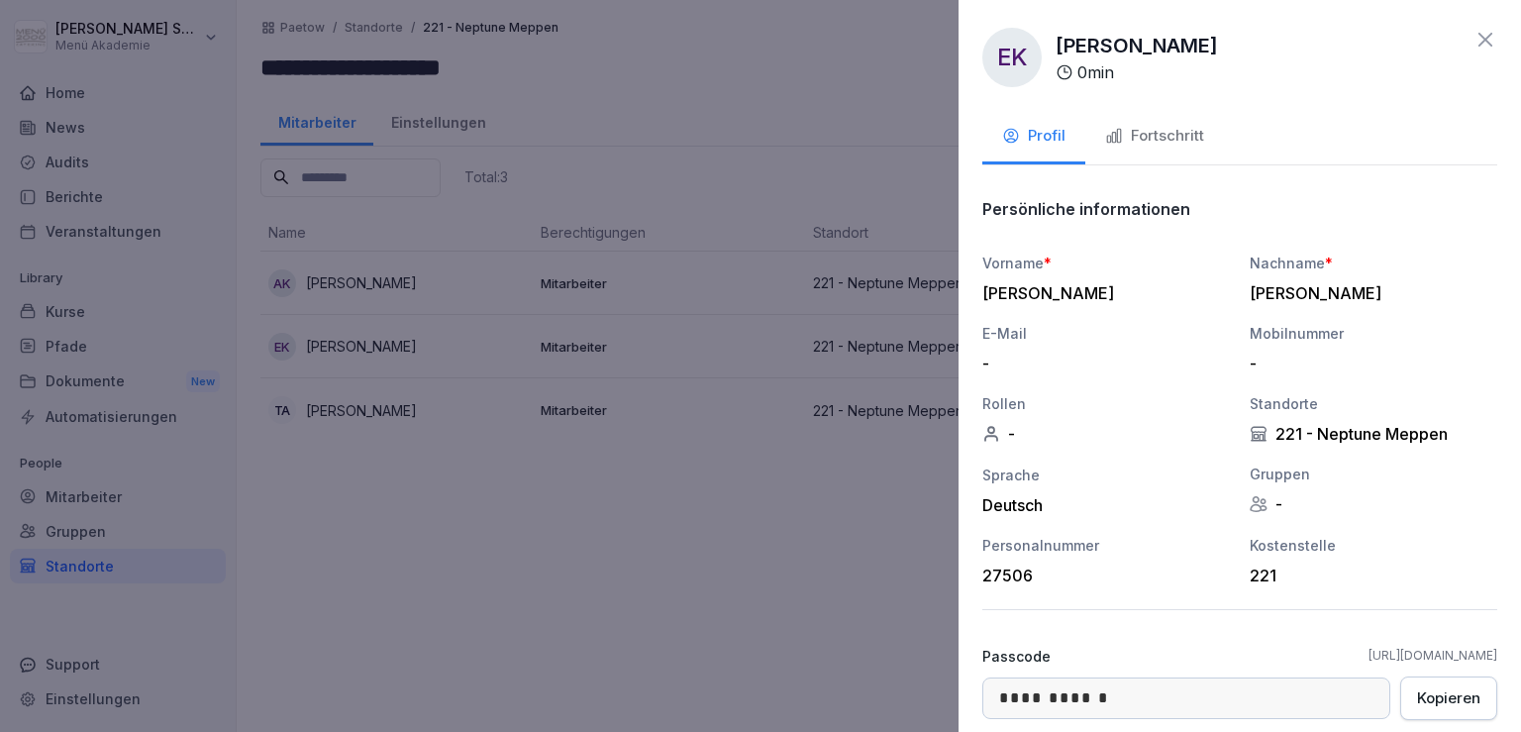
click at [1197, 126] on div "Fortschritt" at bounding box center [1154, 136] width 99 height 23
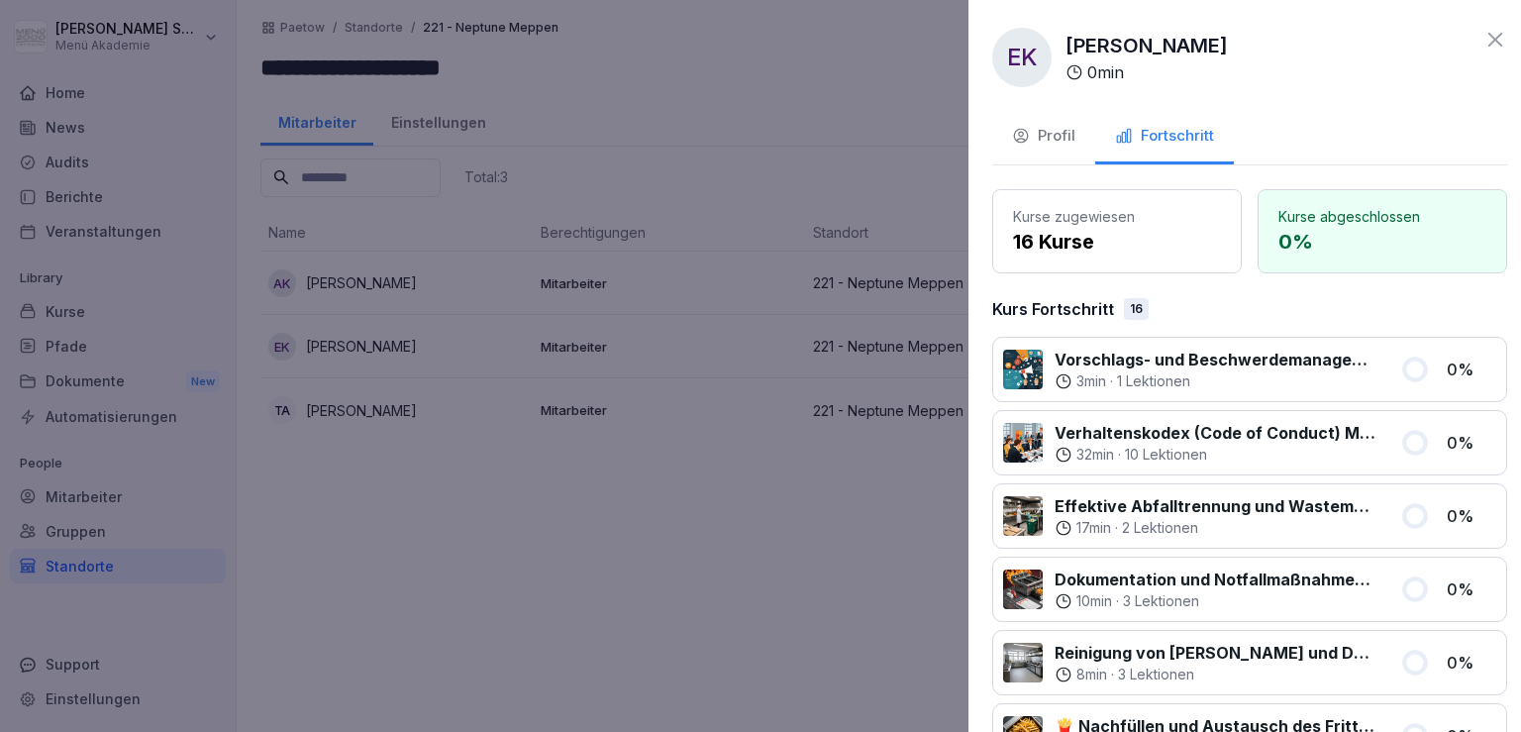
click at [311, 175] on div at bounding box center [760, 366] width 1521 height 732
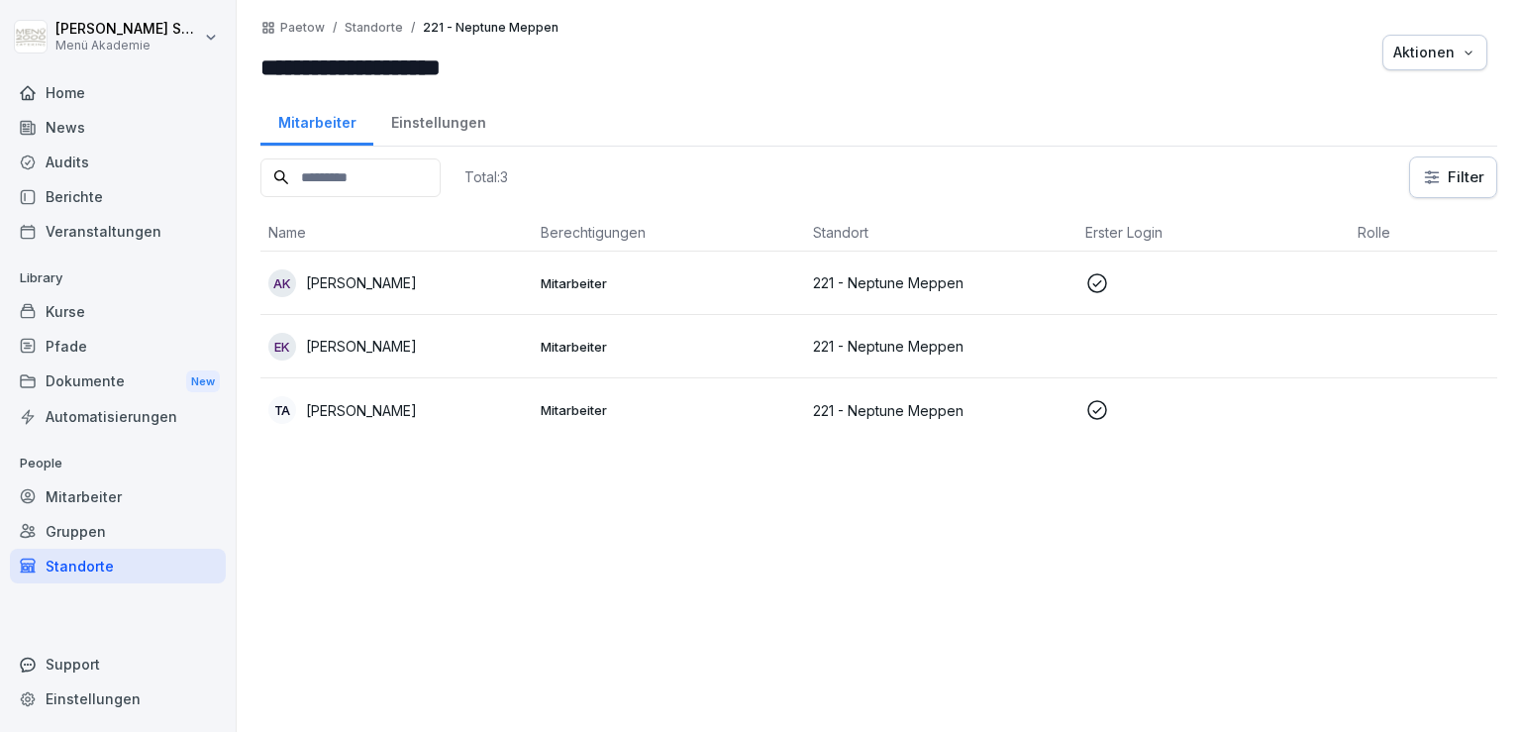
click at [86, 568] on div "Standorte" at bounding box center [118, 566] width 216 height 35
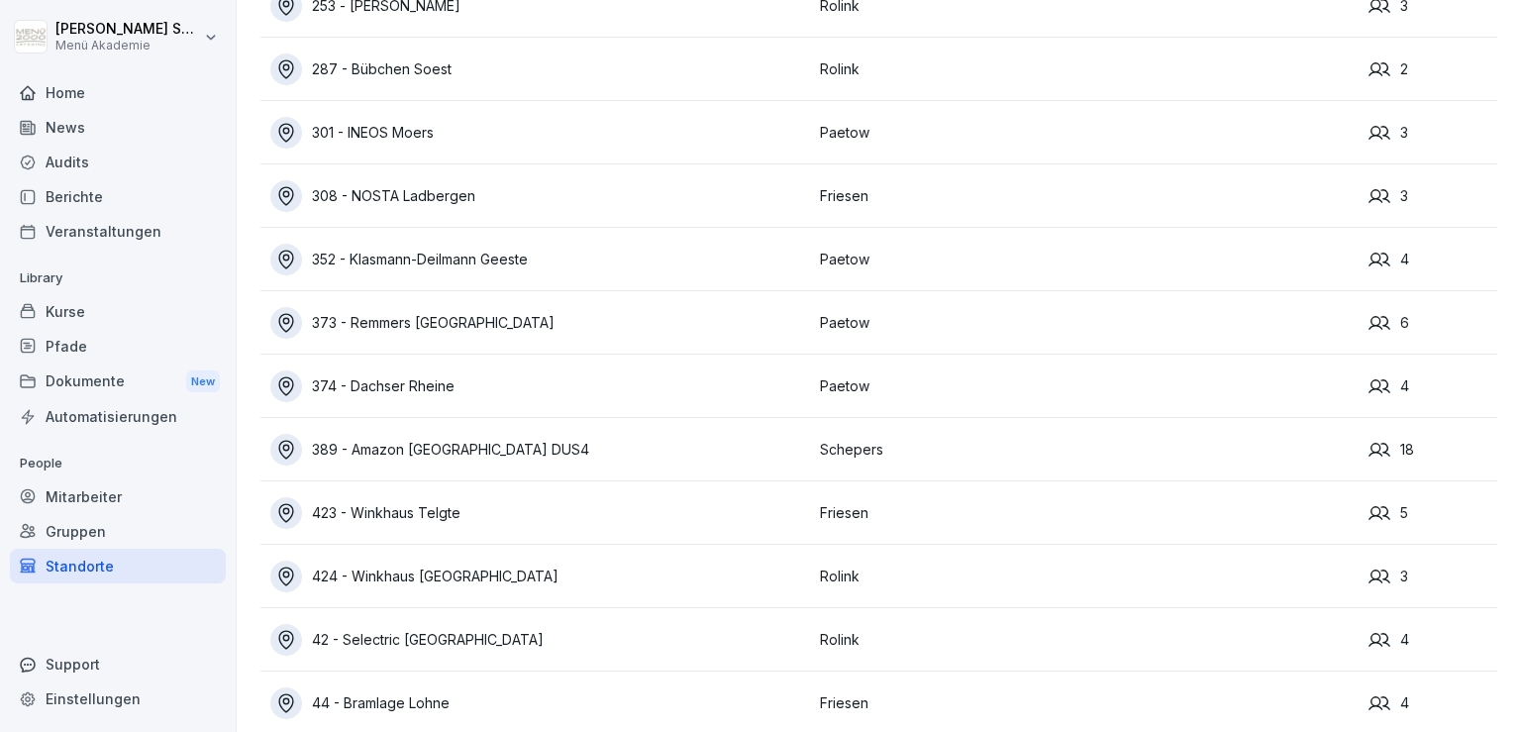
scroll to position [506, 0]
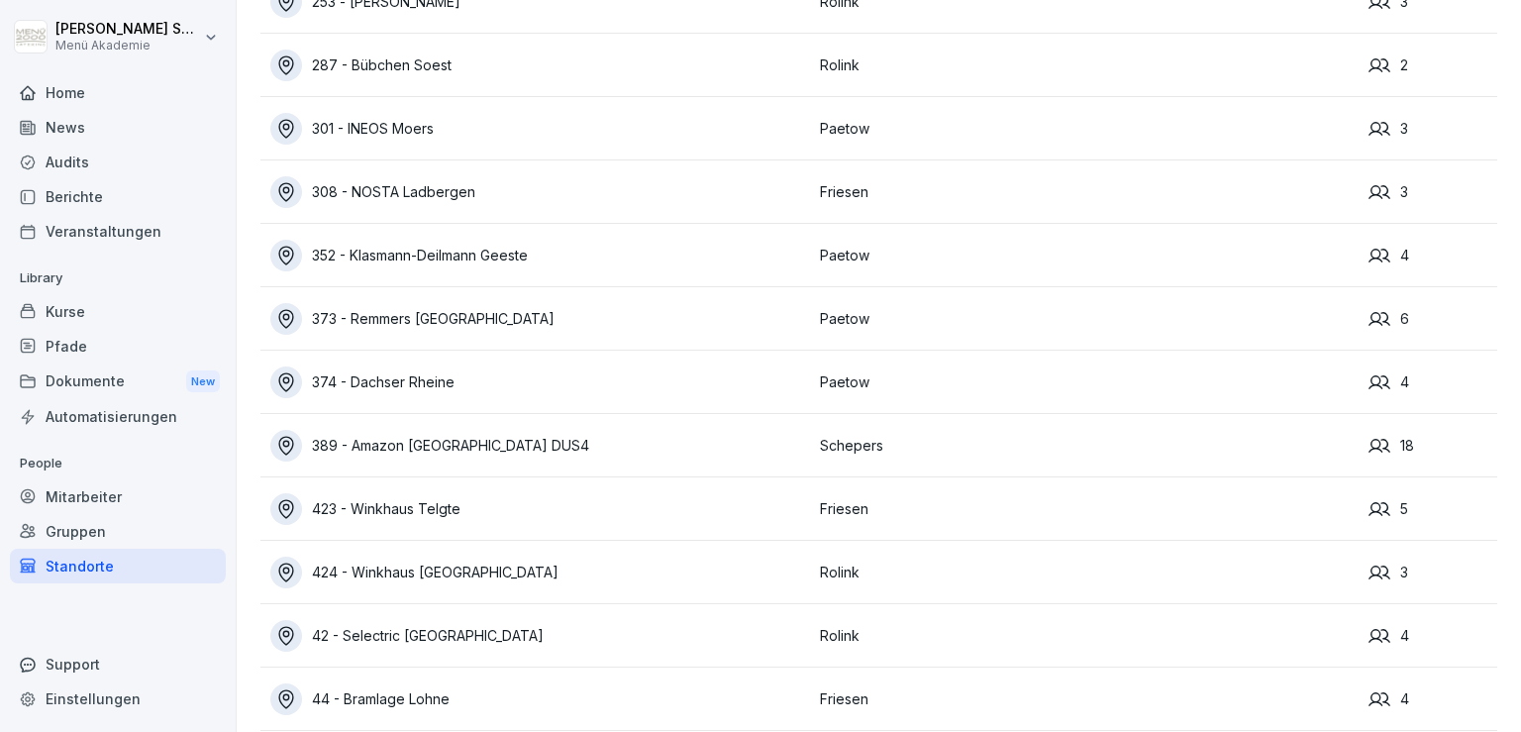
click at [419, 311] on div "373 - Remmers [GEOGRAPHIC_DATA]" at bounding box center [540, 319] width 540 height 32
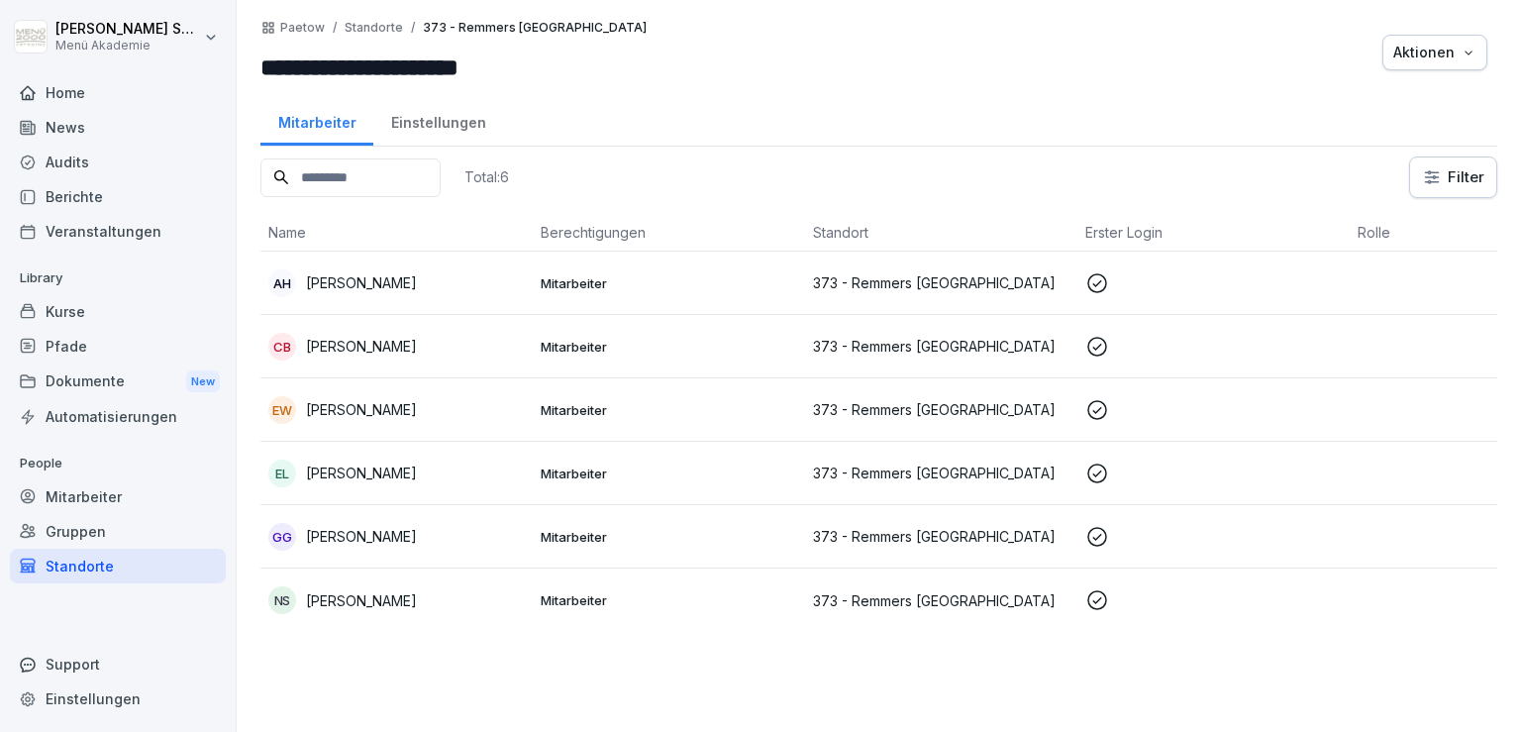
click at [363, 468] on p "[PERSON_NAME]" at bounding box center [361, 472] width 111 height 21
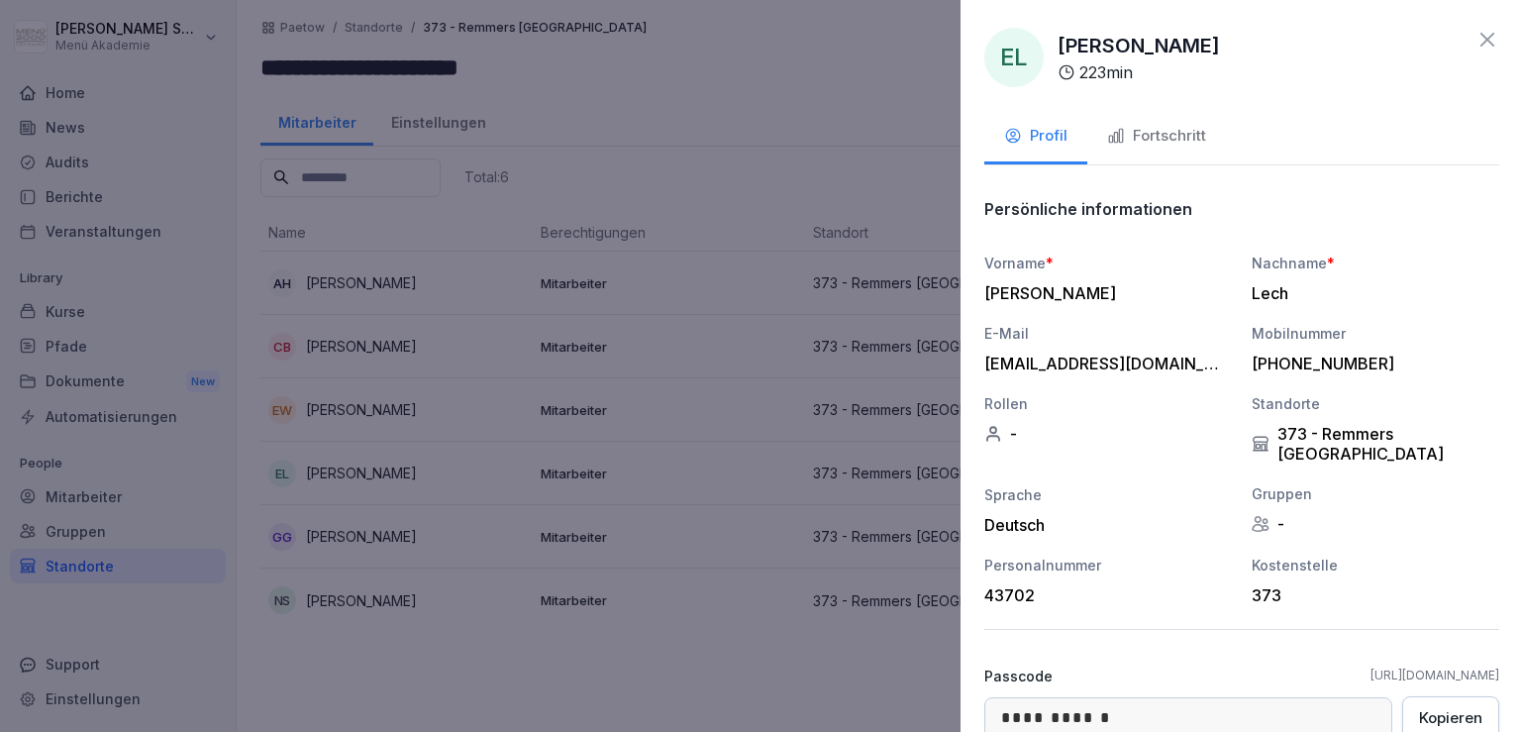
click at [363, 468] on div at bounding box center [760, 366] width 1521 height 732
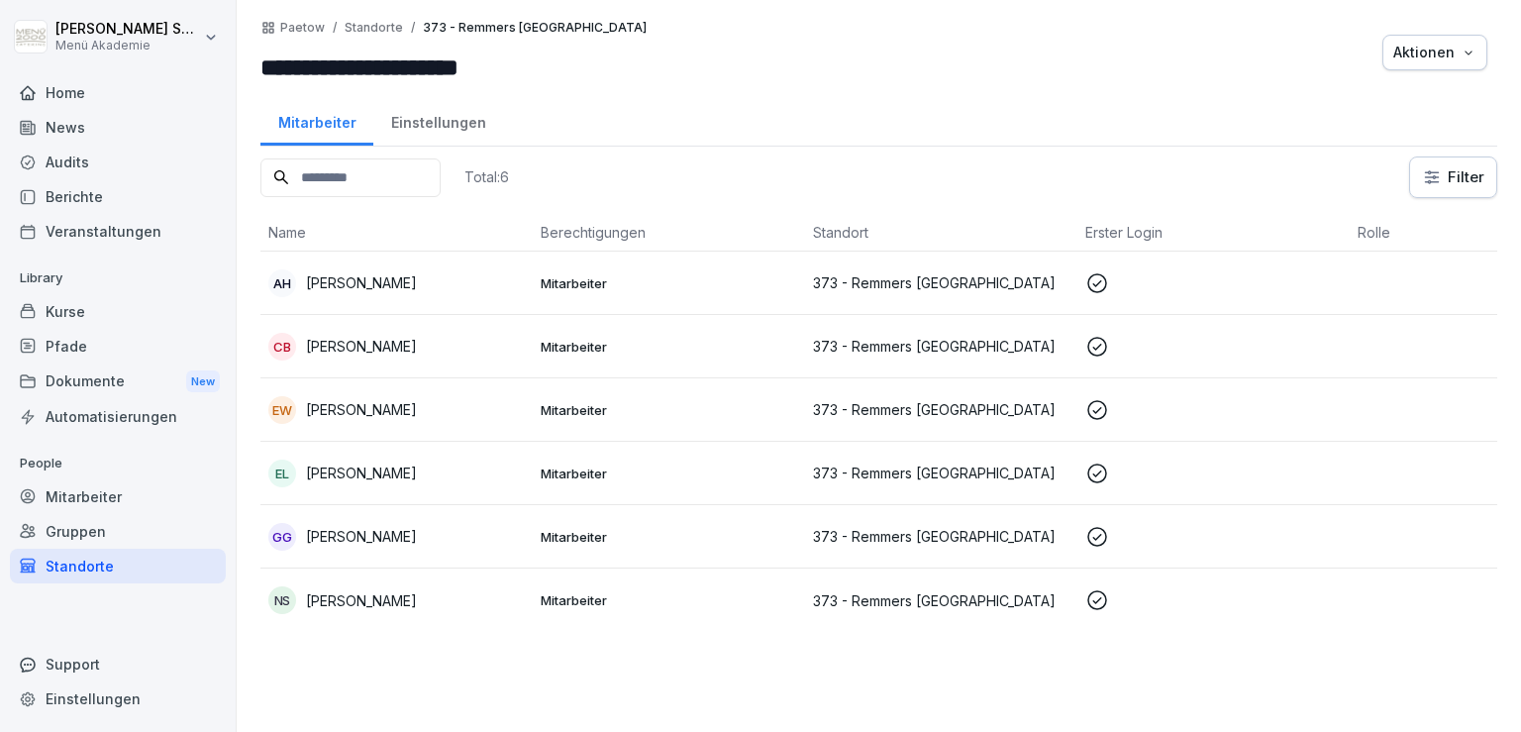
click at [109, 565] on div "Standorte" at bounding box center [118, 566] width 216 height 35
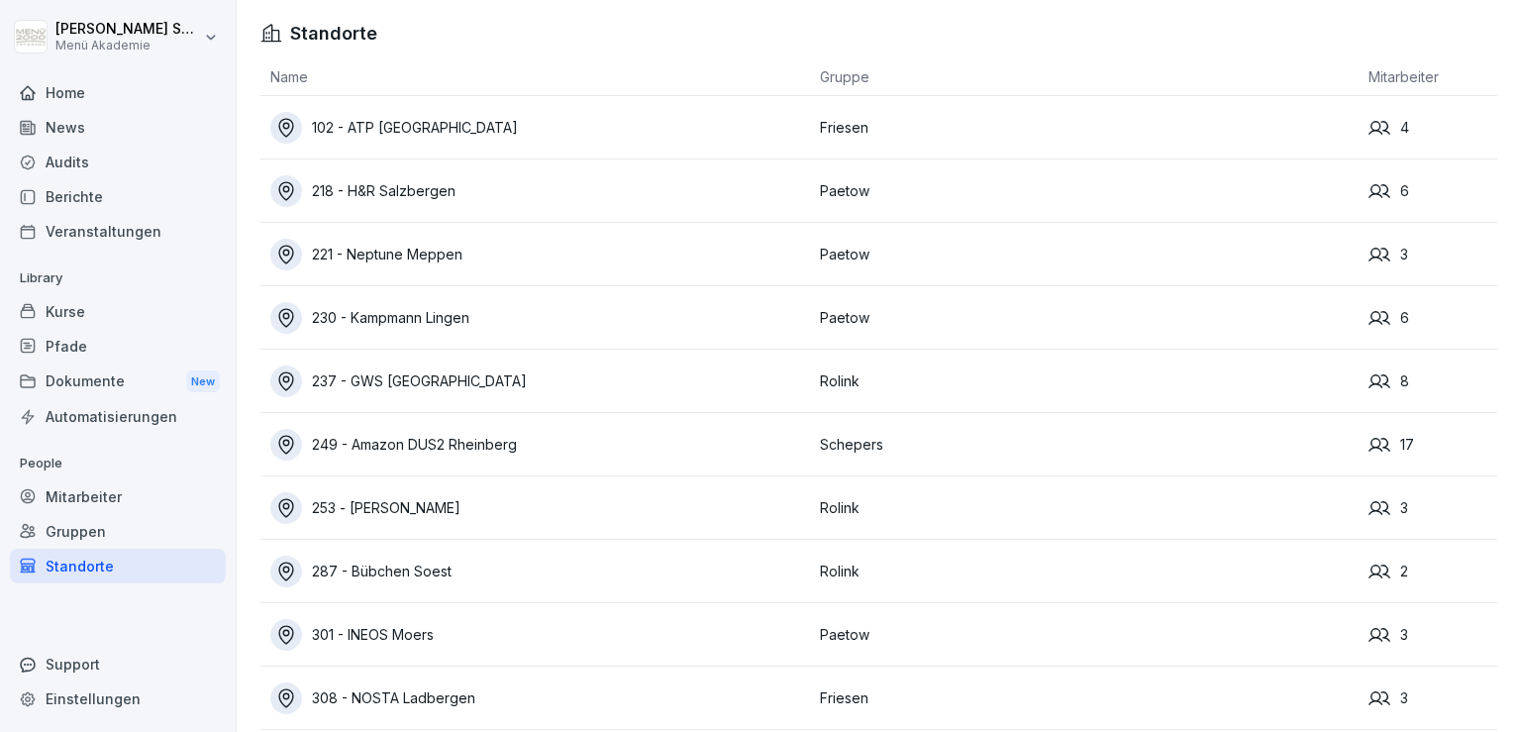
click at [578, 183] on div "218 - H&R Salzbergen" at bounding box center [540, 191] width 540 height 32
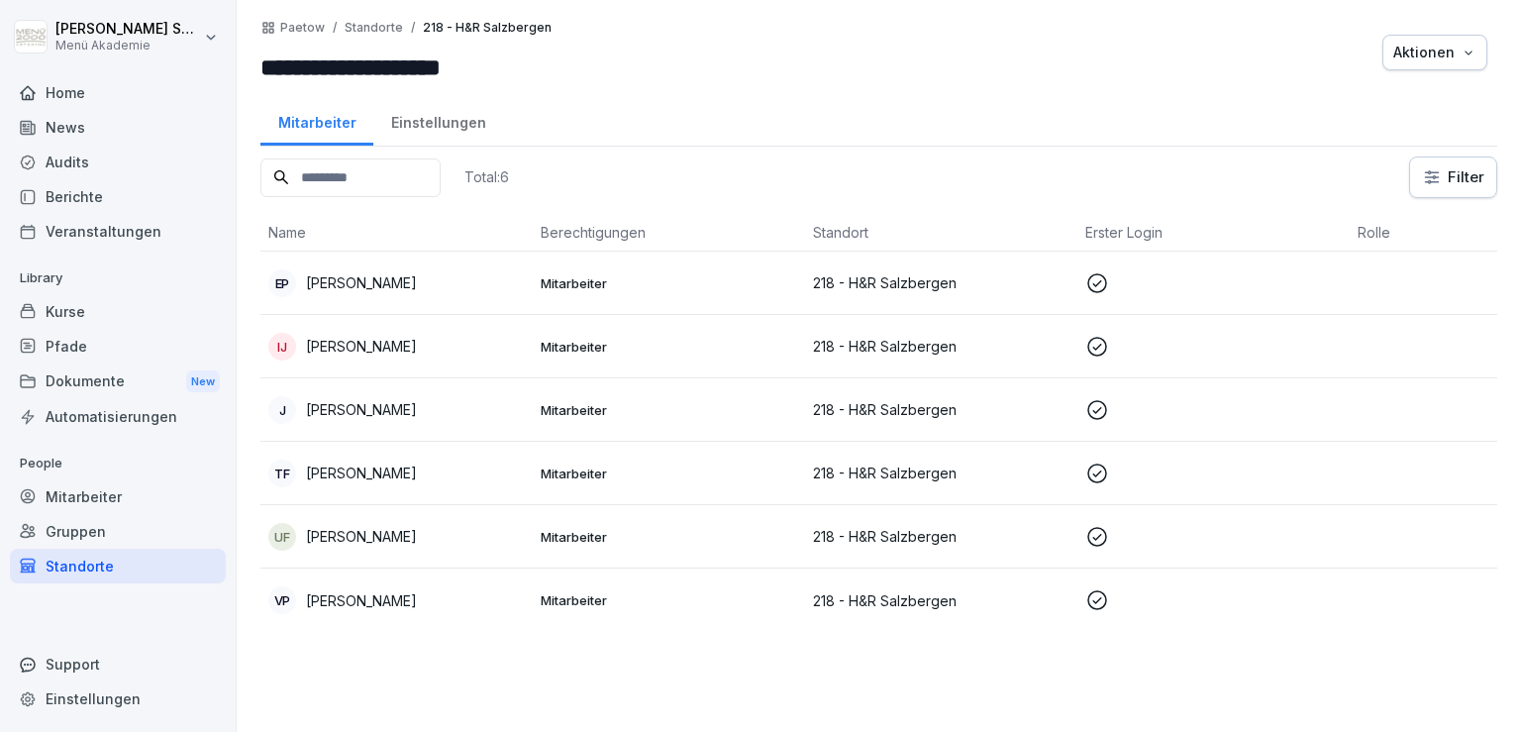
click at [417, 287] on p "[PERSON_NAME]" at bounding box center [361, 282] width 111 height 21
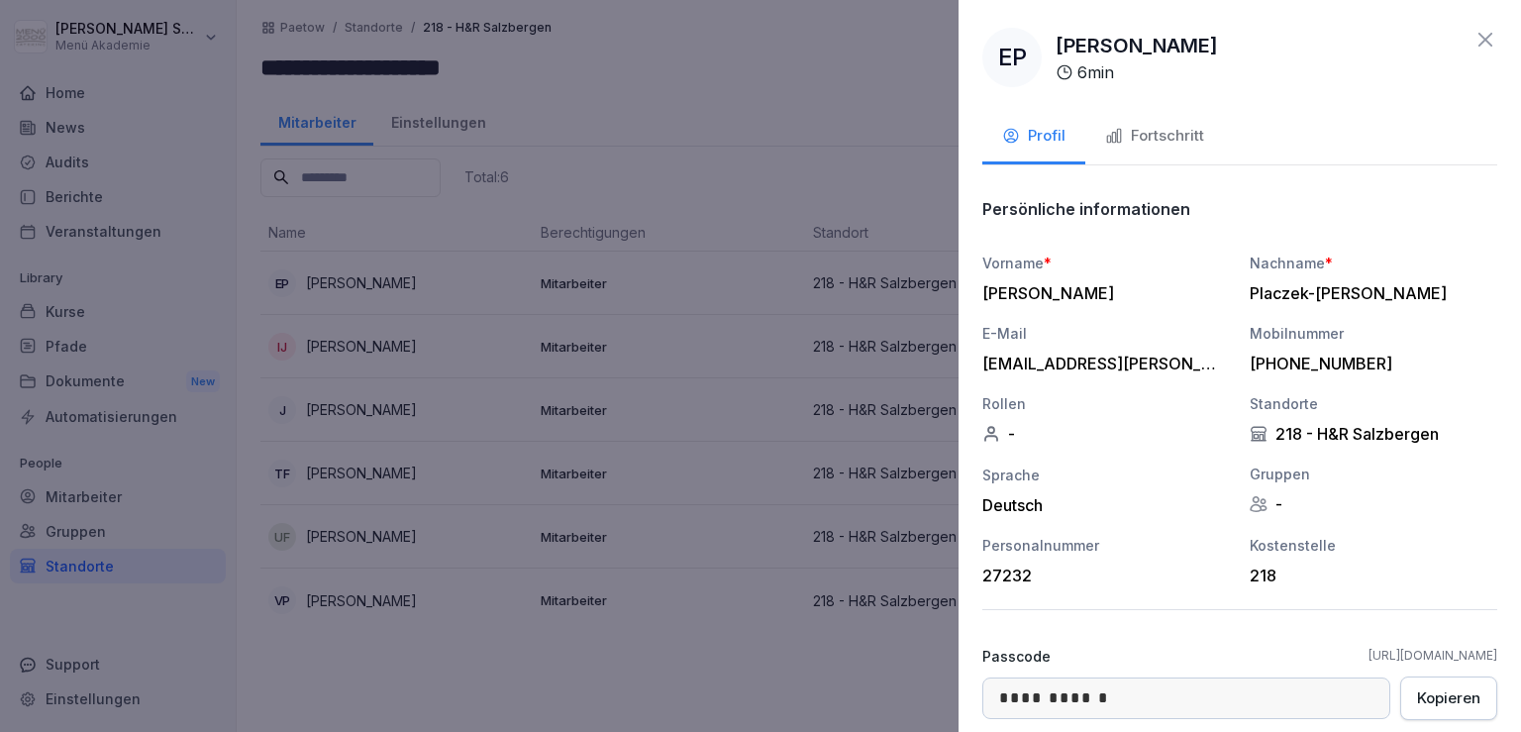
click at [461, 287] on div at bounding box center [760, 366] width 1521 height 732
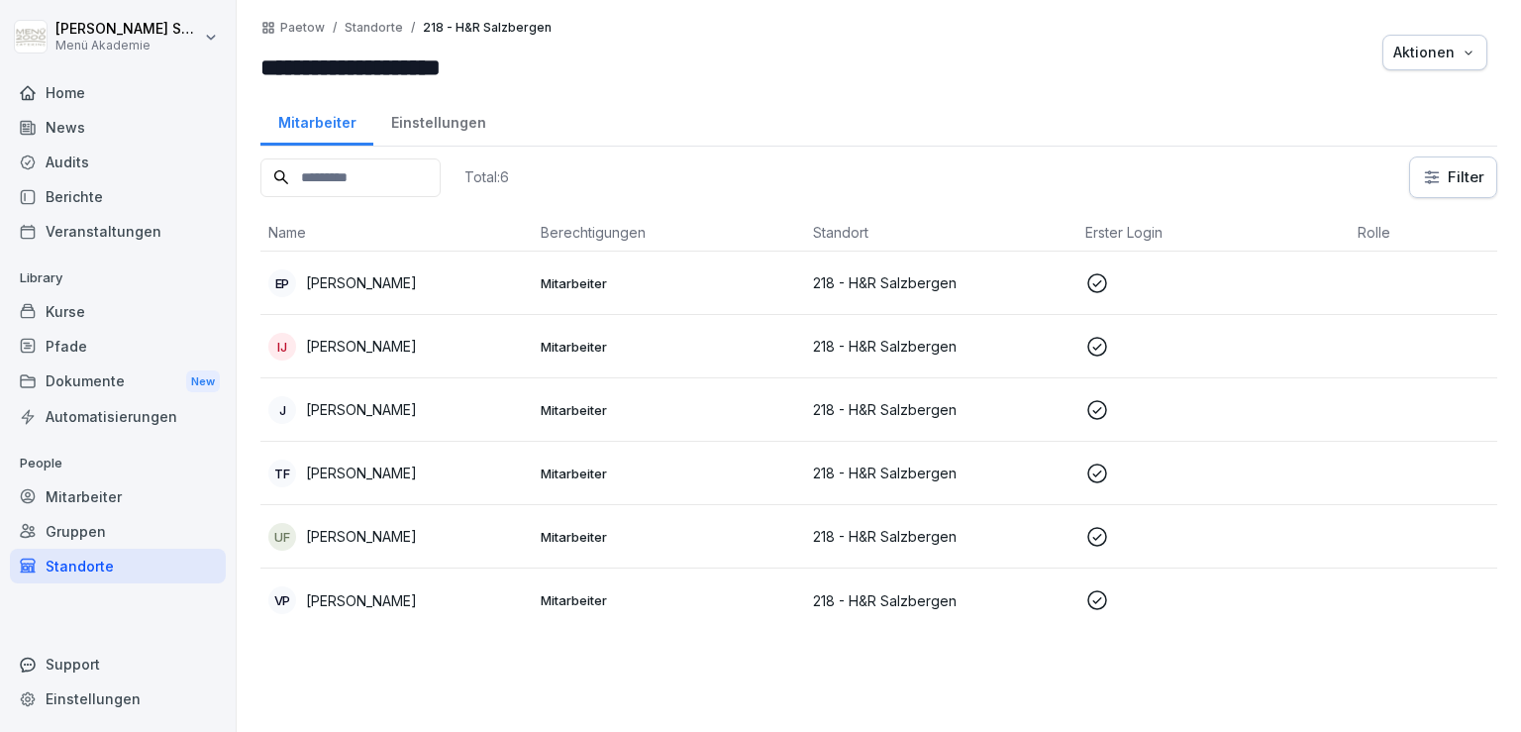
click at [103, 317] on div "Kurse" at bounding box center [118, 311] width 216 height 35
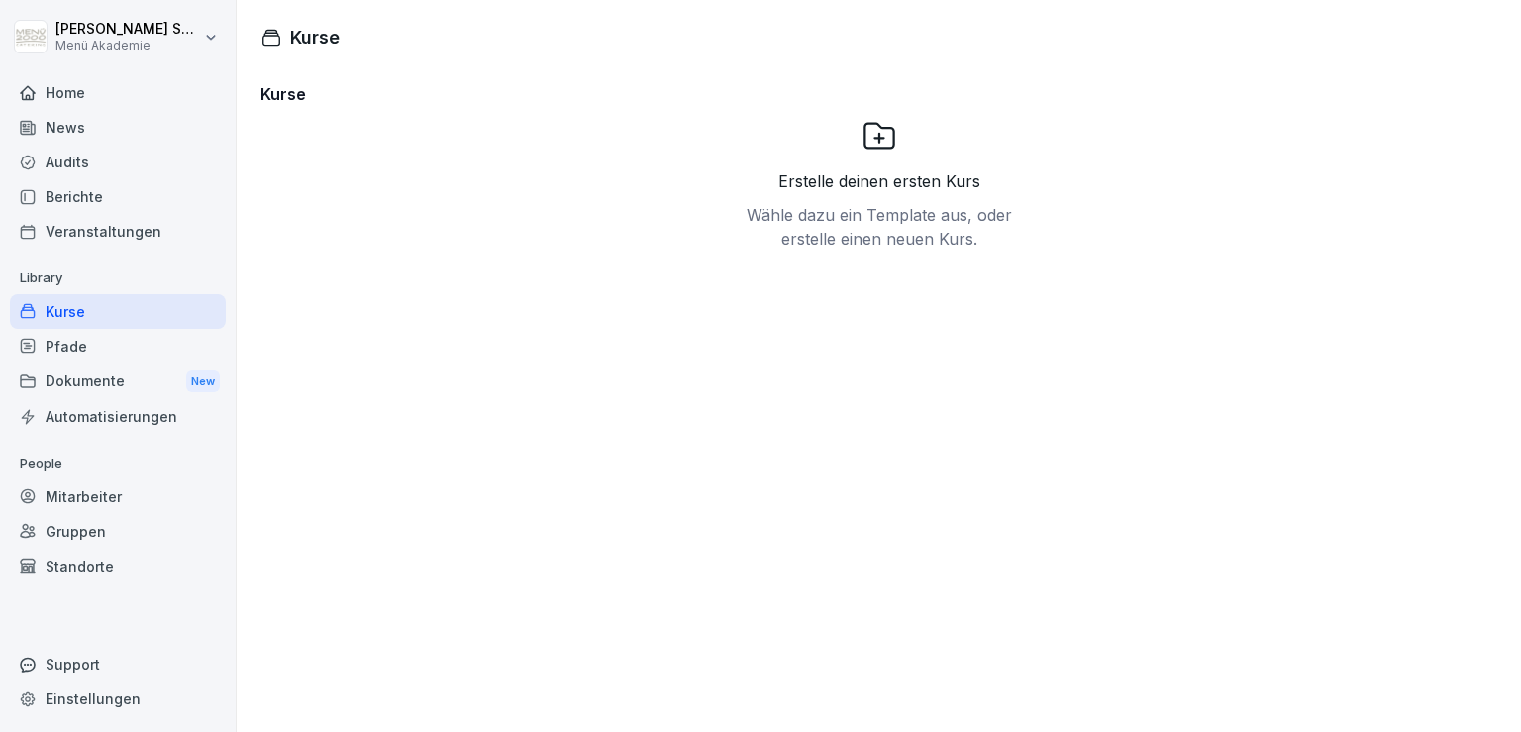
click at [77, 102] on div "Home" at bounding box center [118, 92] width 216 height 35
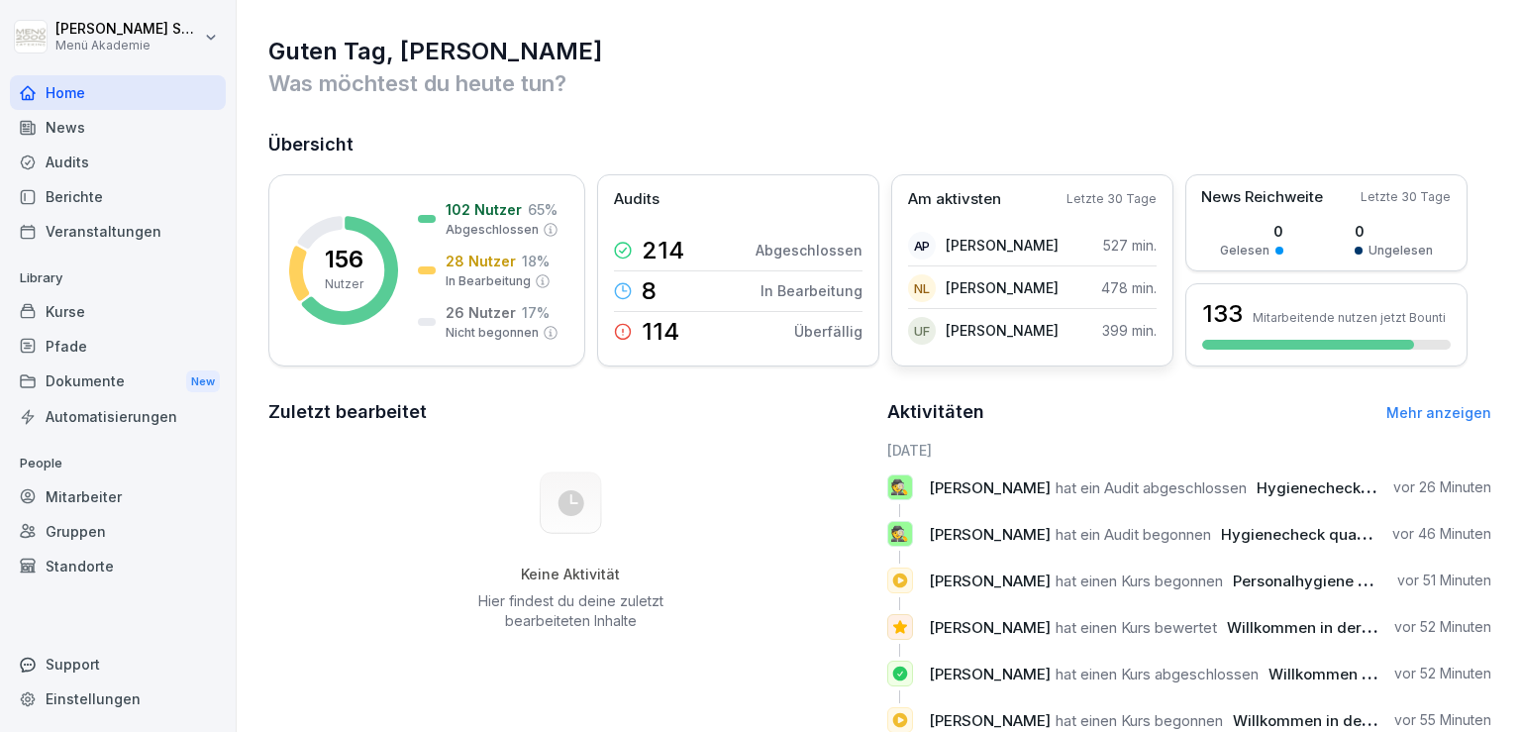
click at [1103, 205] on p "Letzte 30 Tage" at bounding box center [1112, 199] width 90 height 18
click at [1297, 332] on div "133 Mitarbeitende nutzen jetzt Bounti" at bounding box center [1326, 324] width 282 height 83
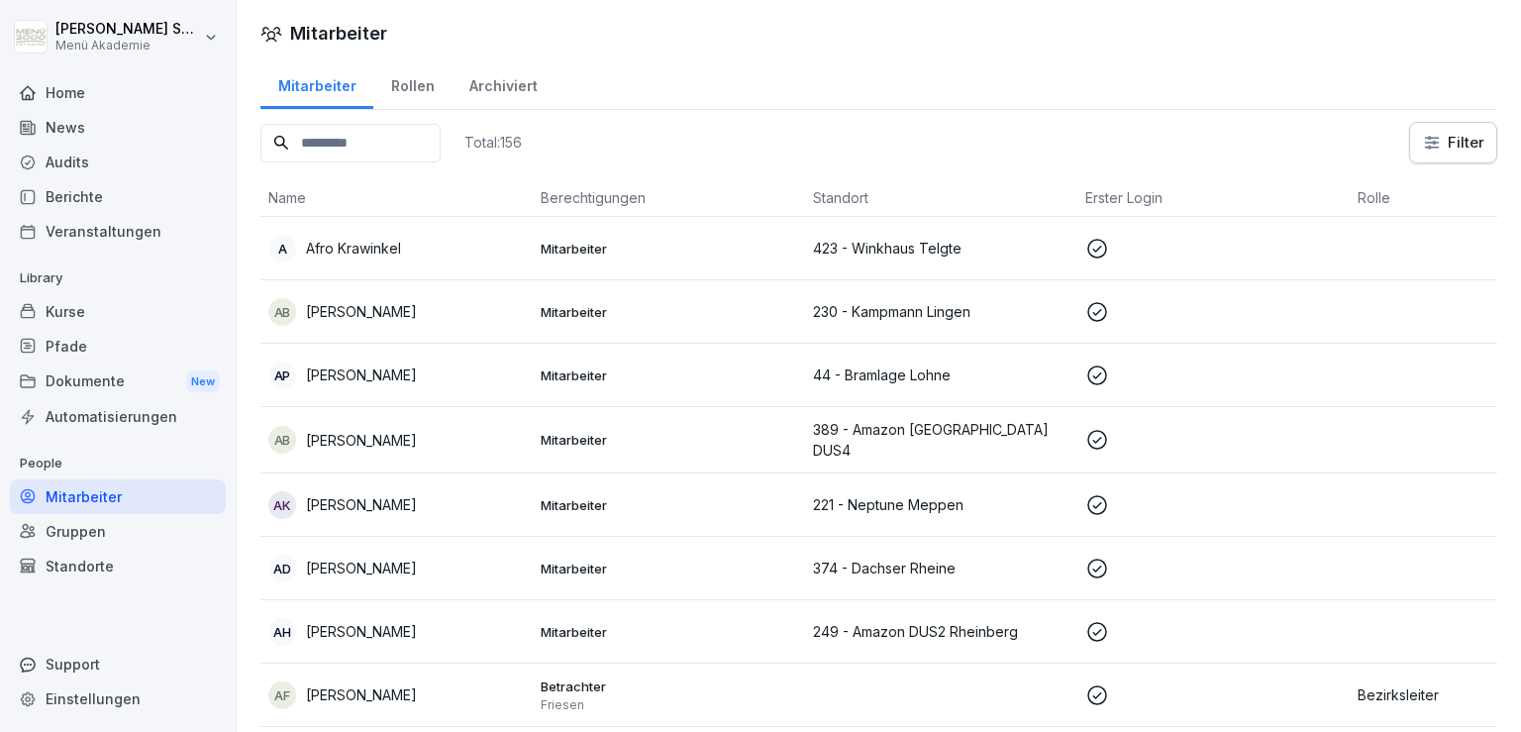
click at [1455, 152] on html "[PERSON_NAME] Menü Akademie Home News Audits Berichte Veranstaltungen Library K…" at bounding box center [760, 366] width 1521 height 732
click at [109, 382] on div "Dokumente New" at bounding box center [118, 381] width 216 height 37
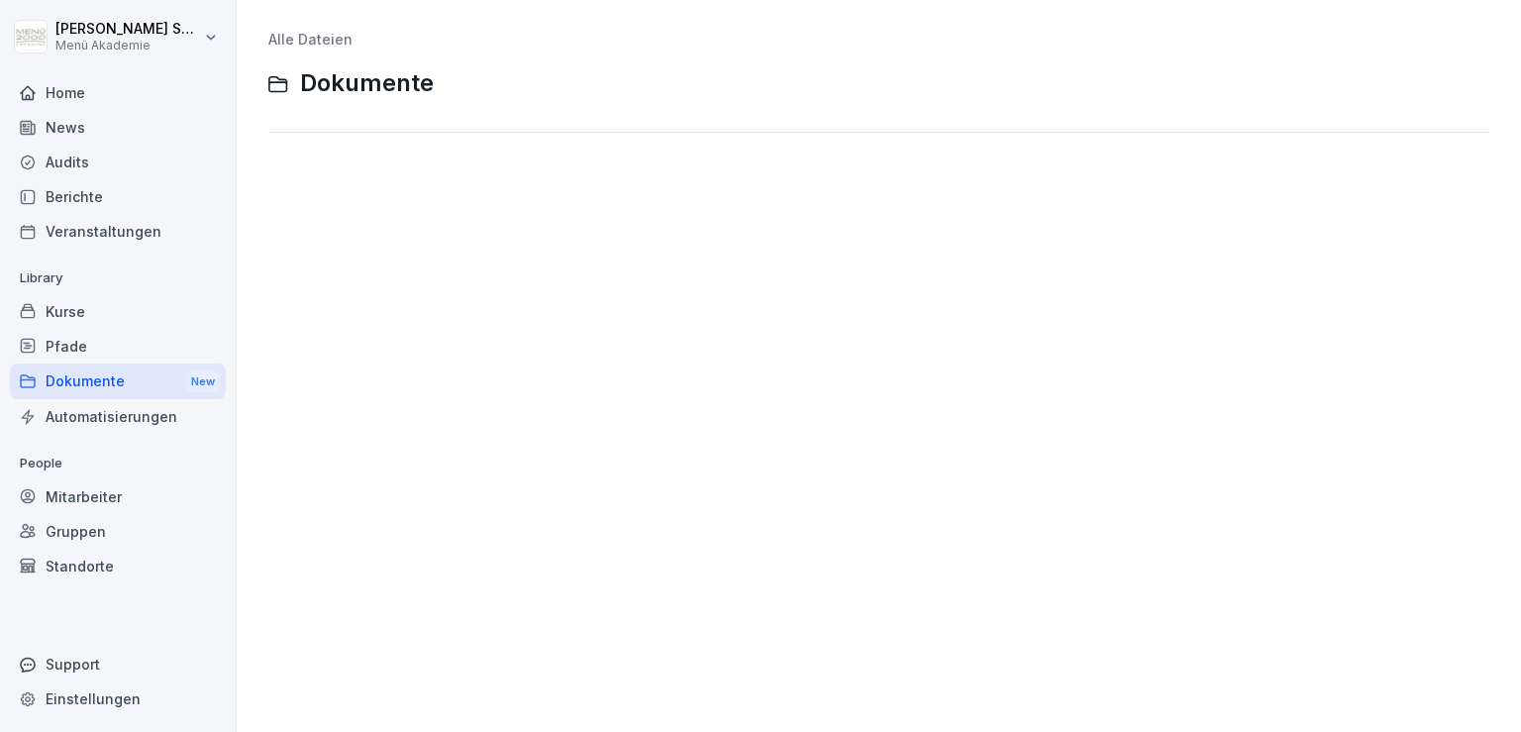
click at [105, 410] on div "Automatisierungen" at bounding box center [118, 416] width 216 height 35
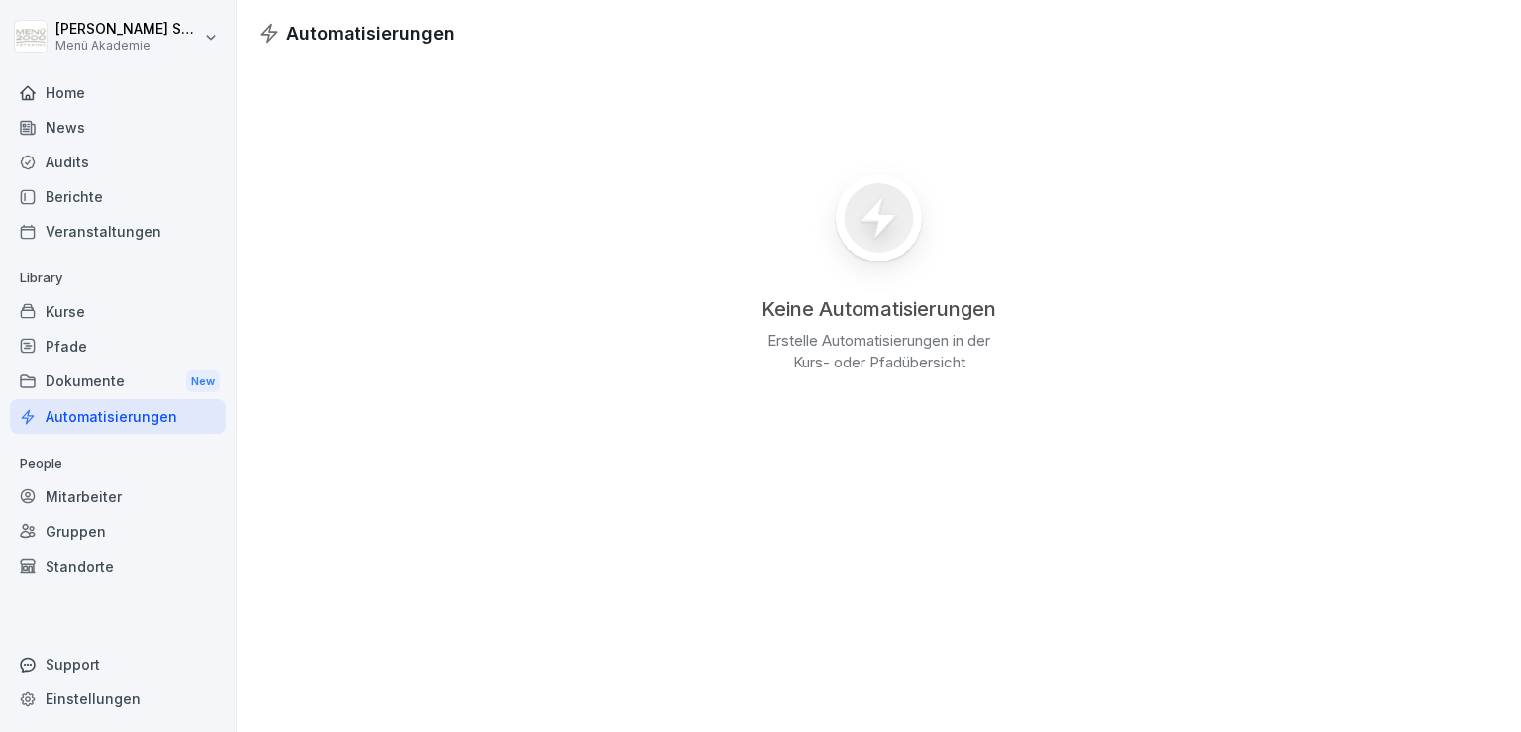
click at [62, 156] on div "Audits" at bounding box center [118, 162] width 216 height 35
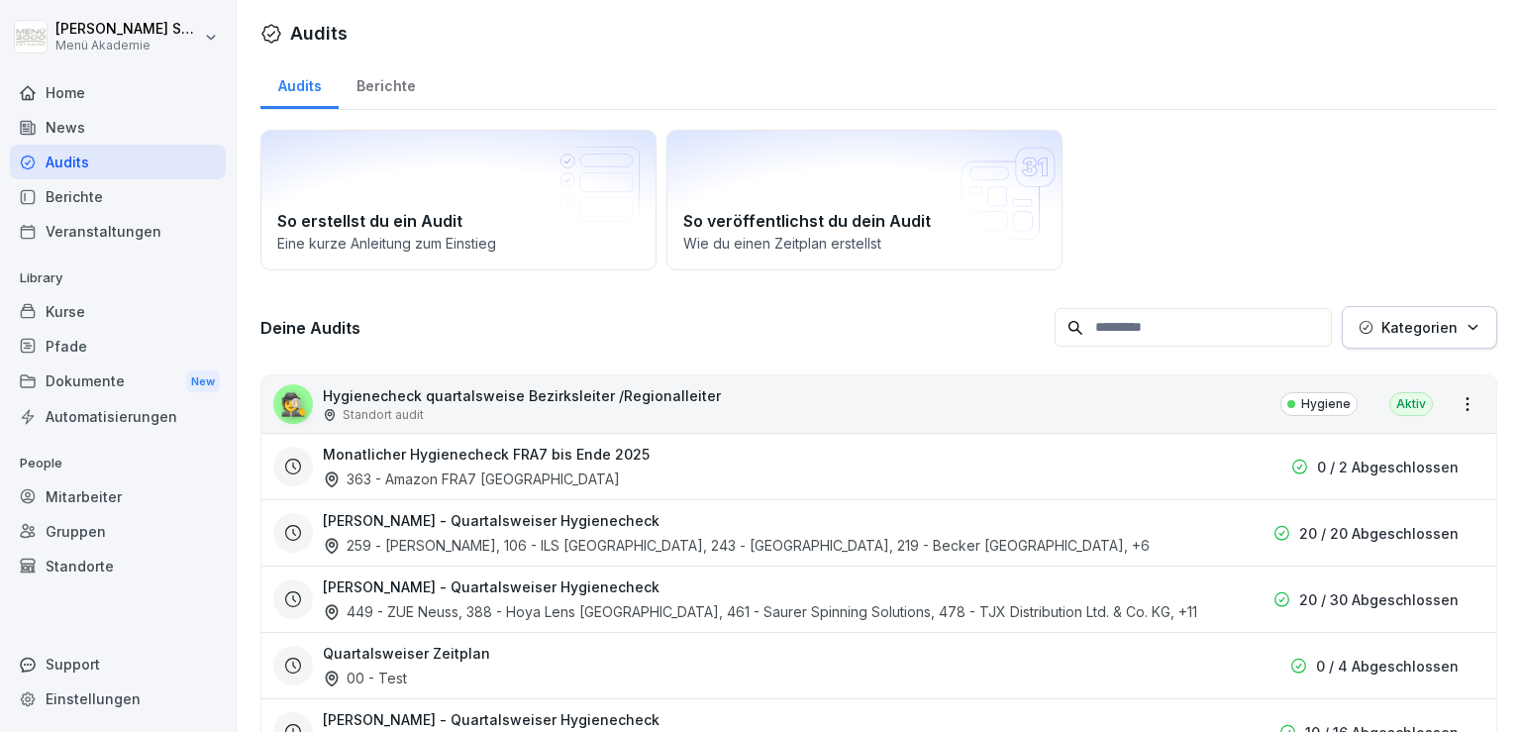
click at [63, 131] on div "News" at bounding box center [118, 127] width 216 height 35
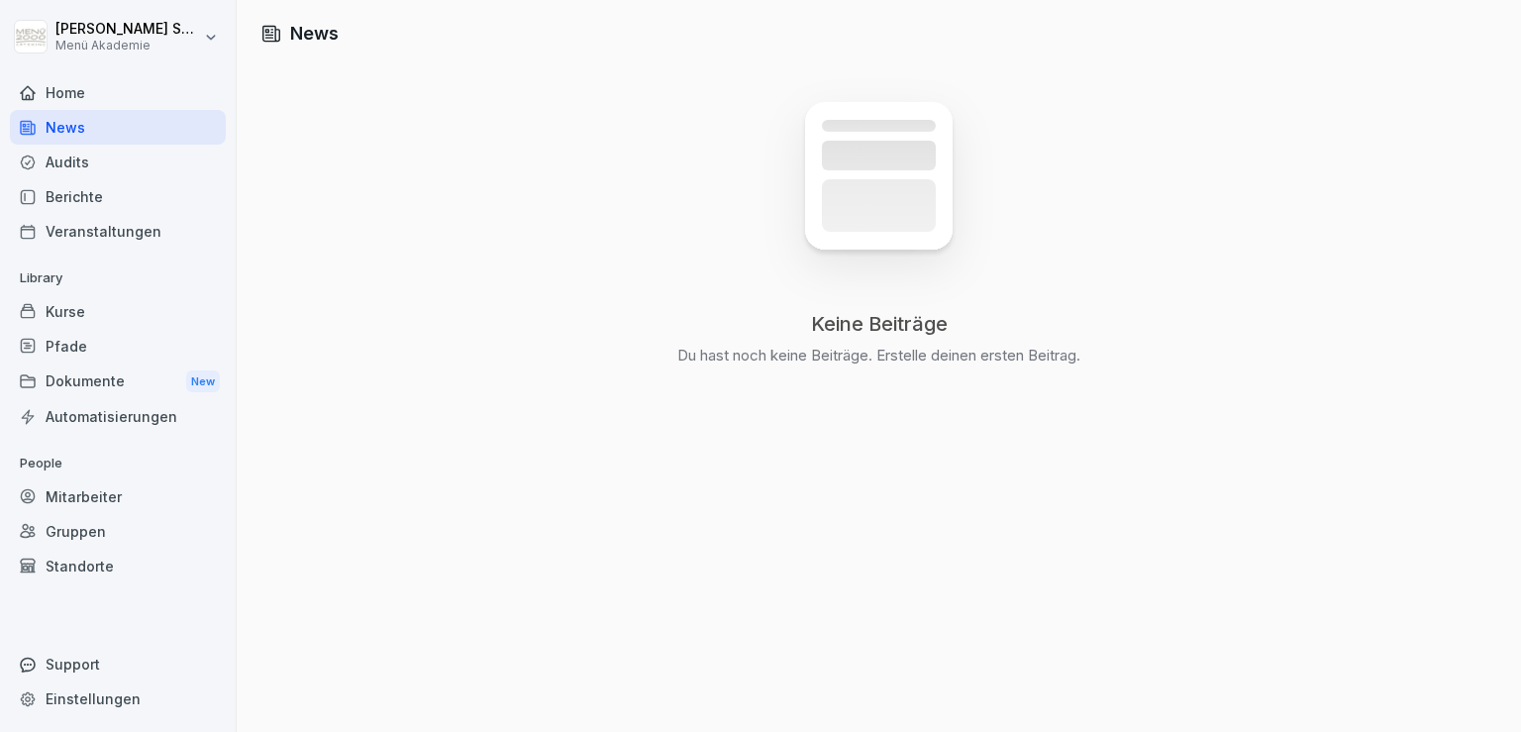
click at [66, 79] on div "Home" at bounding box center [118, 92] width 216 height 35
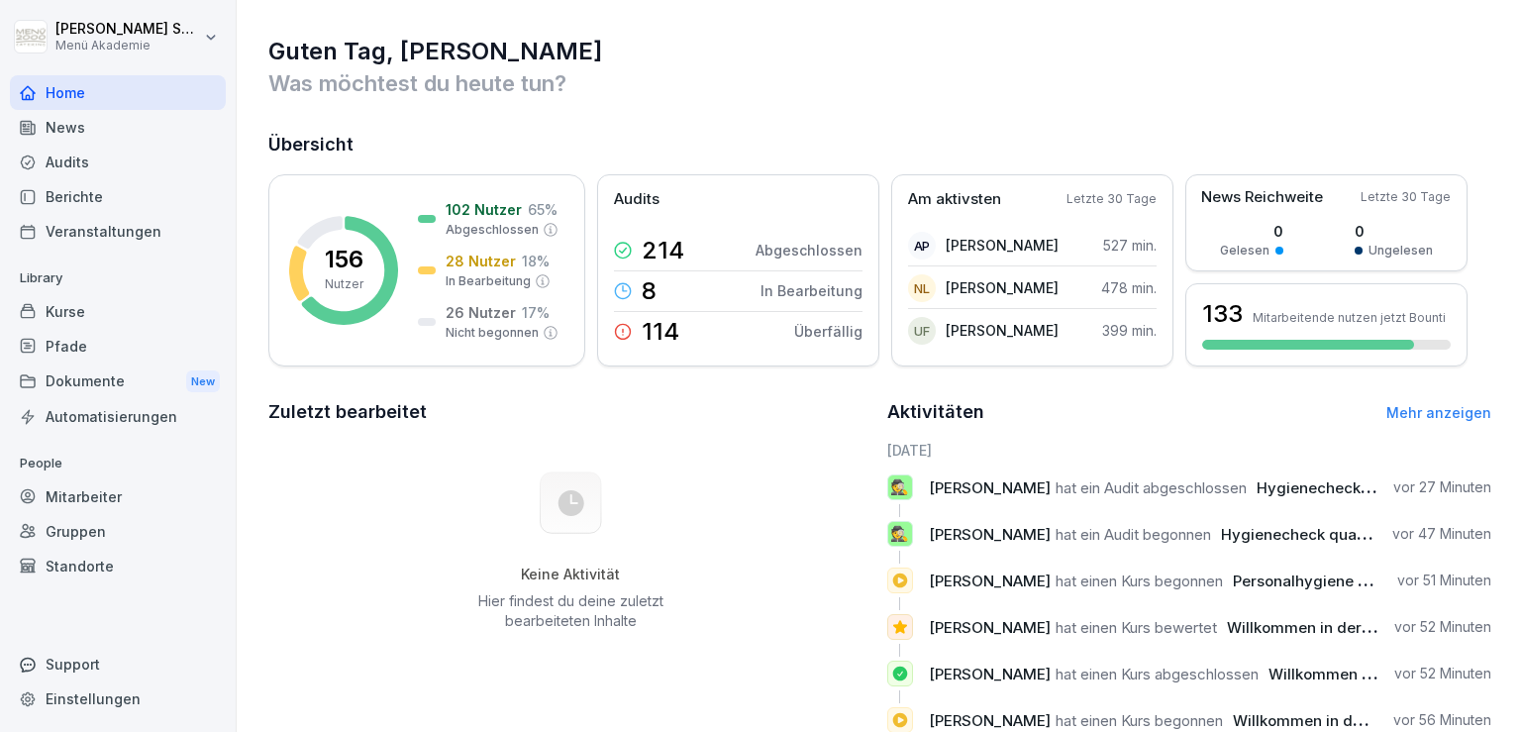
click at [212, 37] on html "[PERSON_NAME] Menü Akademie Home News Audits Berichte Veranstaltungen Library K…" at bounding box center [760, 366] width 1521 height 732
